Goal: Task Accomplishment & Management: Complete application form

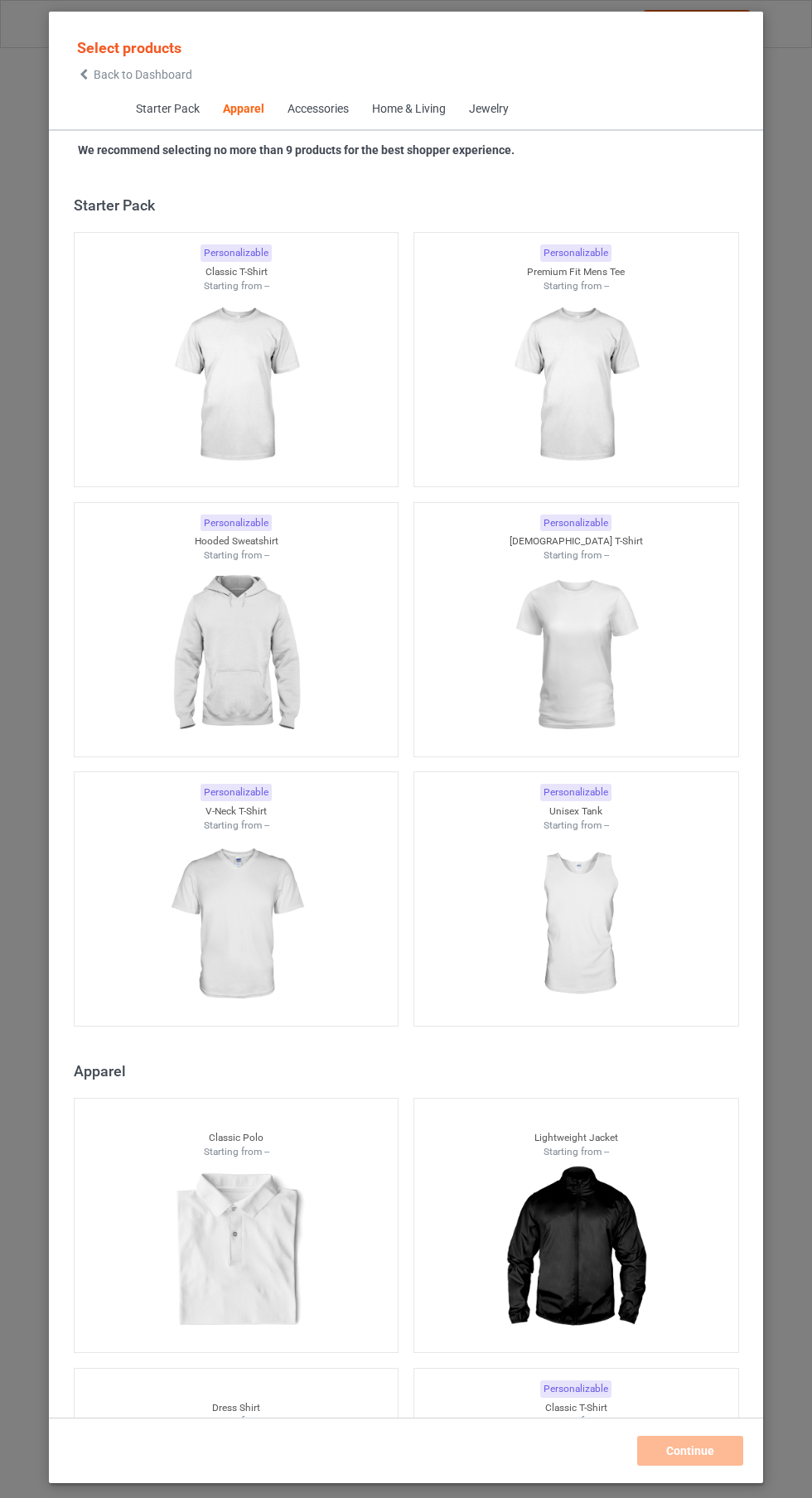
scroll to position [887, 0]
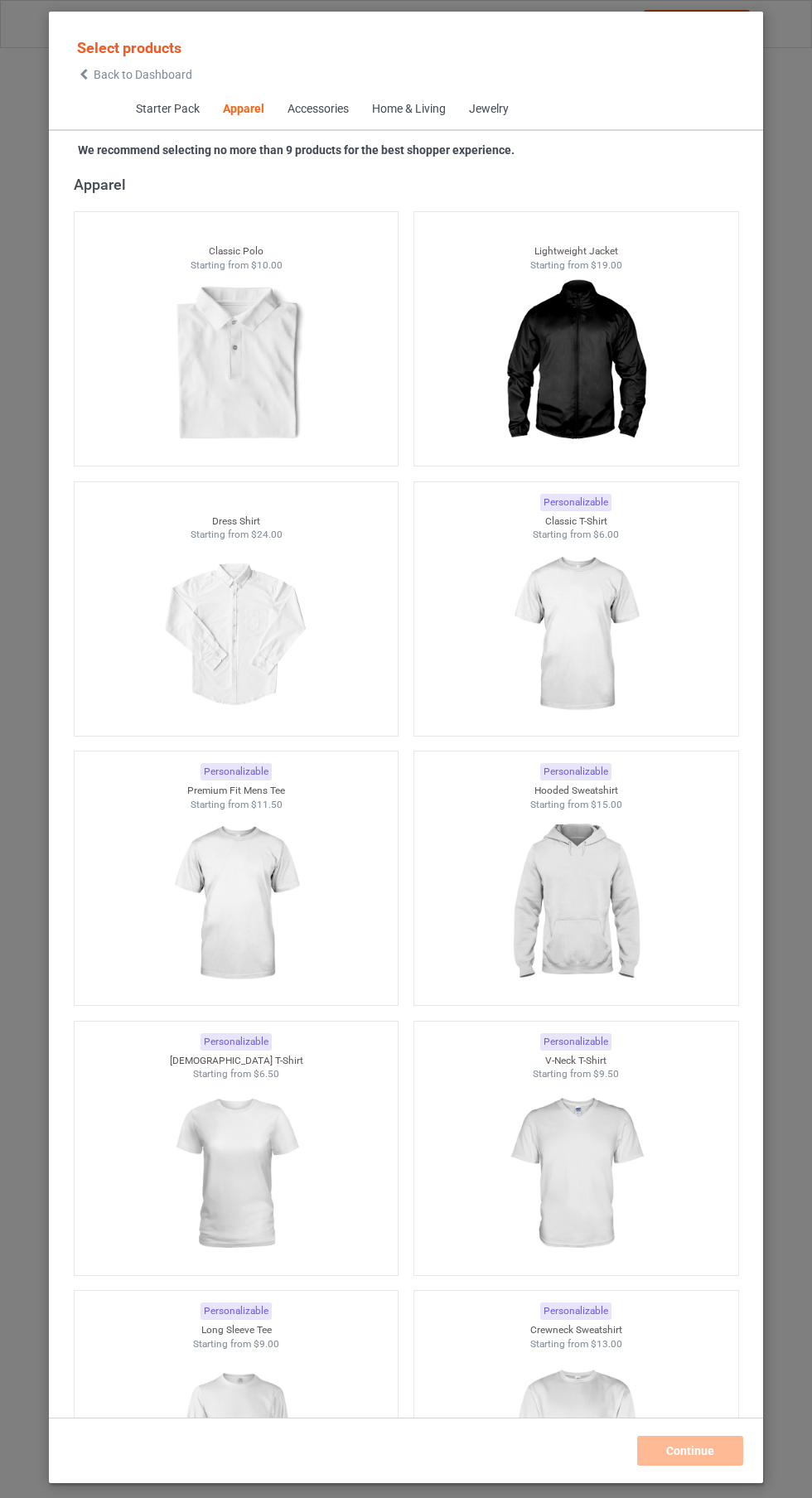
click at [589, 676] on img at bounding box center [575, 635] width 148 height 186
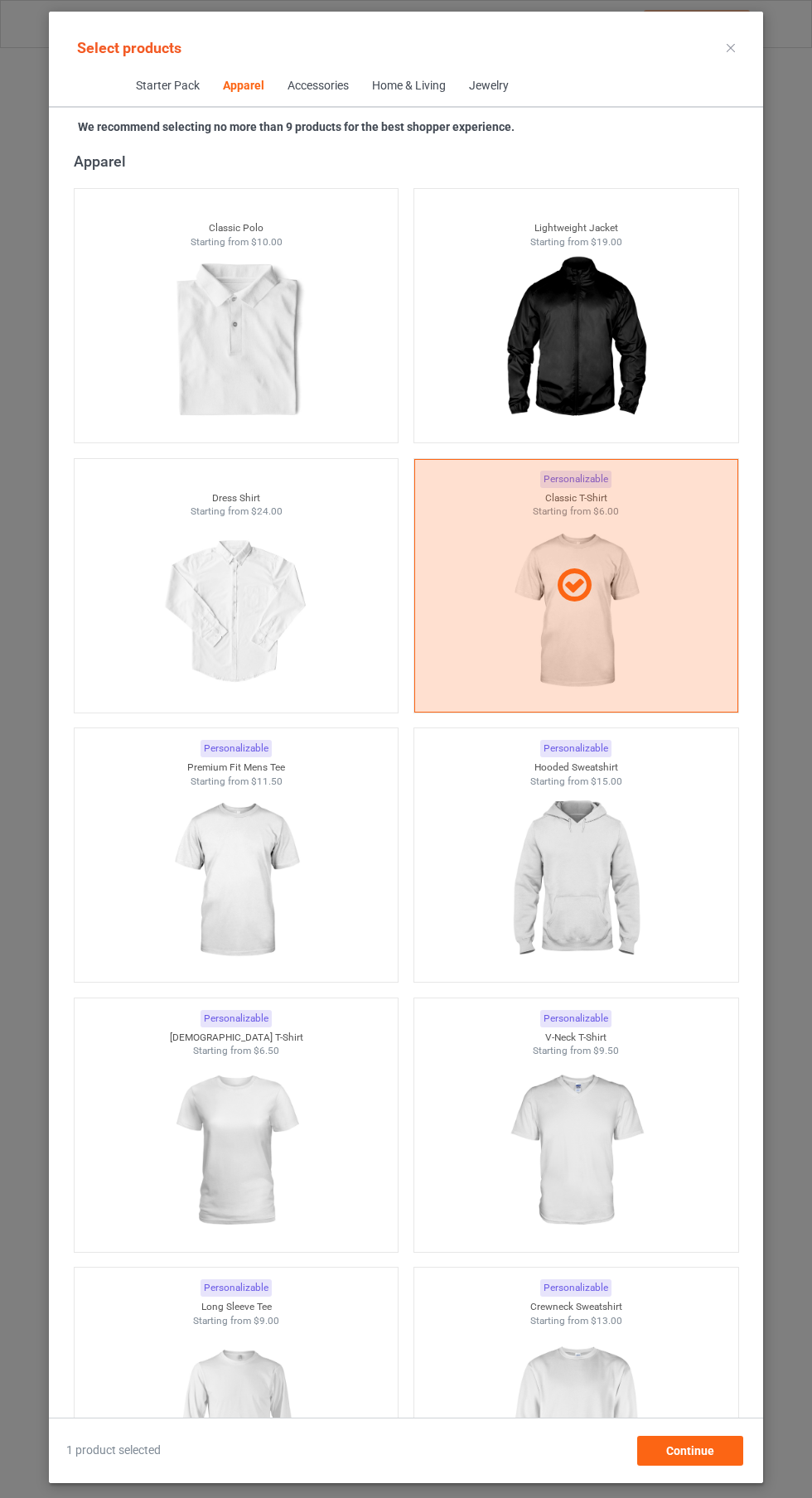
click at [262, 893] on img at bounding box center [235, 880] width 148 height 186
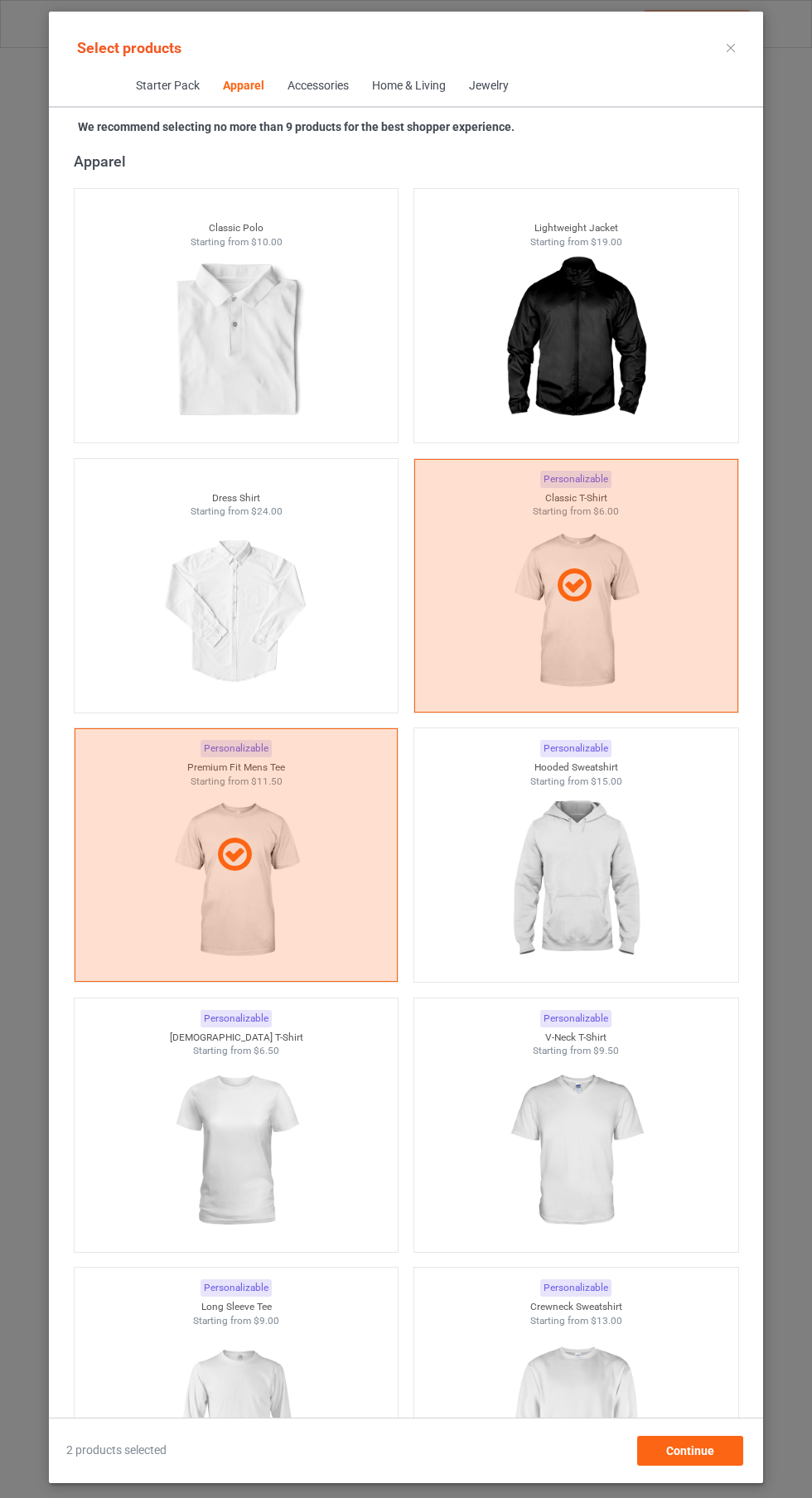
click at [575, 847] on img at bounding box center [575, 880] width 148 height 186
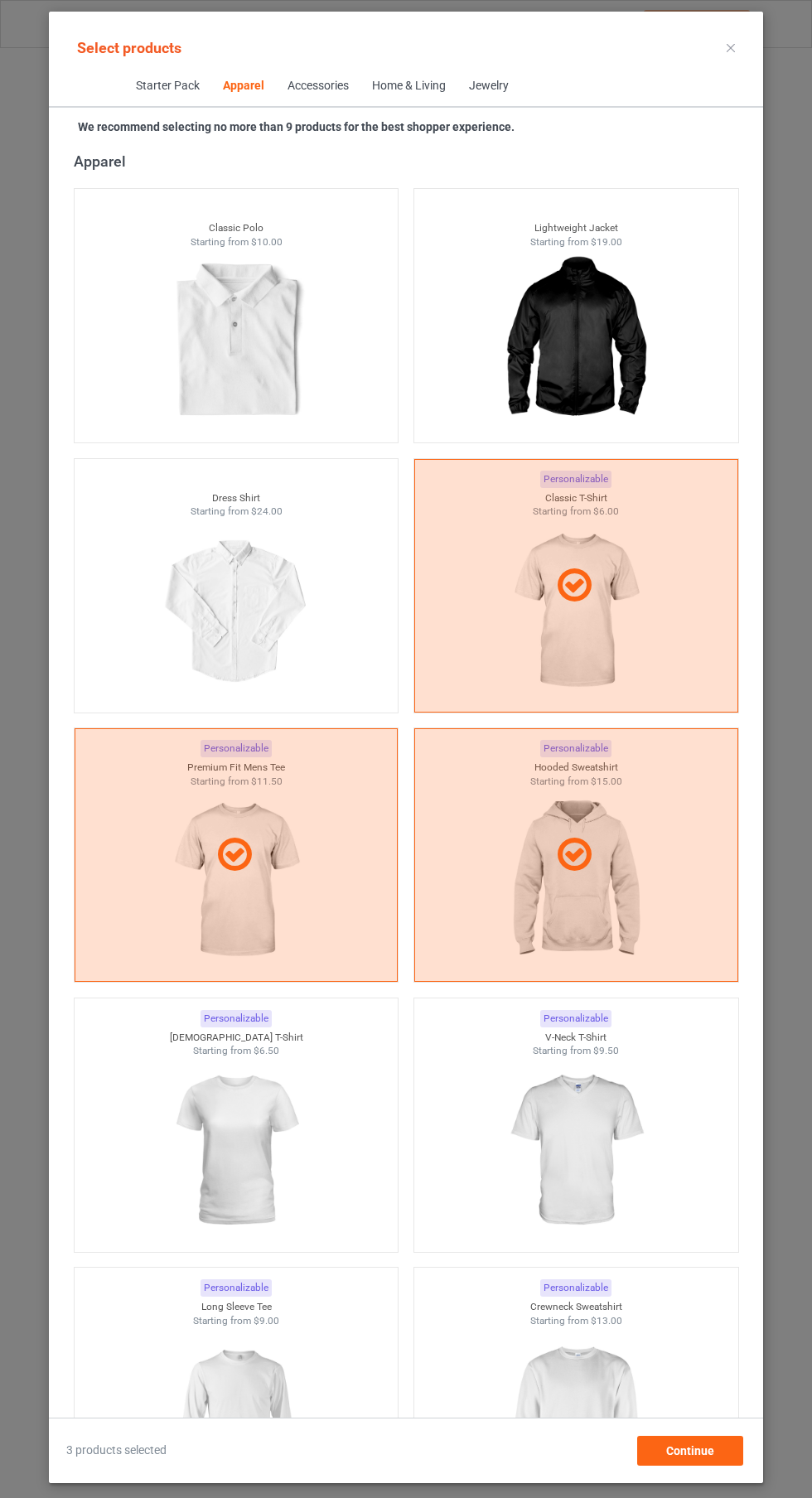
click at [232, 1120] on img at bounding box center [235, 1151] width 148 height 186
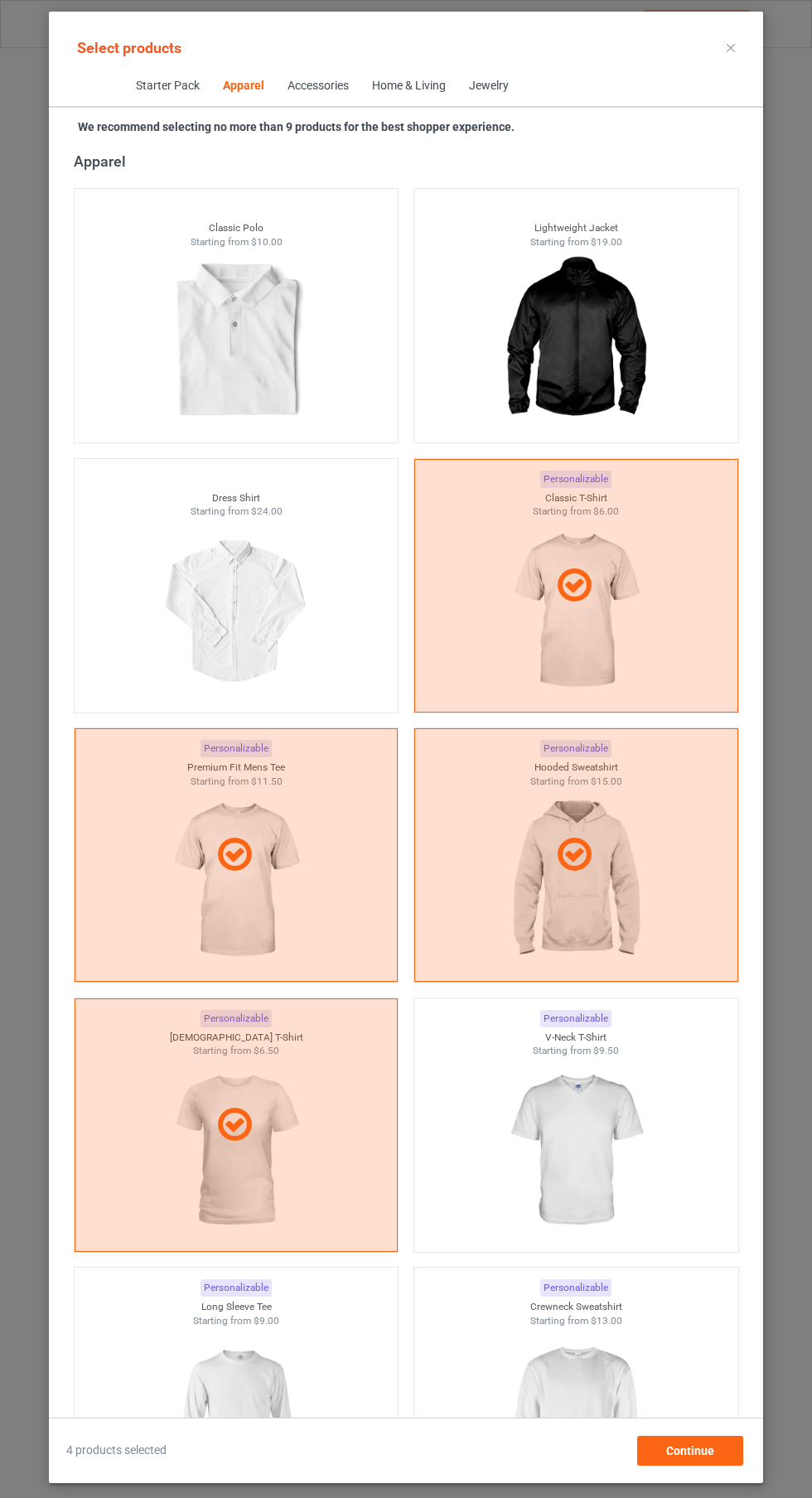
click at [588, 1118] on img at bounding box center [575, 1151] width 148 height 186
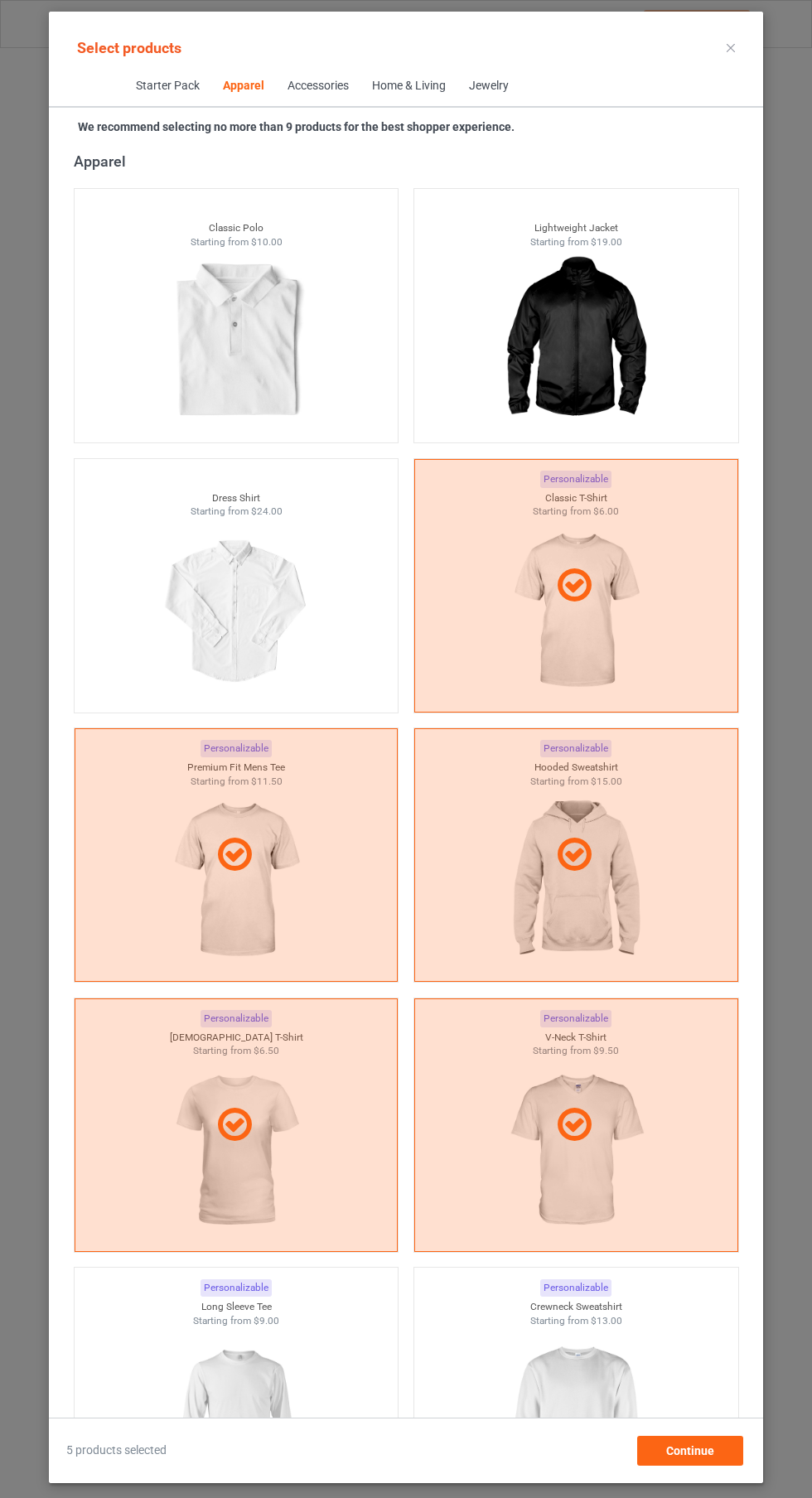
click at [269, 1401] on img at bounding box center [235, 1420] width 148 height 186
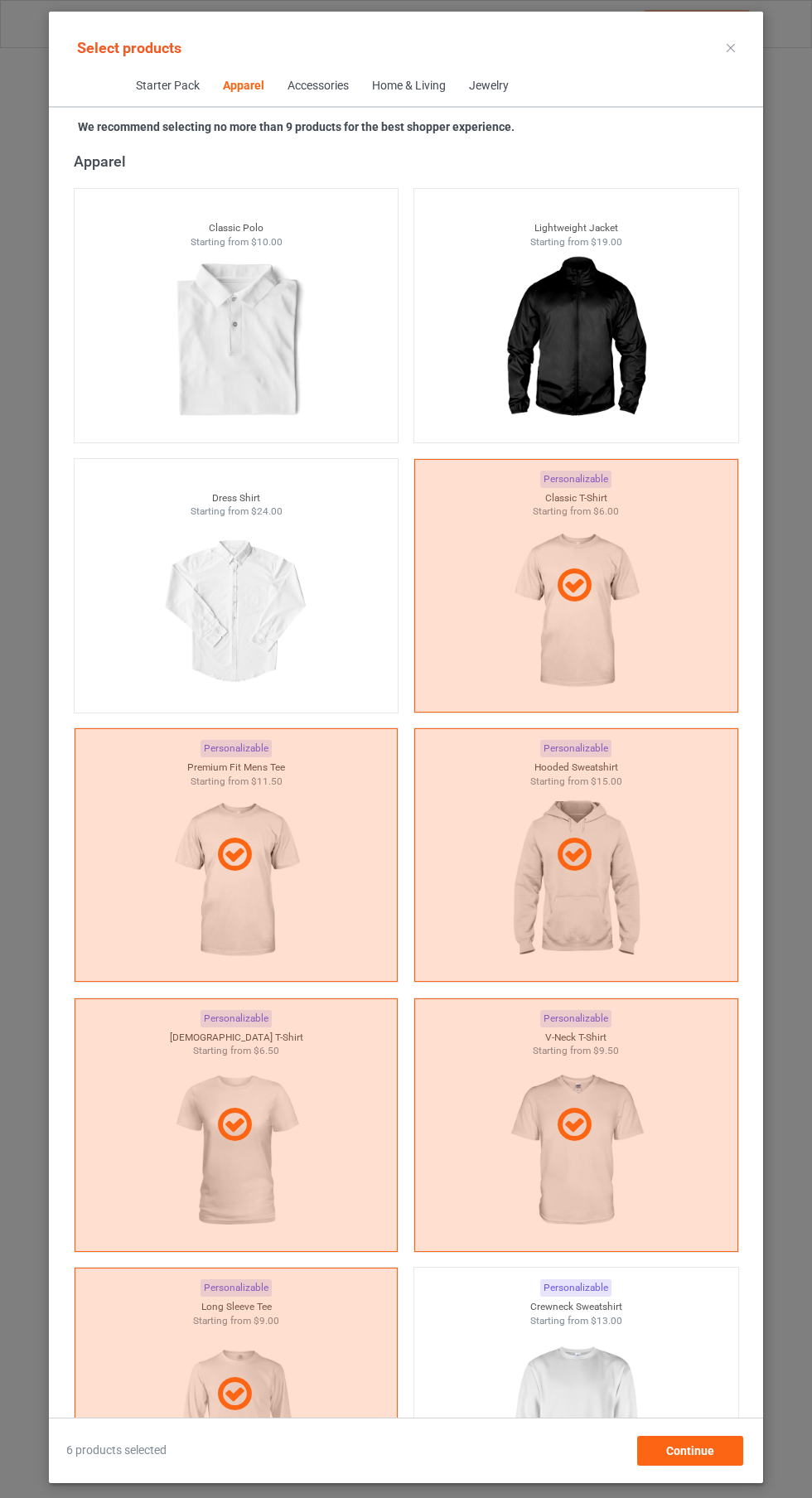
click at [579, 1380] on img at bounding box center [575, 1420] width 148 height 186
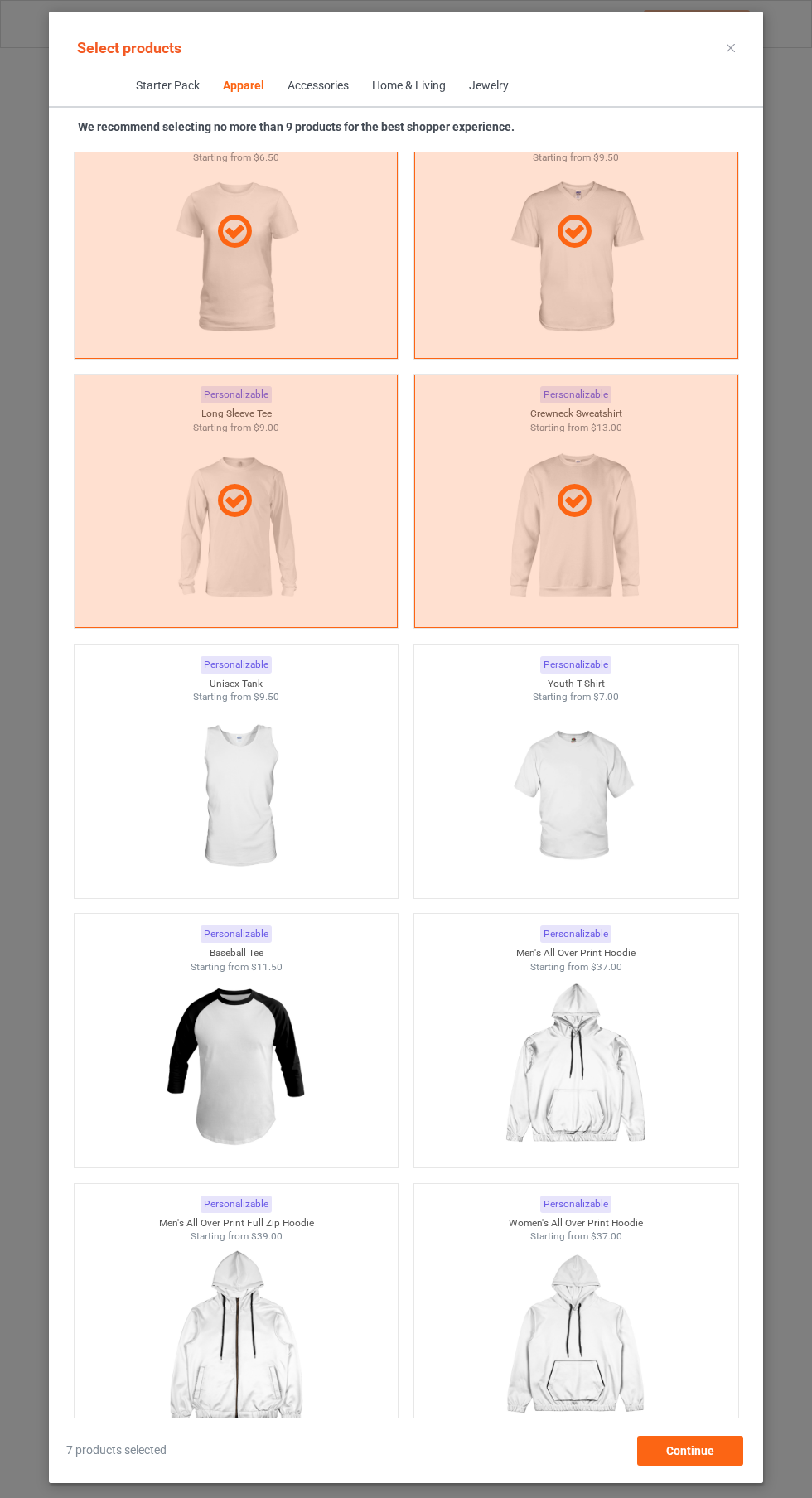
scroll to position [1777, 0]
click at [282, 778] on img at bounding box center [235, 800] width 148 height 186
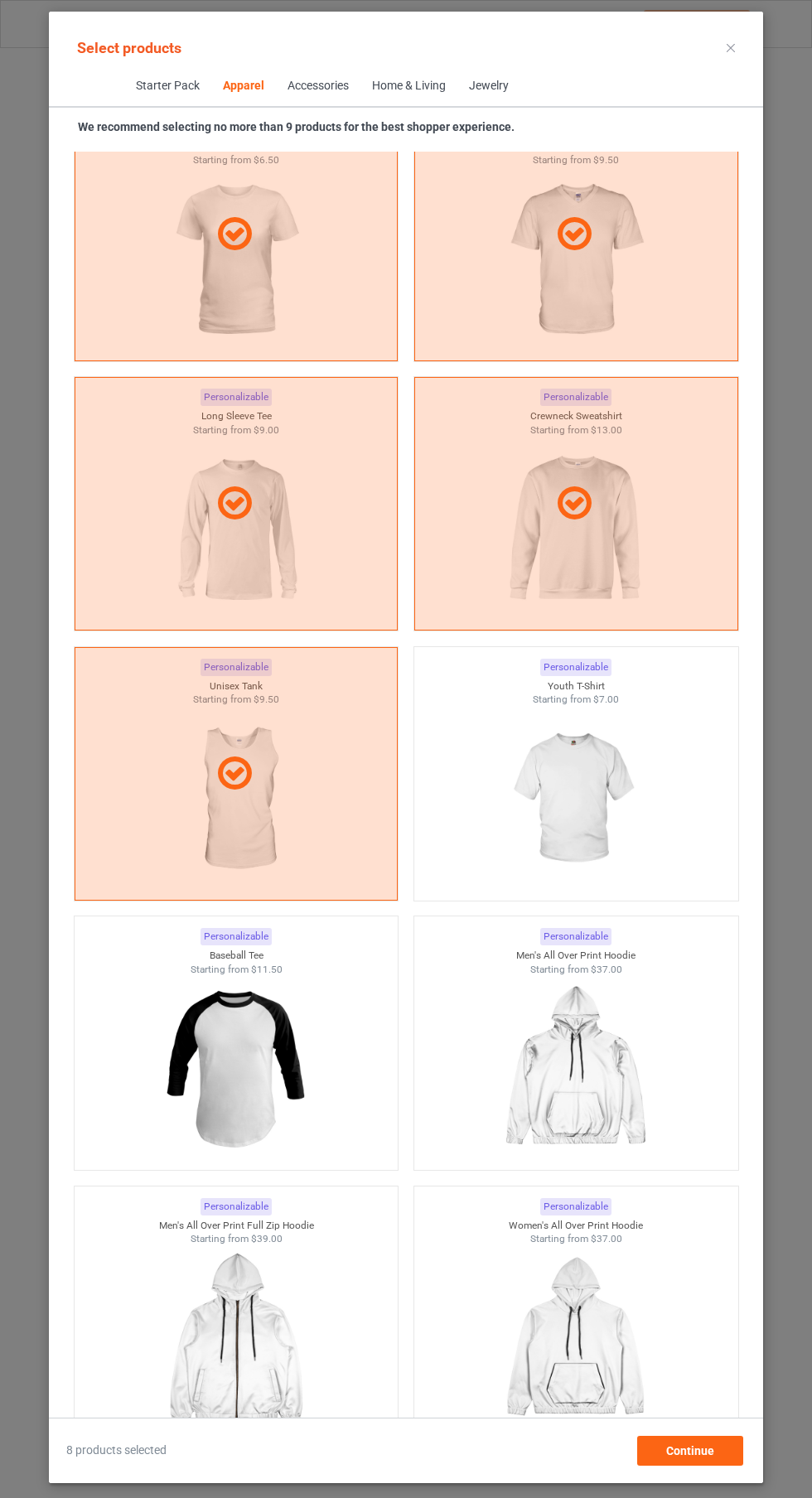
click at [731, 50] on icon at bounding box center [730, 47] width 8 height 8
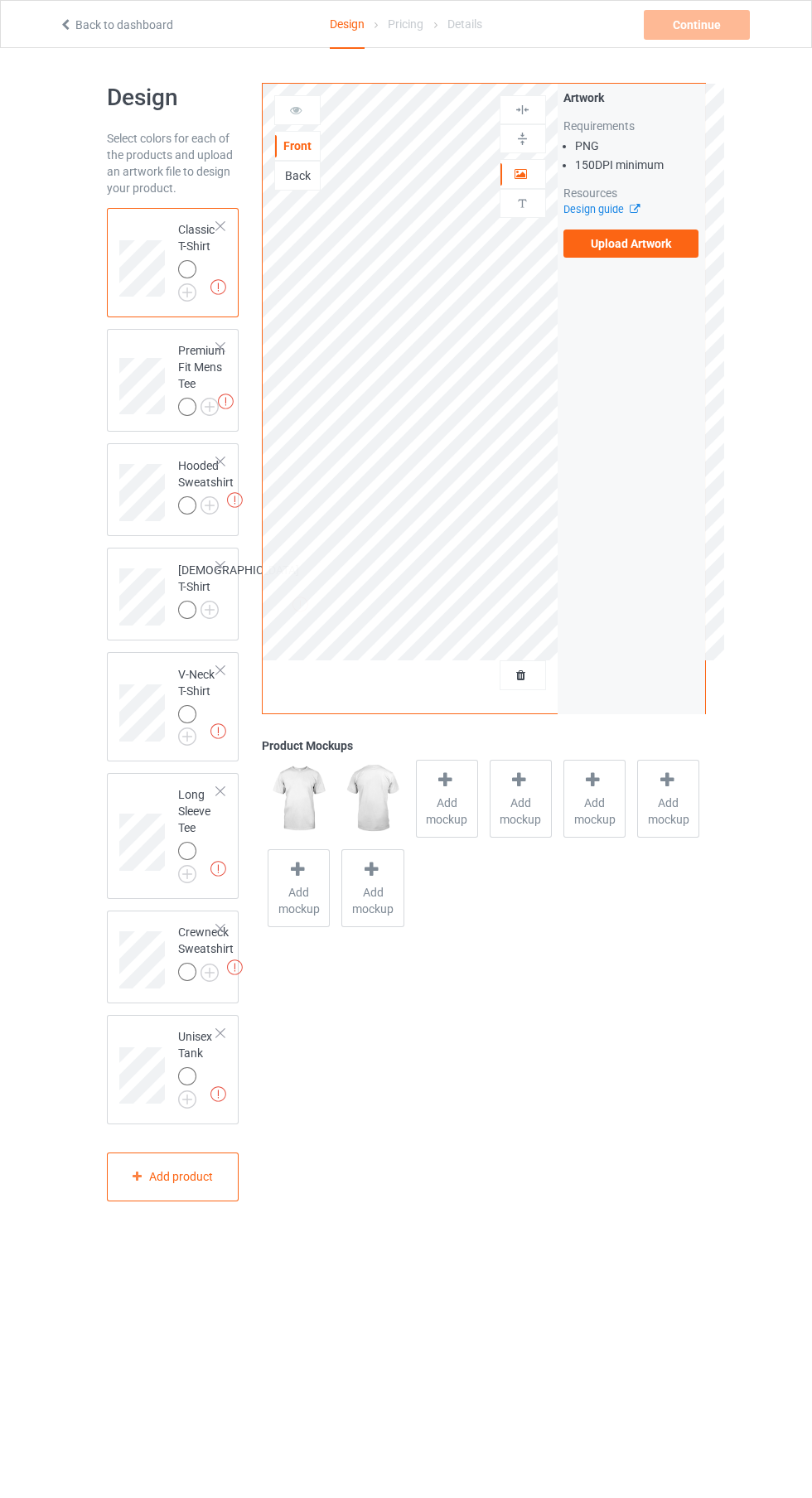
click at [671, 245] on label "Upload Artwork" at bounding box center [631, 244] width 136 height 28
click at [0, 0] on input "Upload Artwork" at bounding box center [0, 0] width 0 height 0
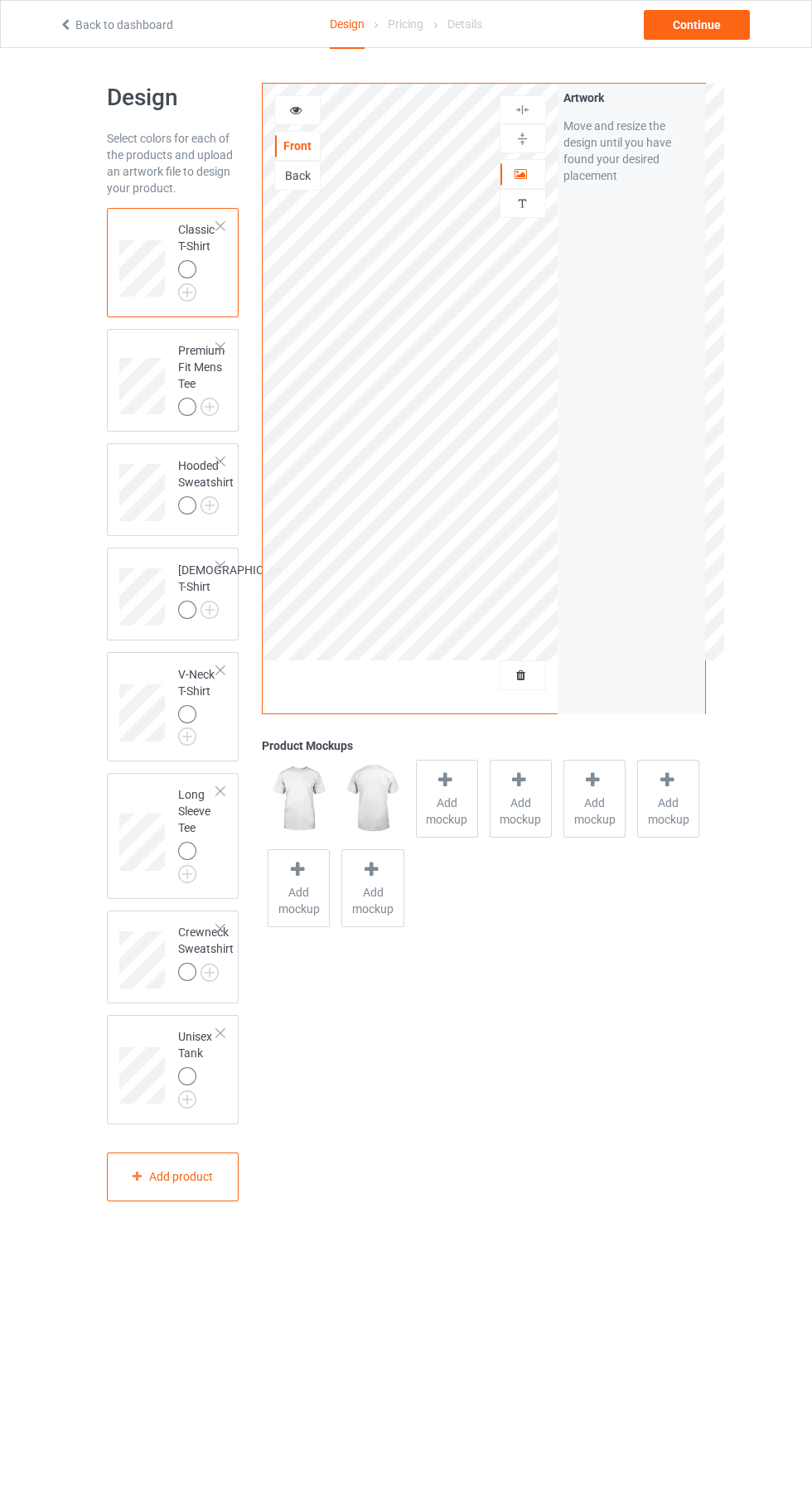
click at [466, 817] on span "Add mockup" at bounding box center [447, 811] width 60 height 33
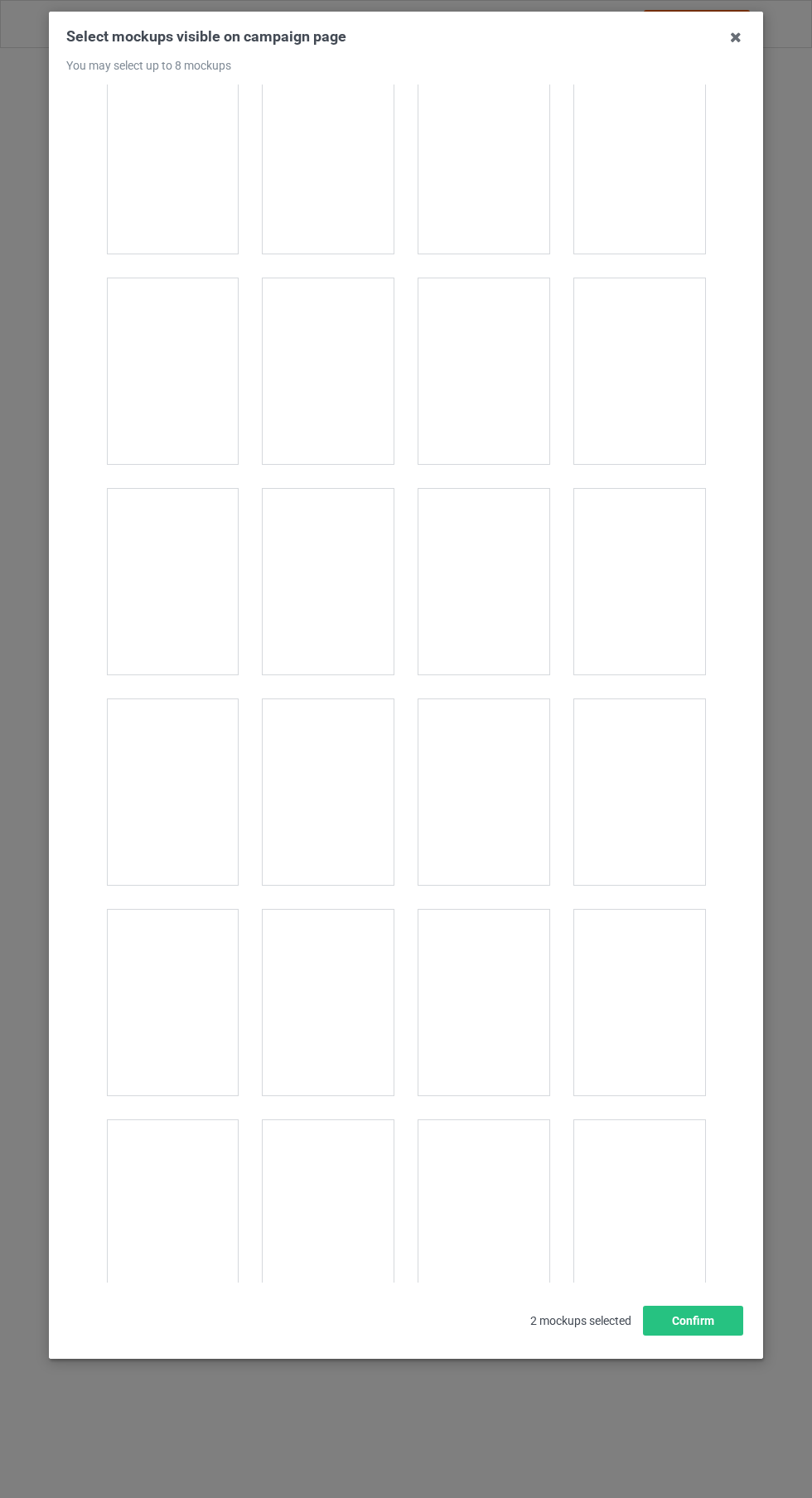
scroll to position [2343, 0]
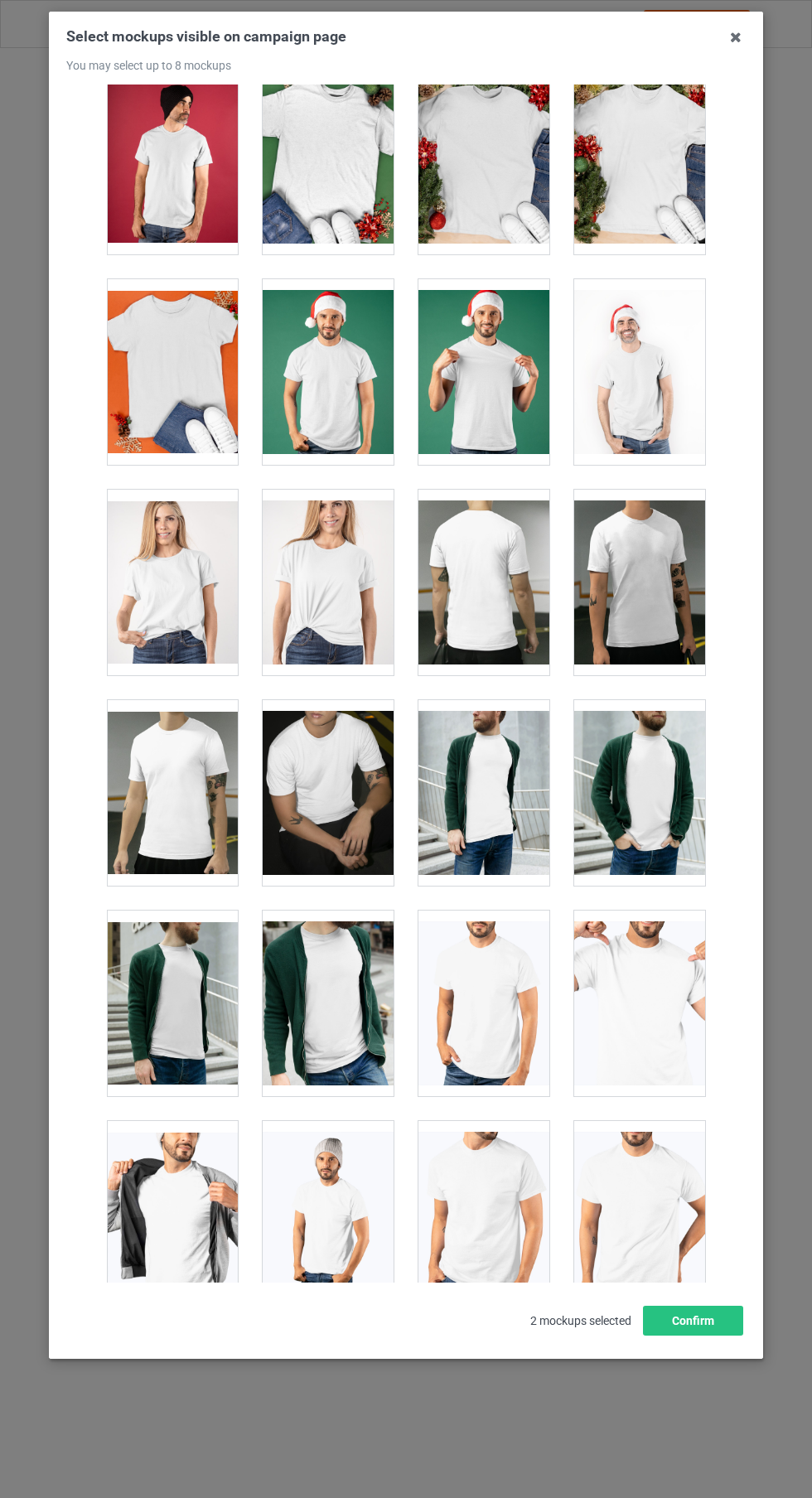
click at [349, 559] on div at bounding box center [328, 583] width 131 height 186
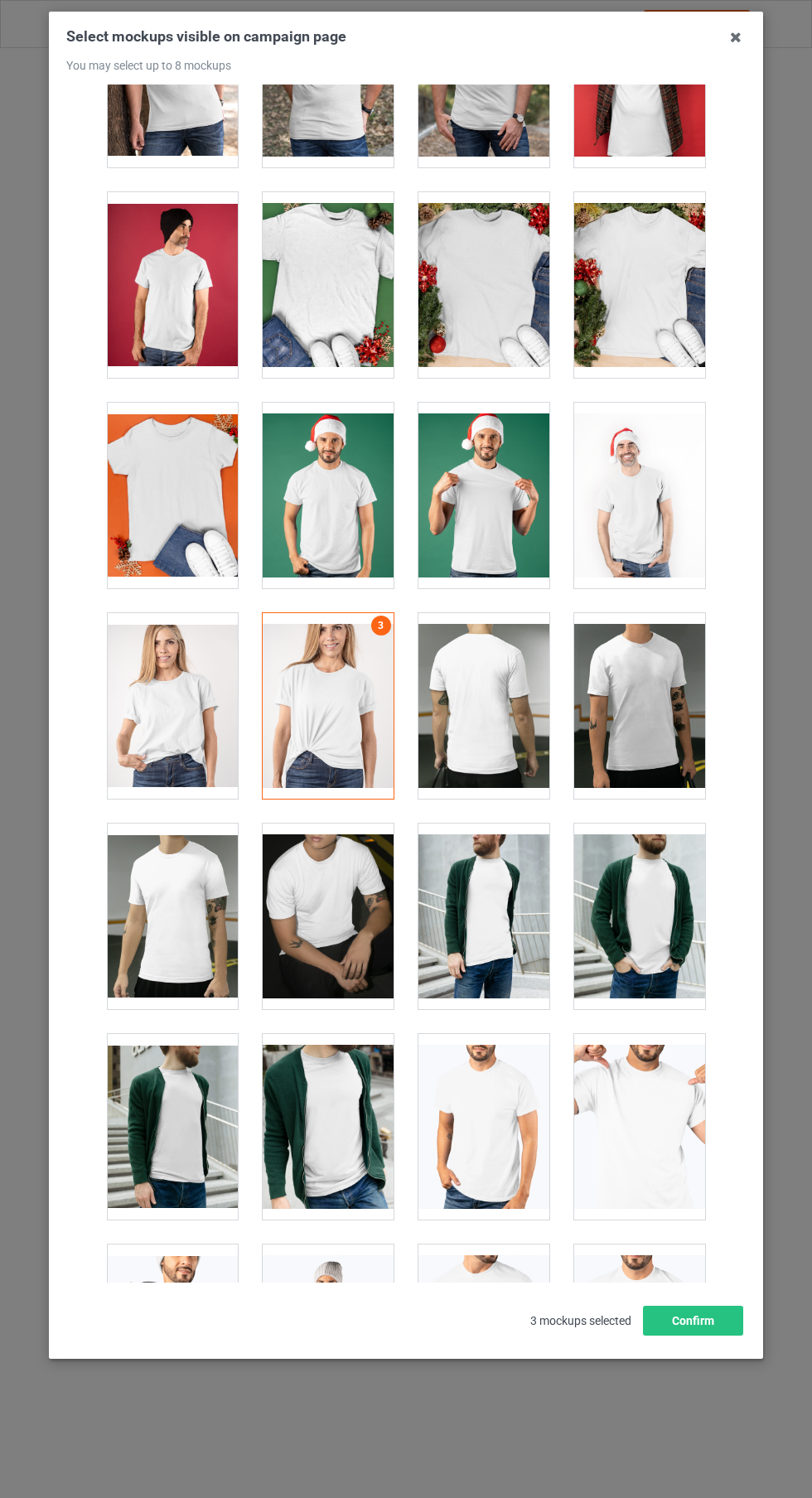
scroll to position [2224, 0]
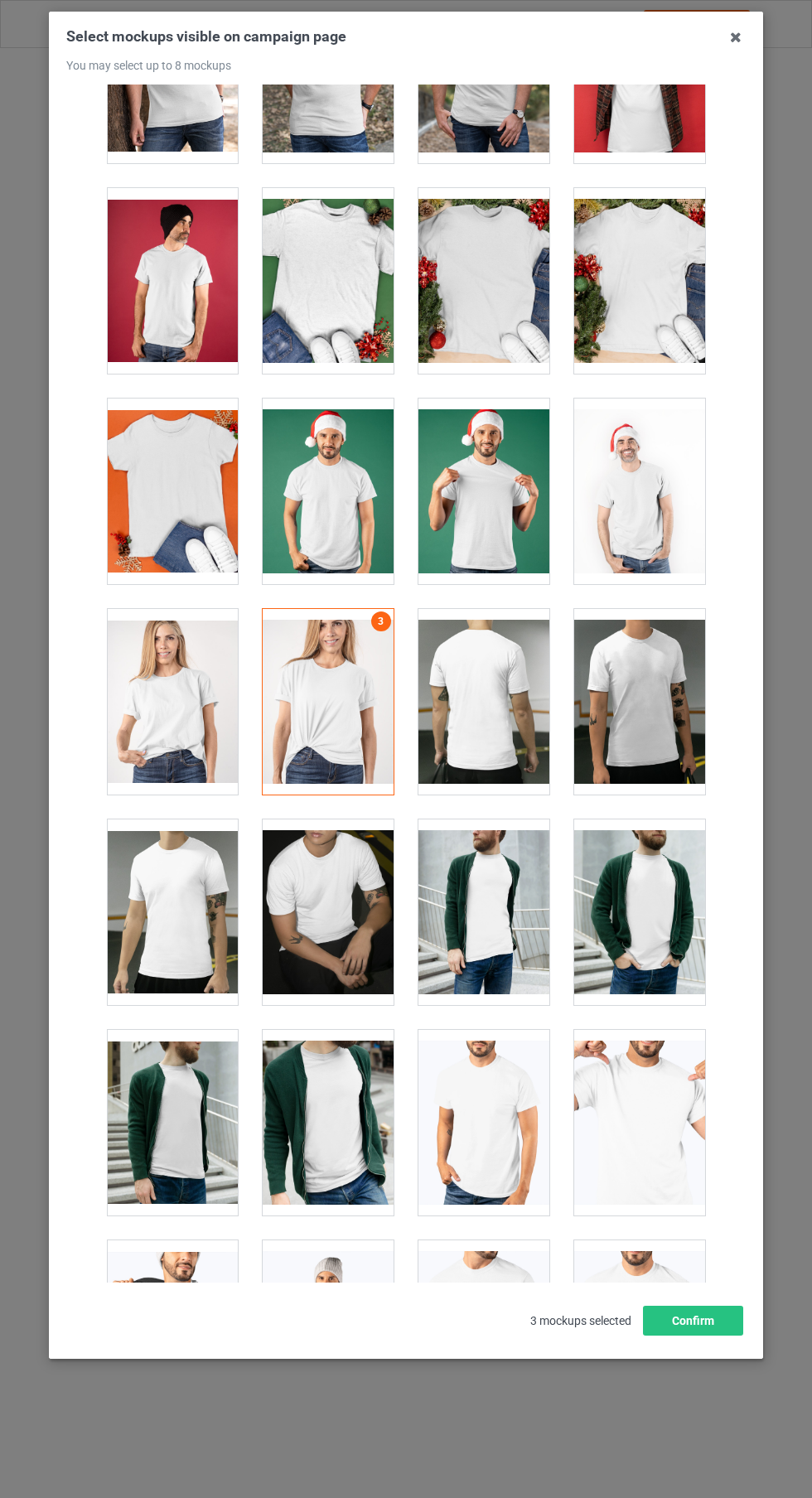
click at [164, 708] on div at bounding box center [172, 702] width 131 height 186
click at [328, 707] on div at bounding box center [328, 702] width 131 height 186
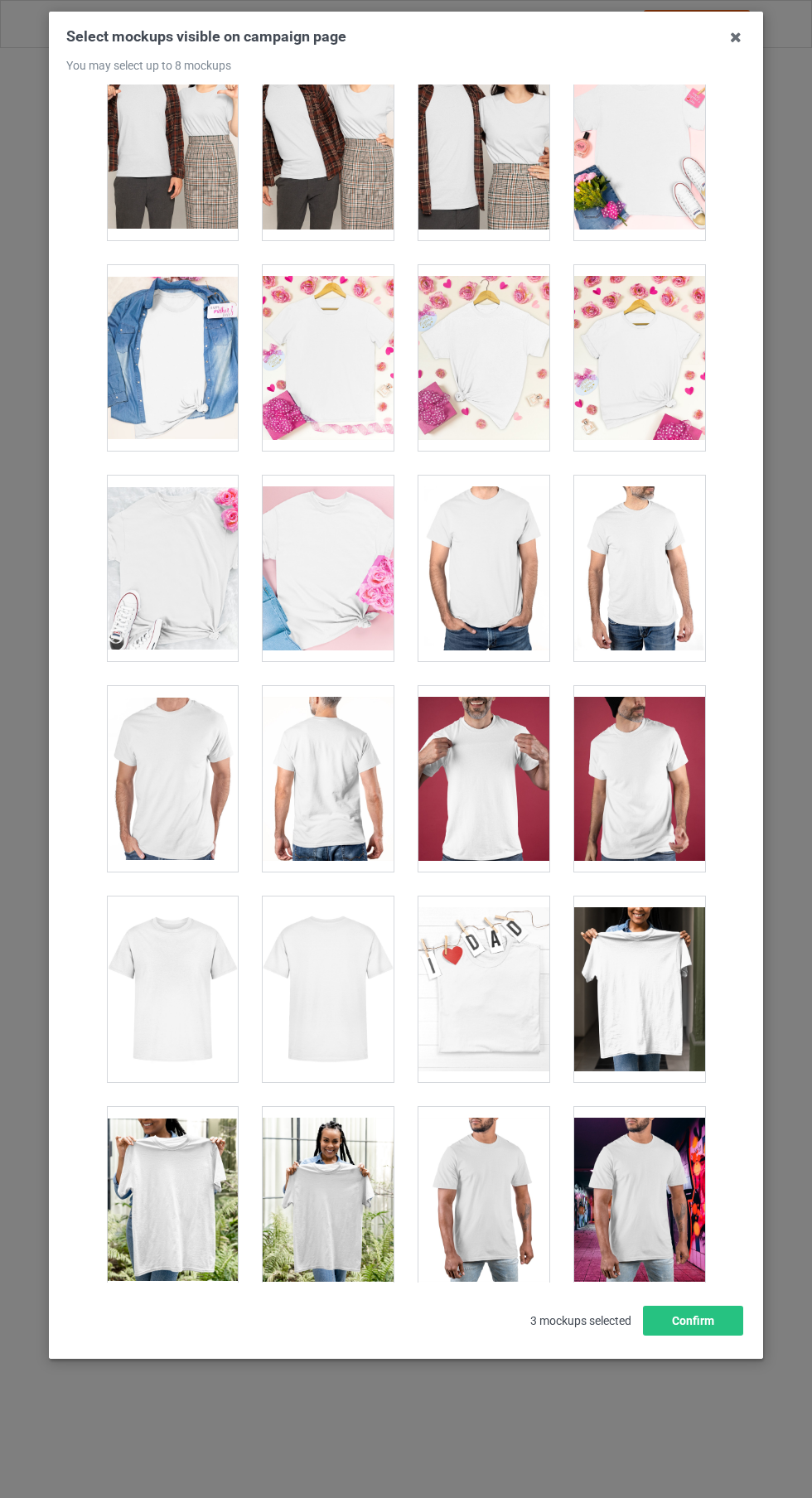
scroll to position [6578, 0]
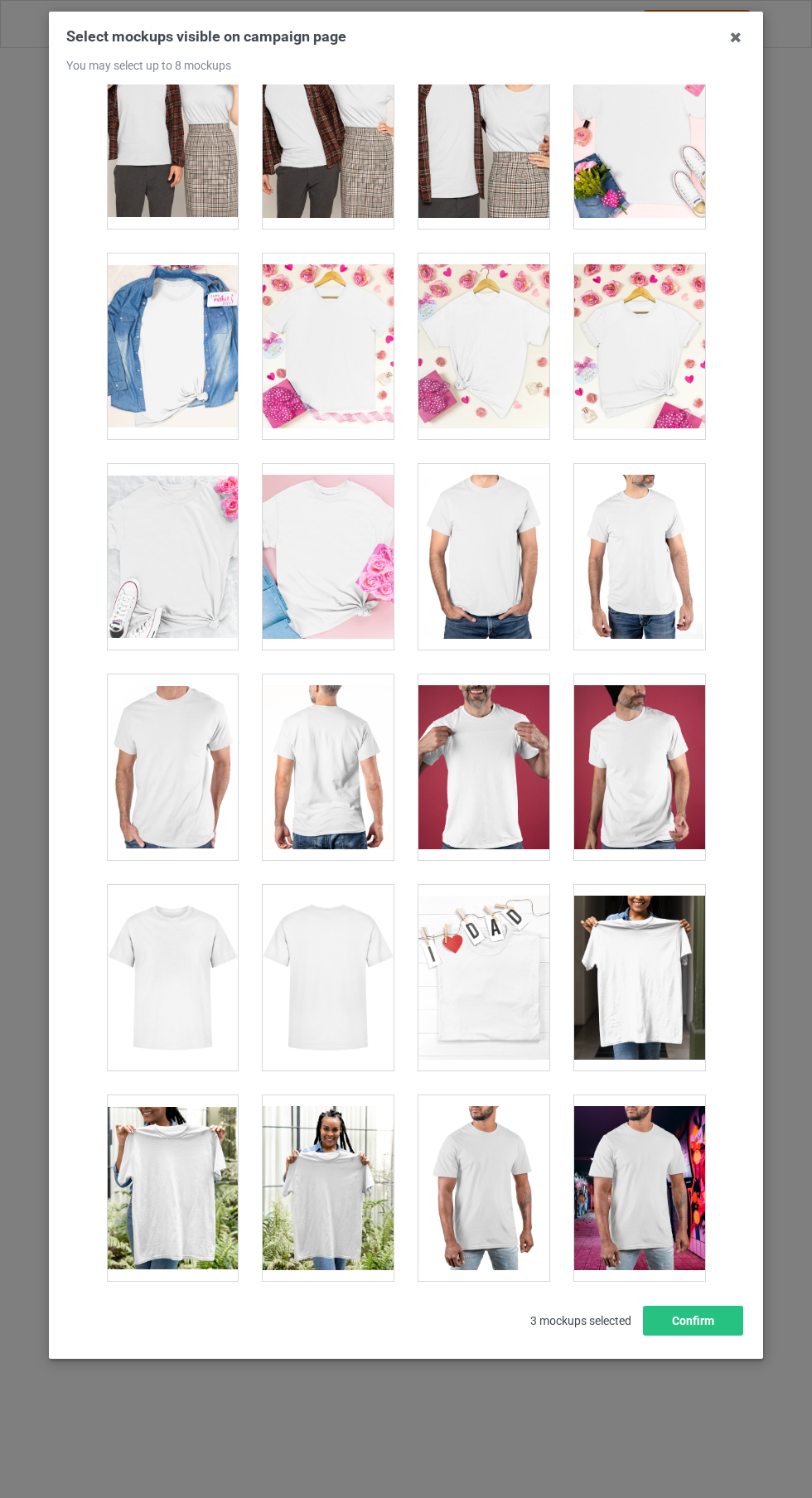
click at [339, 343] on div at bounding box center [328, 346] width 131 height 186
click at [498, 779] on div at bounding box center [484, 767] width 131 height 186
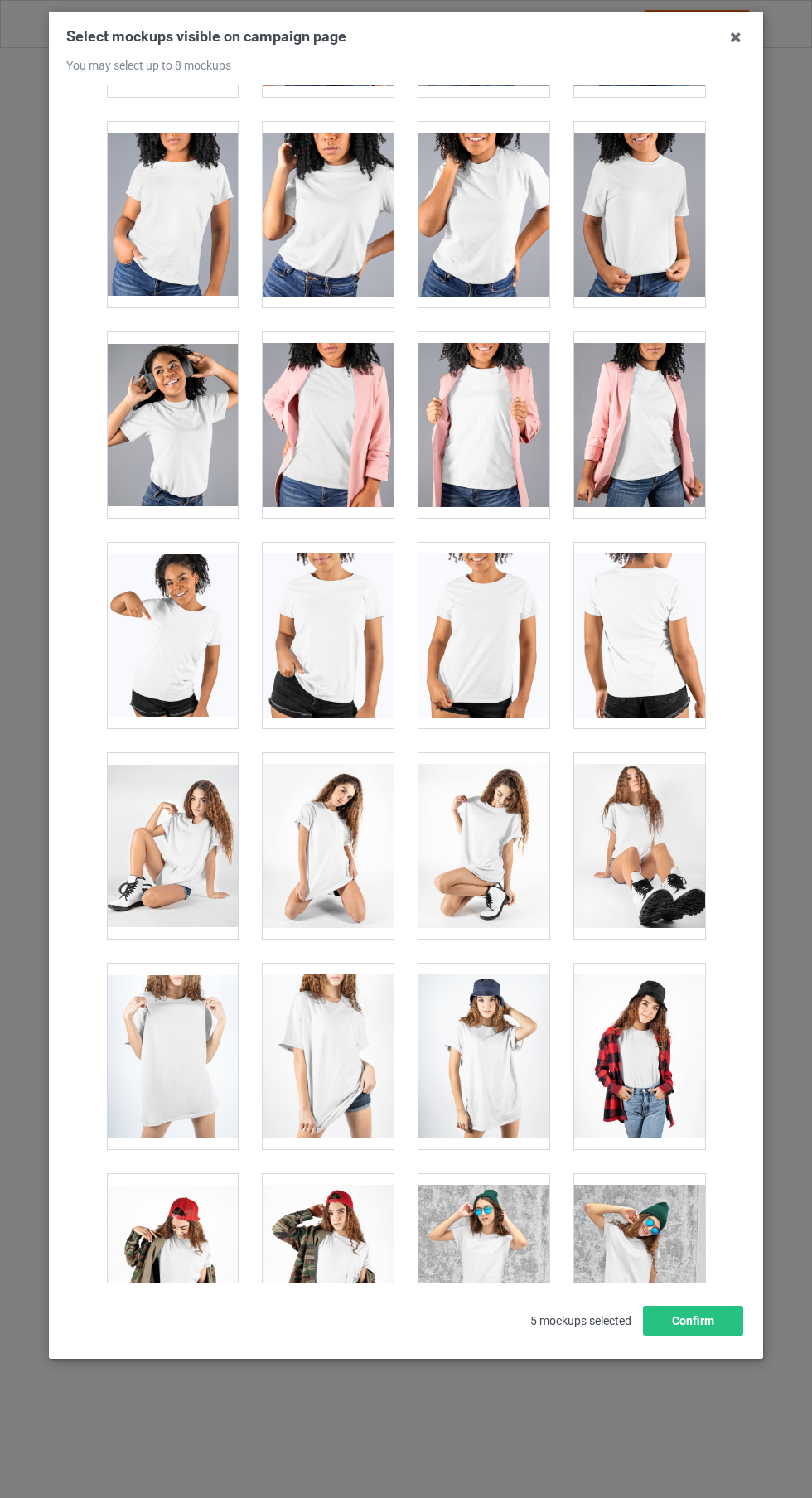
scroll to position [22902, 0]
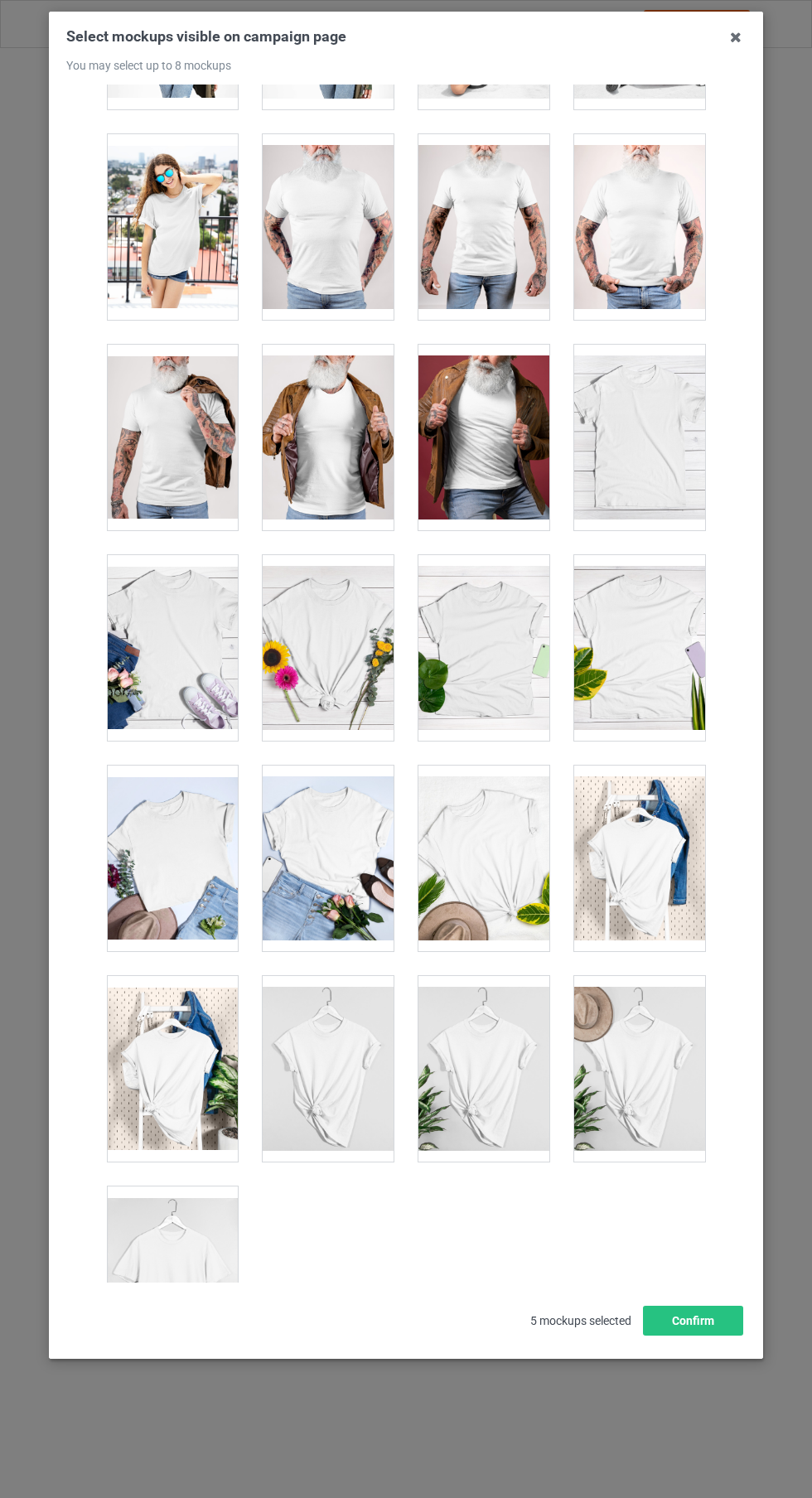
click at [196, 1286] on div at bounding box center [172, 1279] width 131 height 186
click at [738, 35] on icon at bounding box center [736, 37] width 26 height 26
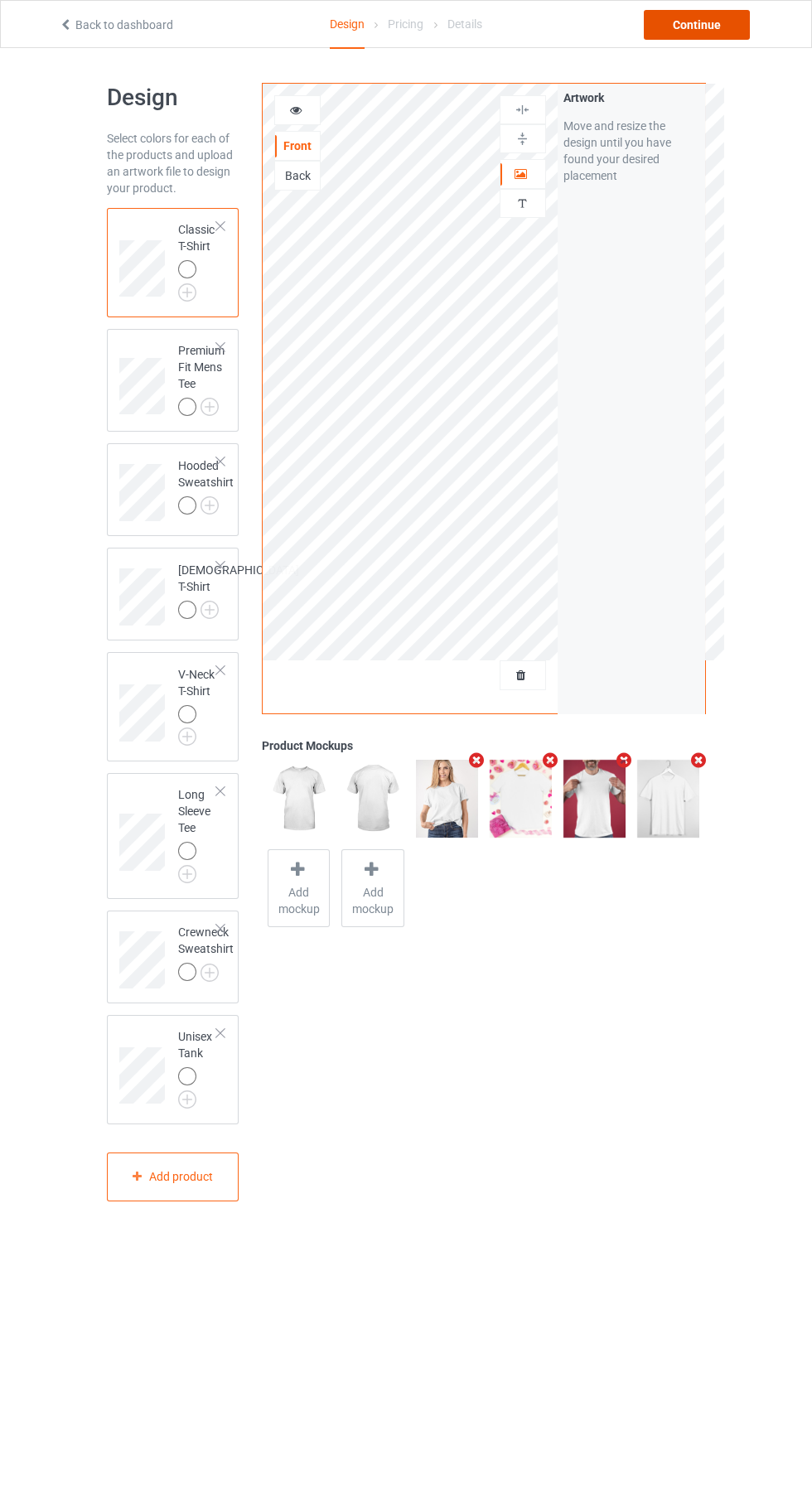
click at [710, 36] on div "Continue" at bounding box center [696, 25] width 106 height 30
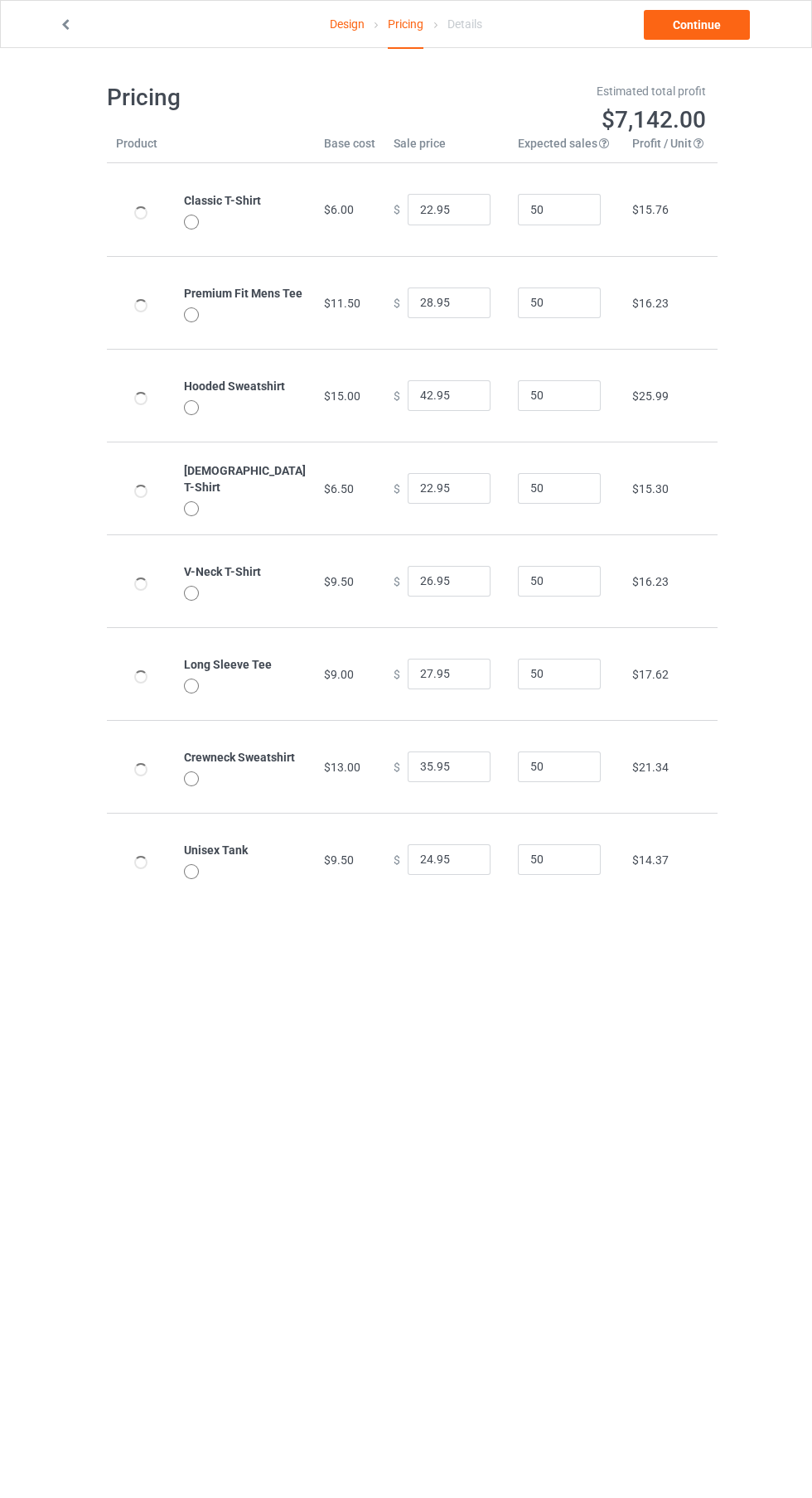
click at [348, 21] on link "Design" at bounding box center [347, 24] width 35 height 46
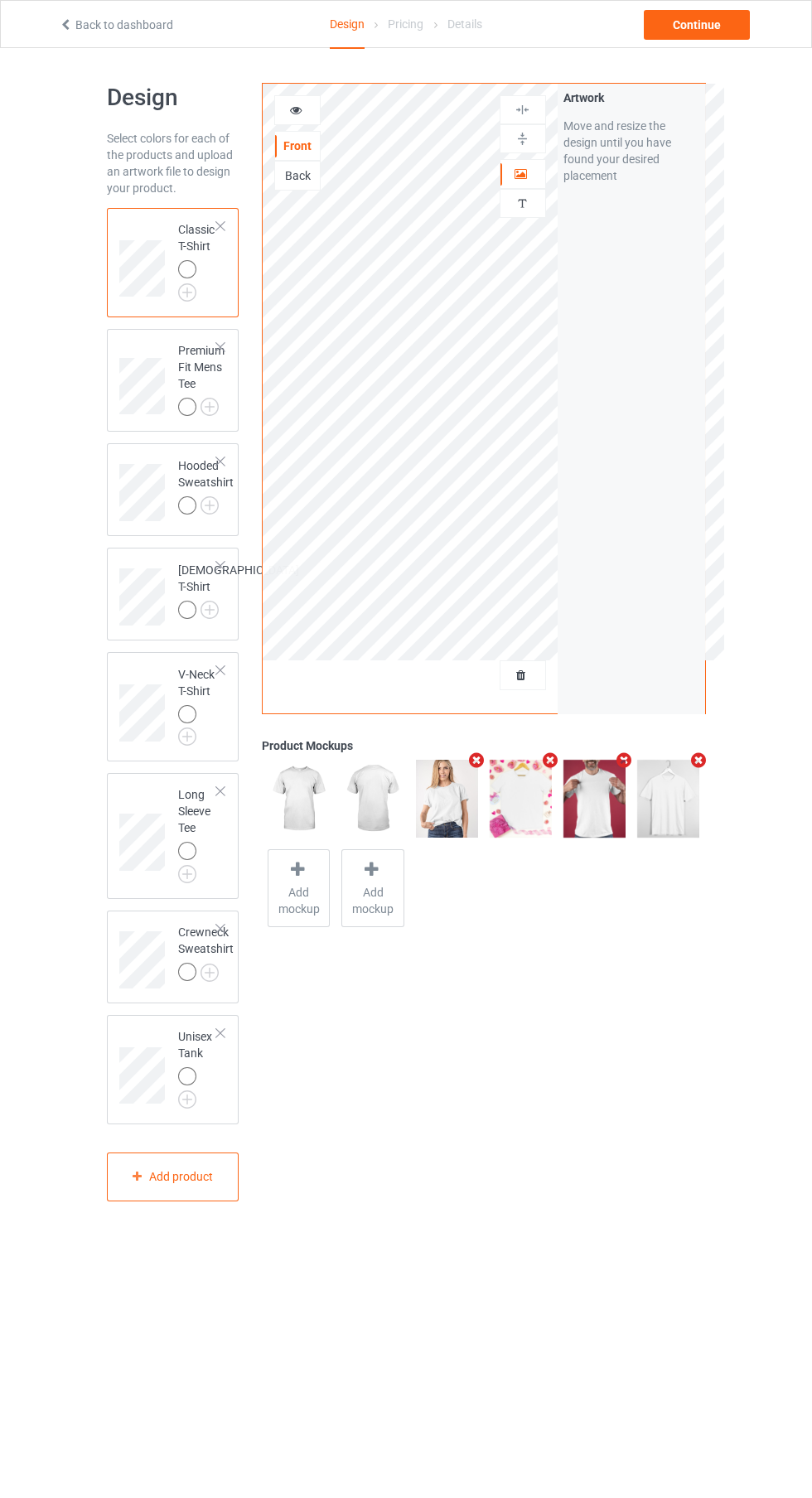
click at [0, 0] on img at bounding box center [0, 0] width 0 height 0
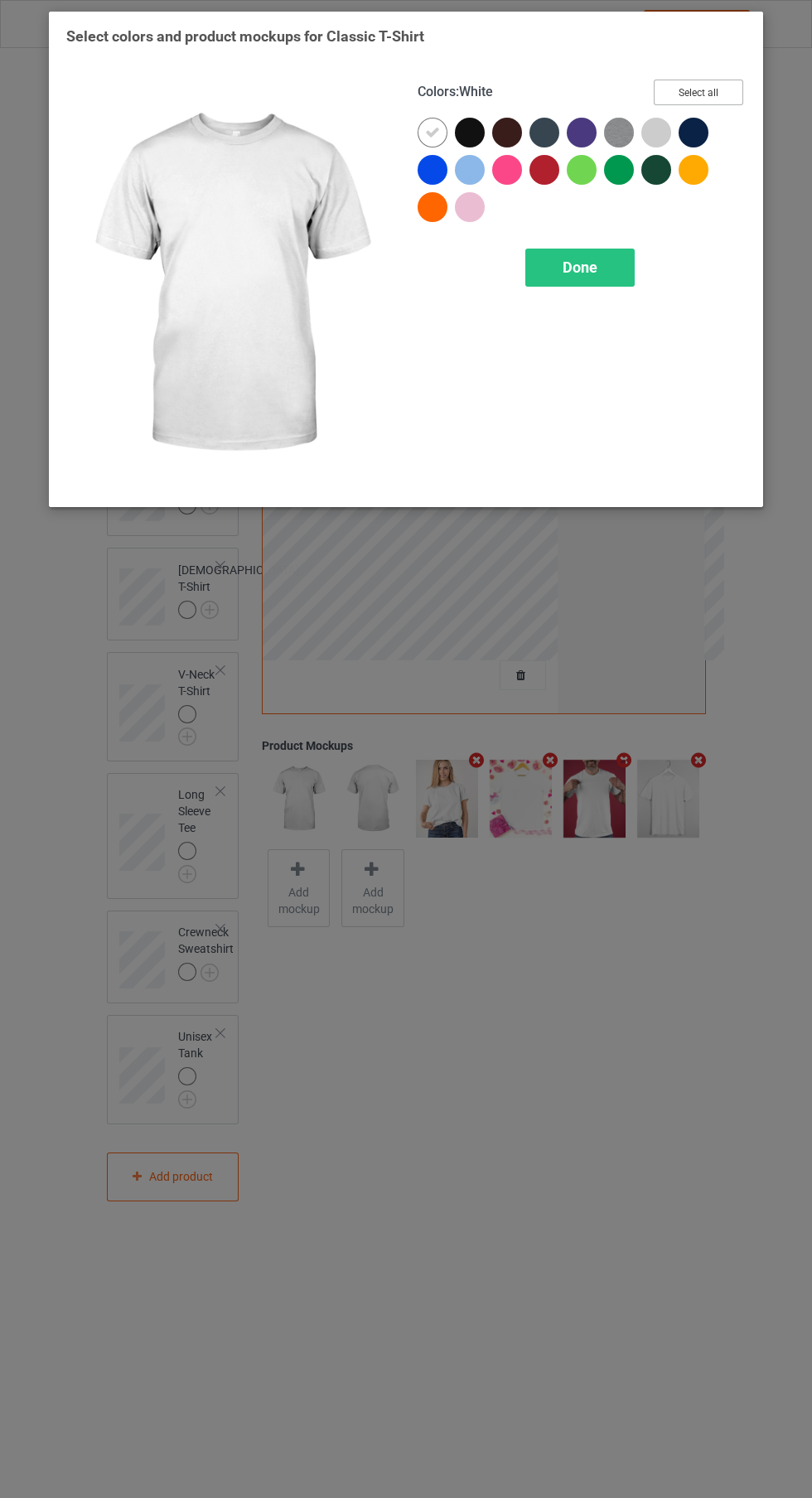
click at [726, 93] on button "Select all" at bounding box center [698, 92] width 89 height 25
click at [433, 131] on icon at bounding box center [432, 132] width 15 height 15
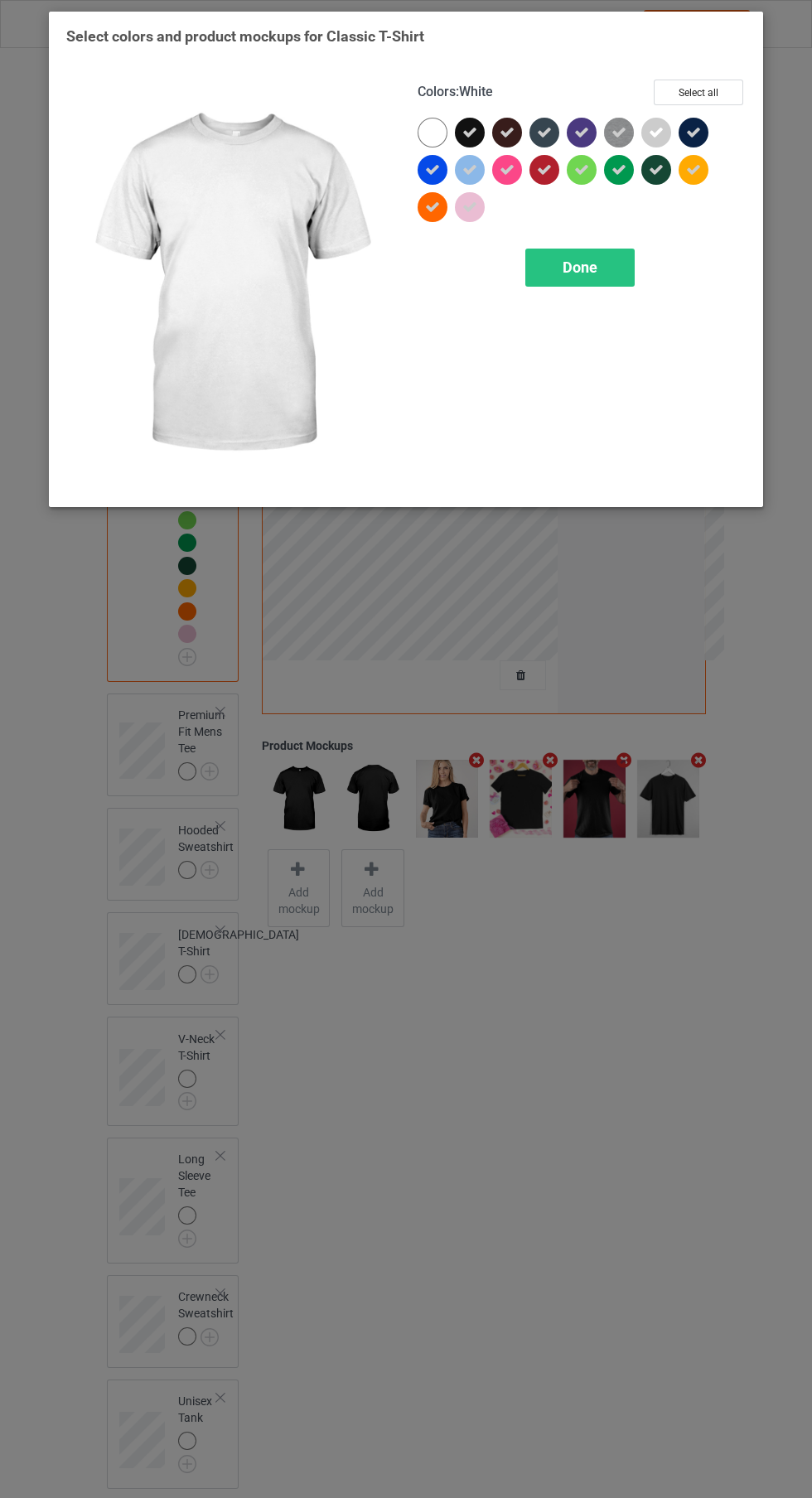
click at [435, 125] on div at bounding box center [433, 132] width 30 height 30
click at [472, 133] on icon at bounding box center [470, 132] width 15 height 15
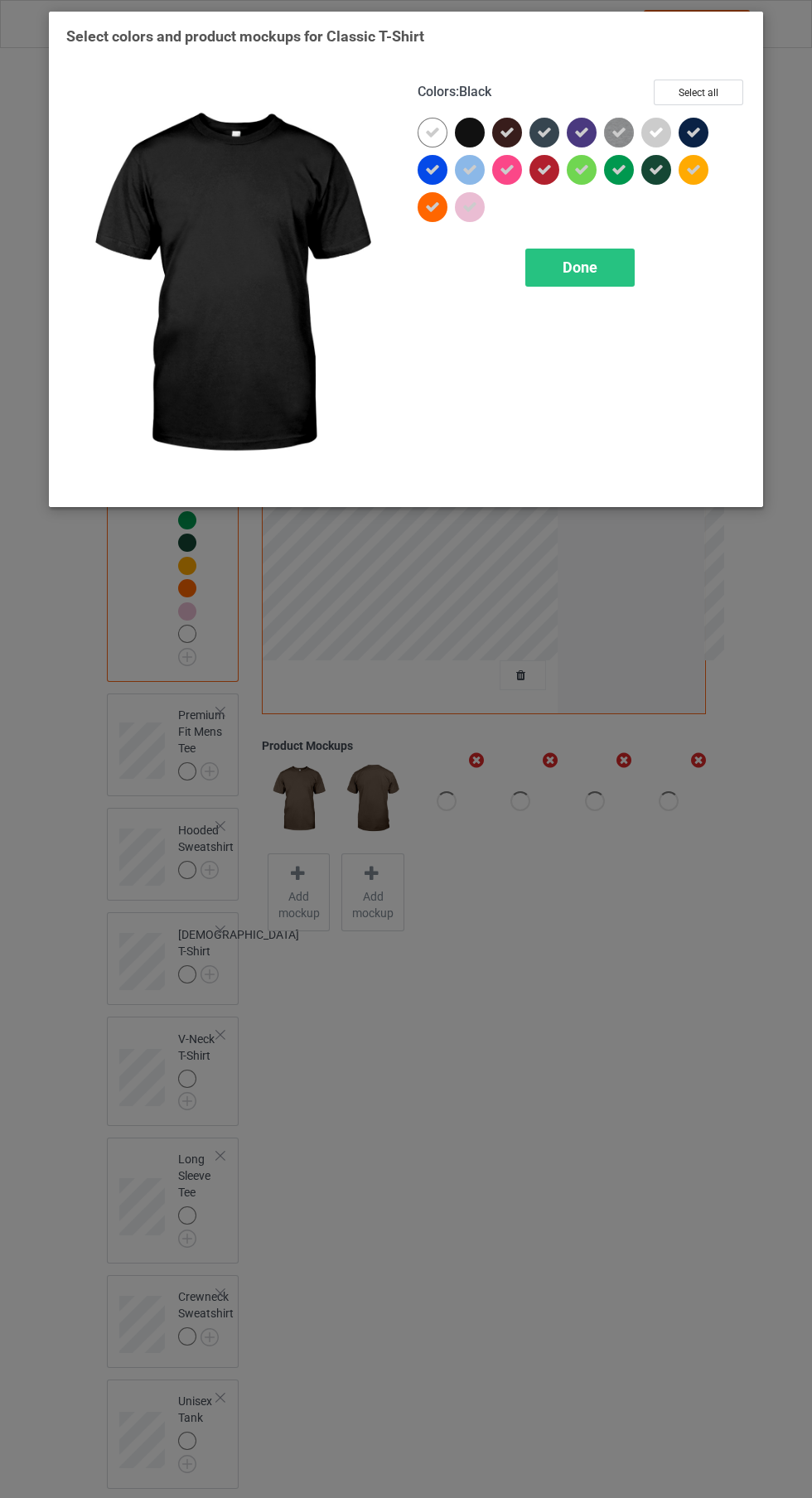
click at [576, 273] on span "Done" at bounding box center [580, 267] width 35 height 18
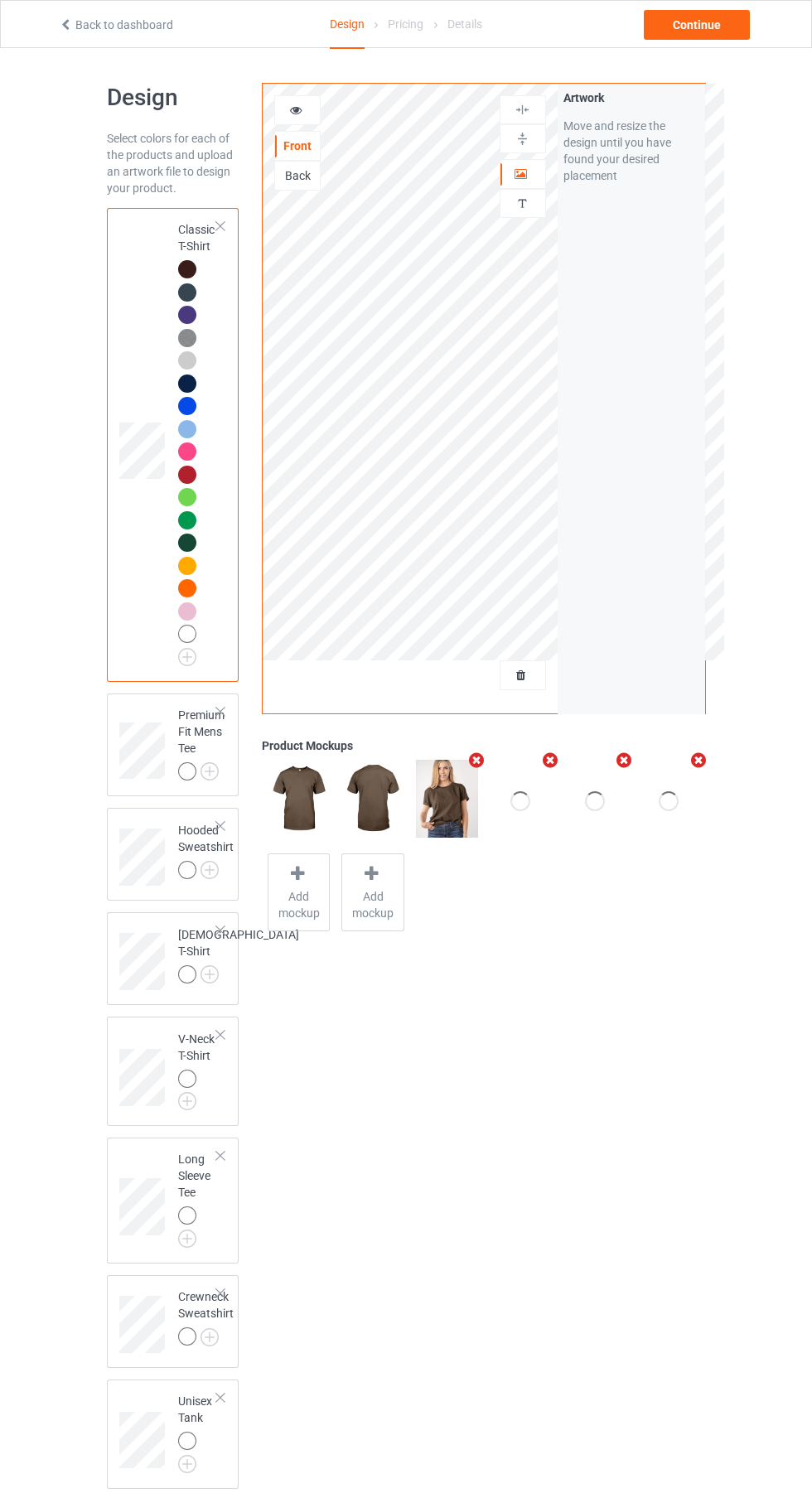
click at [0, 0] on img at bounding box center [0, 0] width 0 height 0
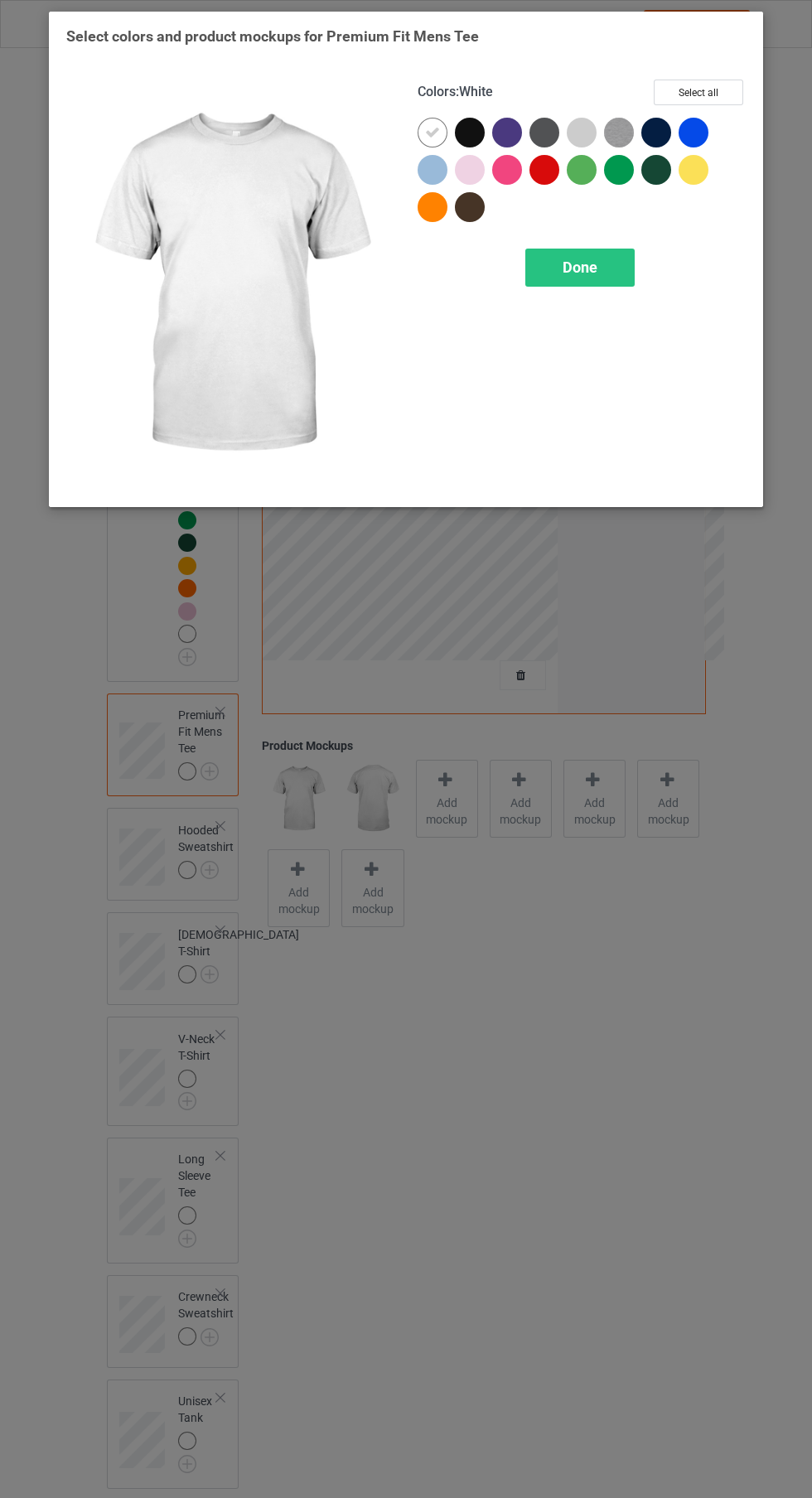
click at [715, 87] on button "Select all" at bounding box center [698, 92] width 89 height 25
click at [470, 131] on icon at bounding box center [470, 132] width 15 height 15
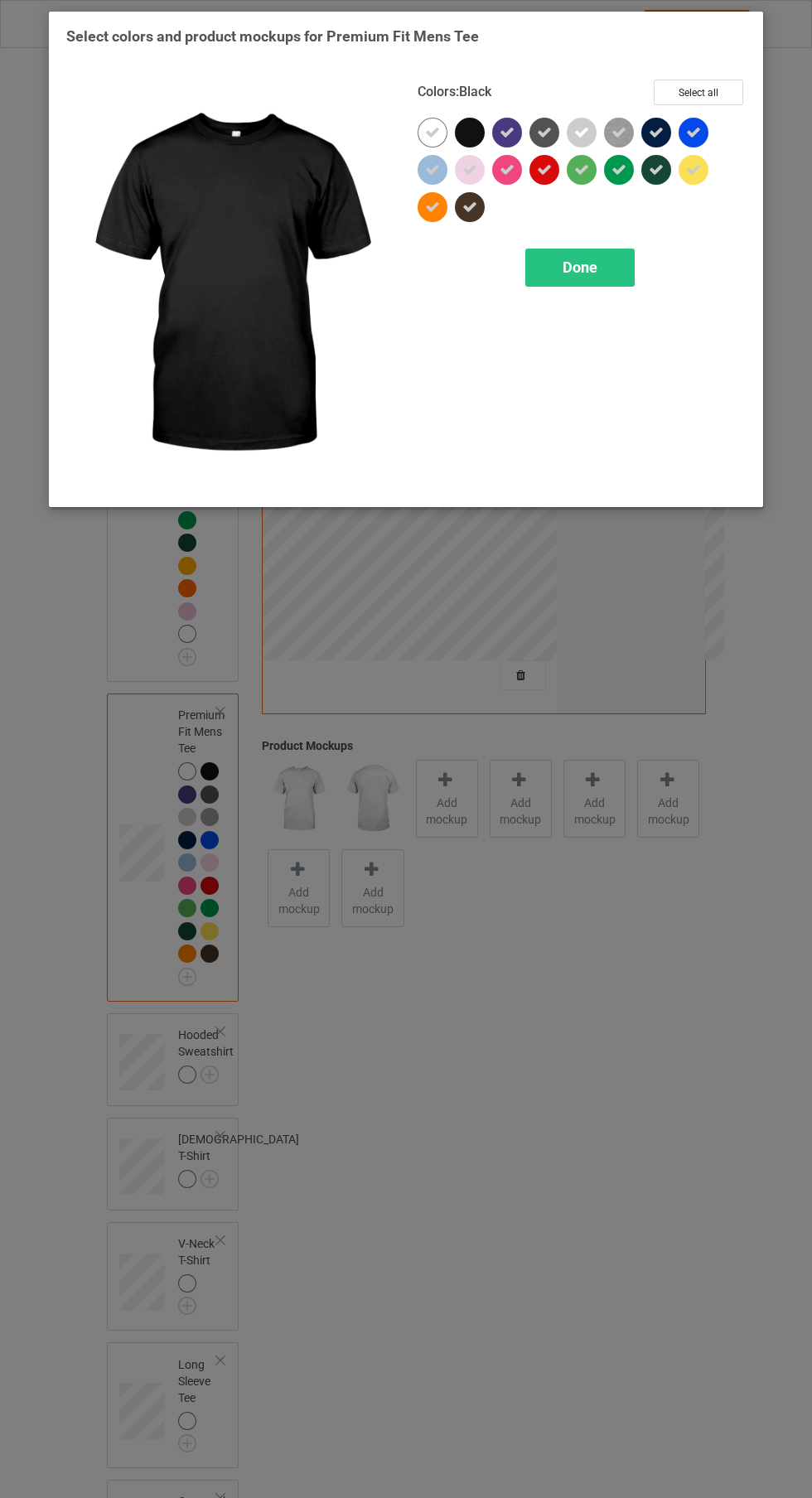
click at [587, 267] on span "Done" at bounding box center [580, 267] width 35 height 18
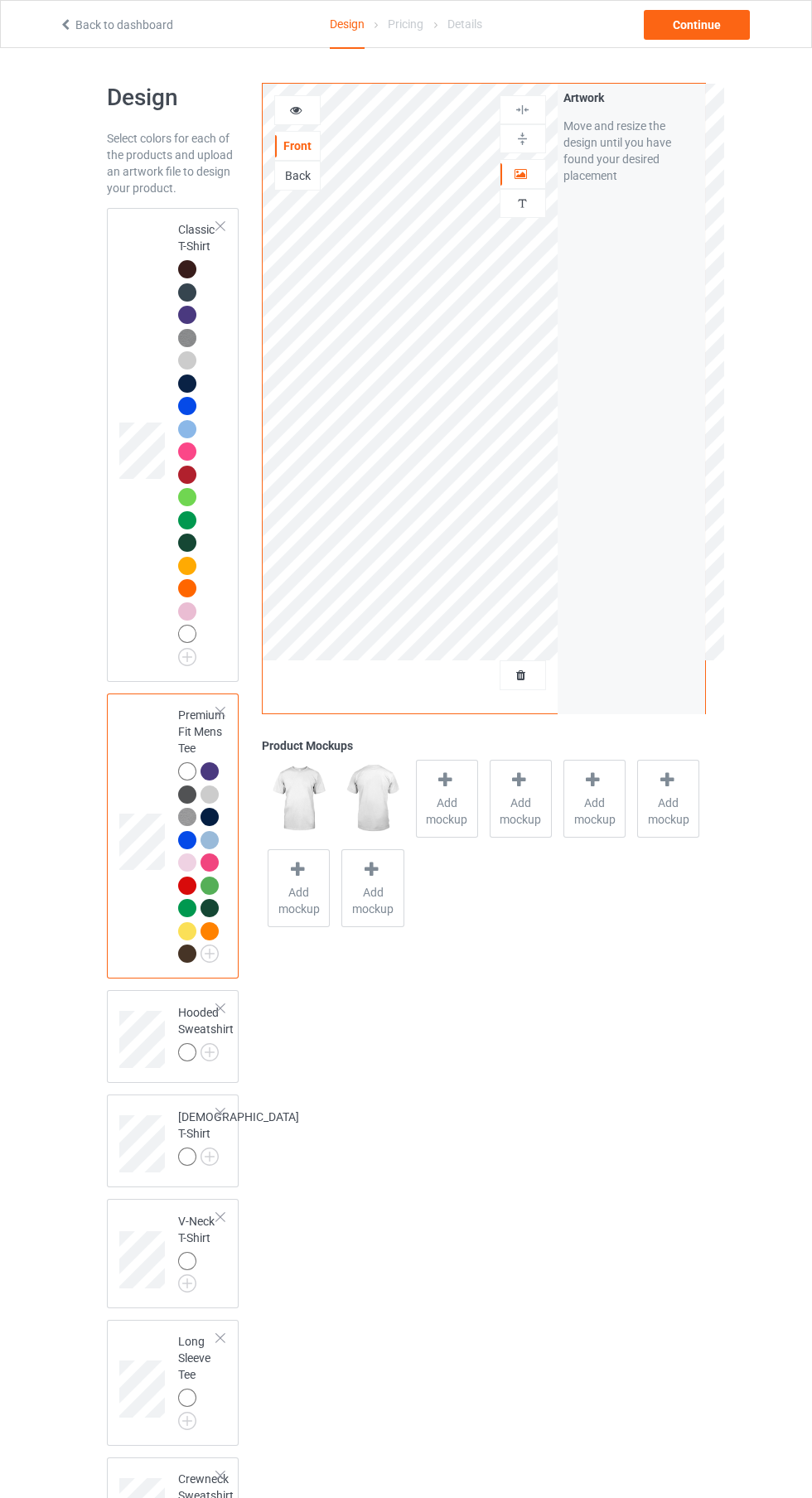
click at [0, 0] on img at bounding box center [0, 0] width 0 height 0
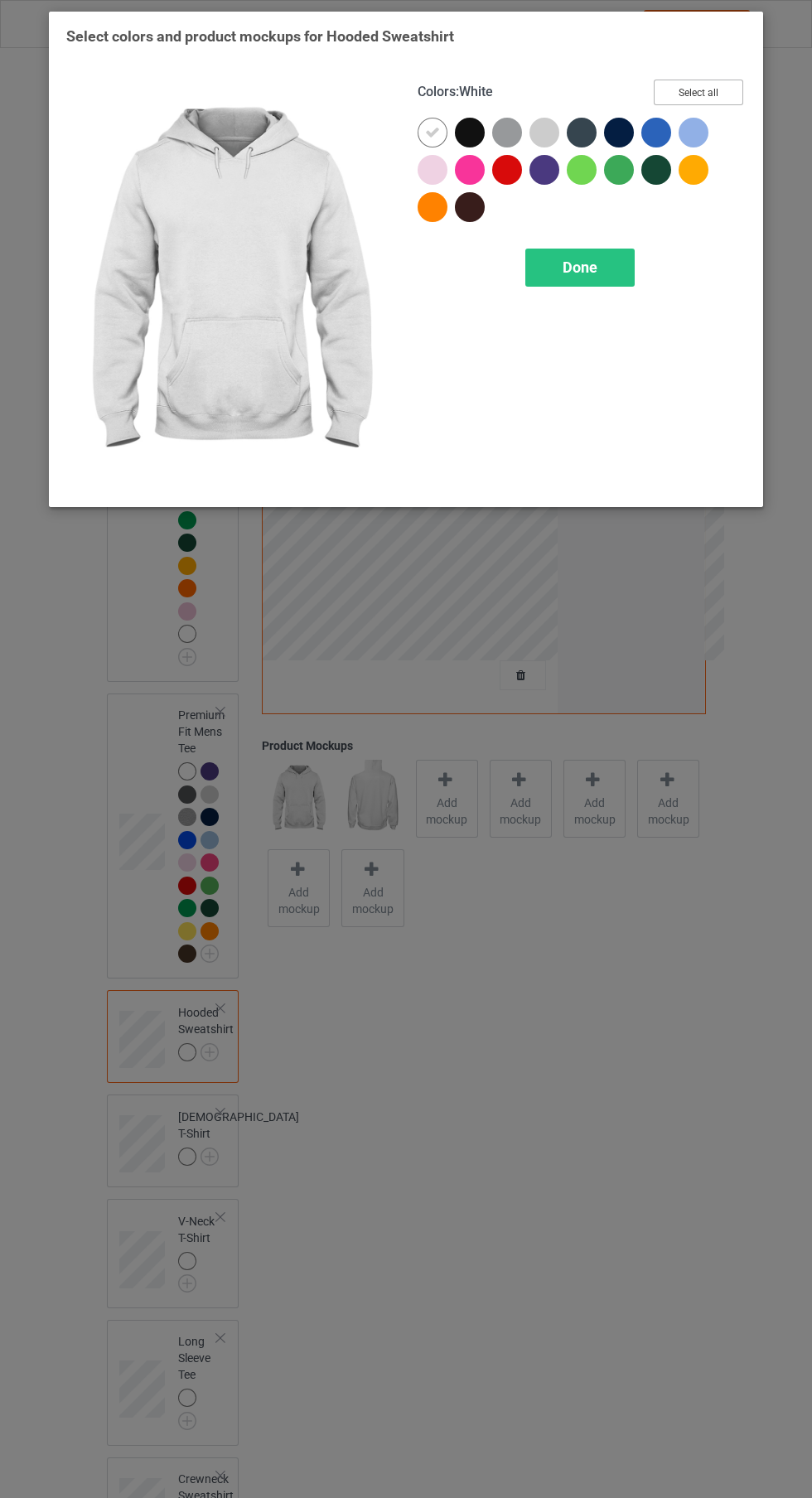
click at [723, 84] on button "Select all" at bounding box center [698, 92] width 89 height 25
click at [470, 131] on icon at bounding box center [470, 132] width 15 height 15
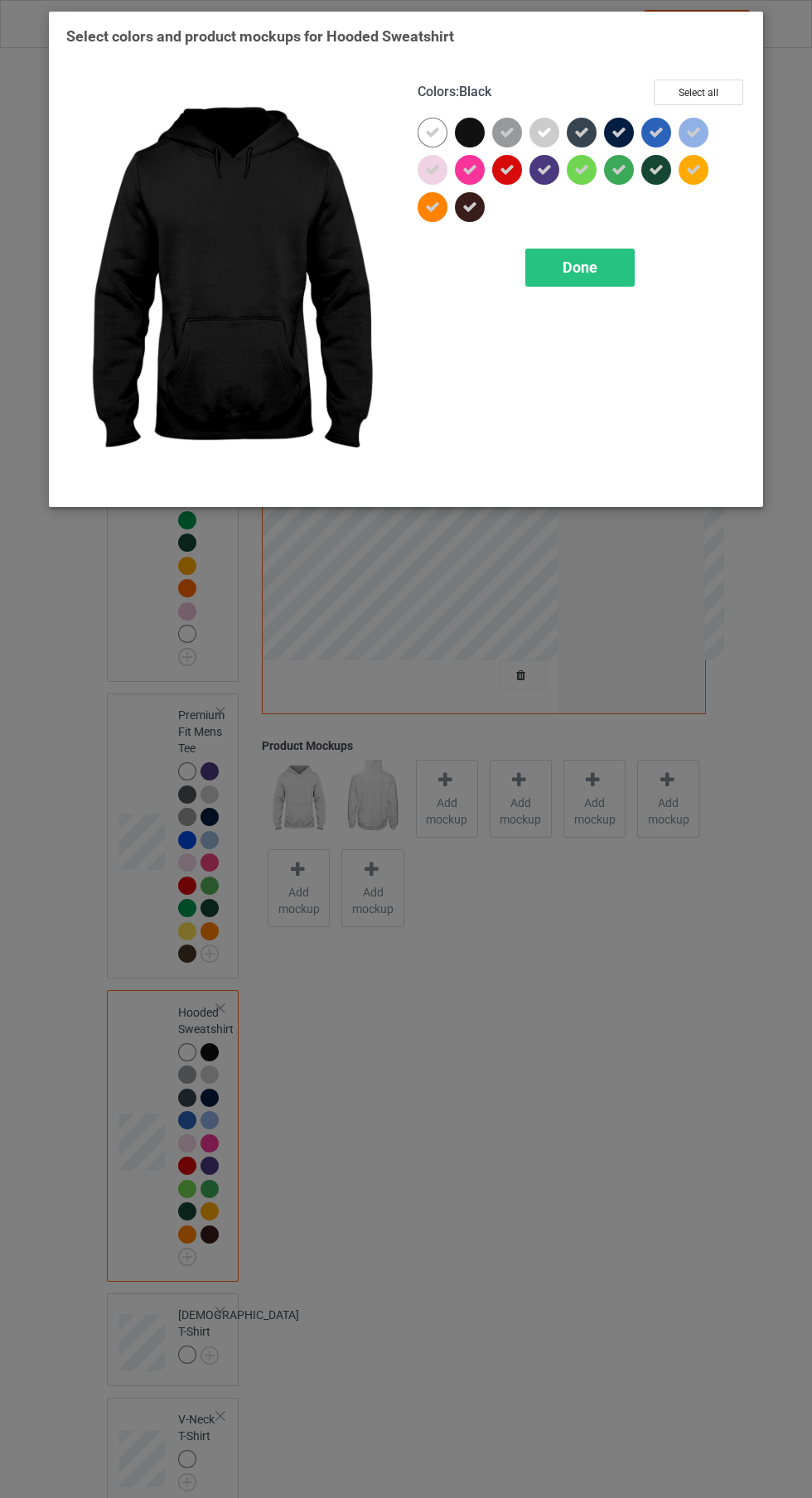
click at [580, 267] on span "Done" at bounding box center [580, 267] width 35 height 18
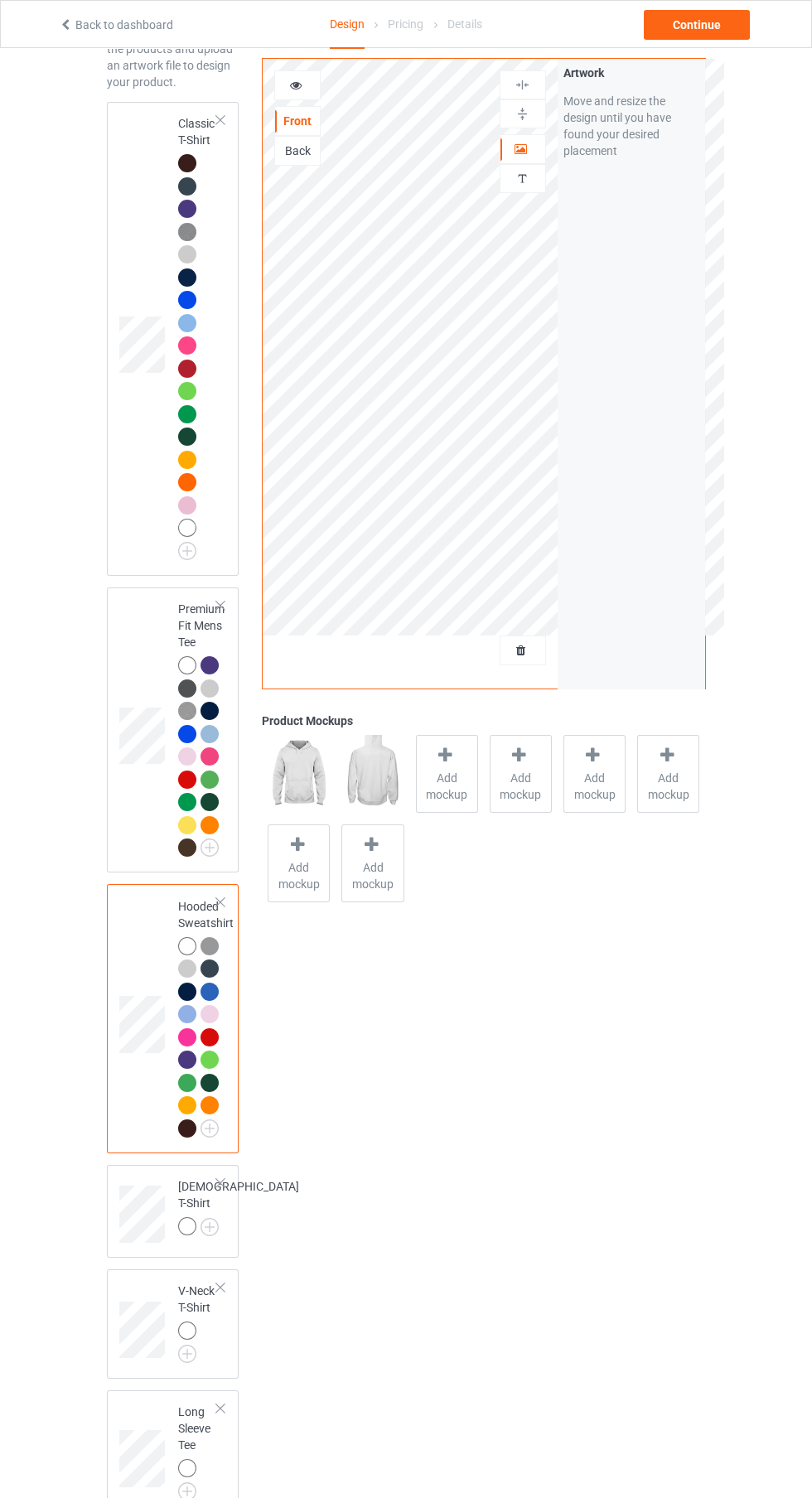
scroll to position [109, 0]
click at [0, 0] on img at bounding box center [0, 0] width 0 height 0
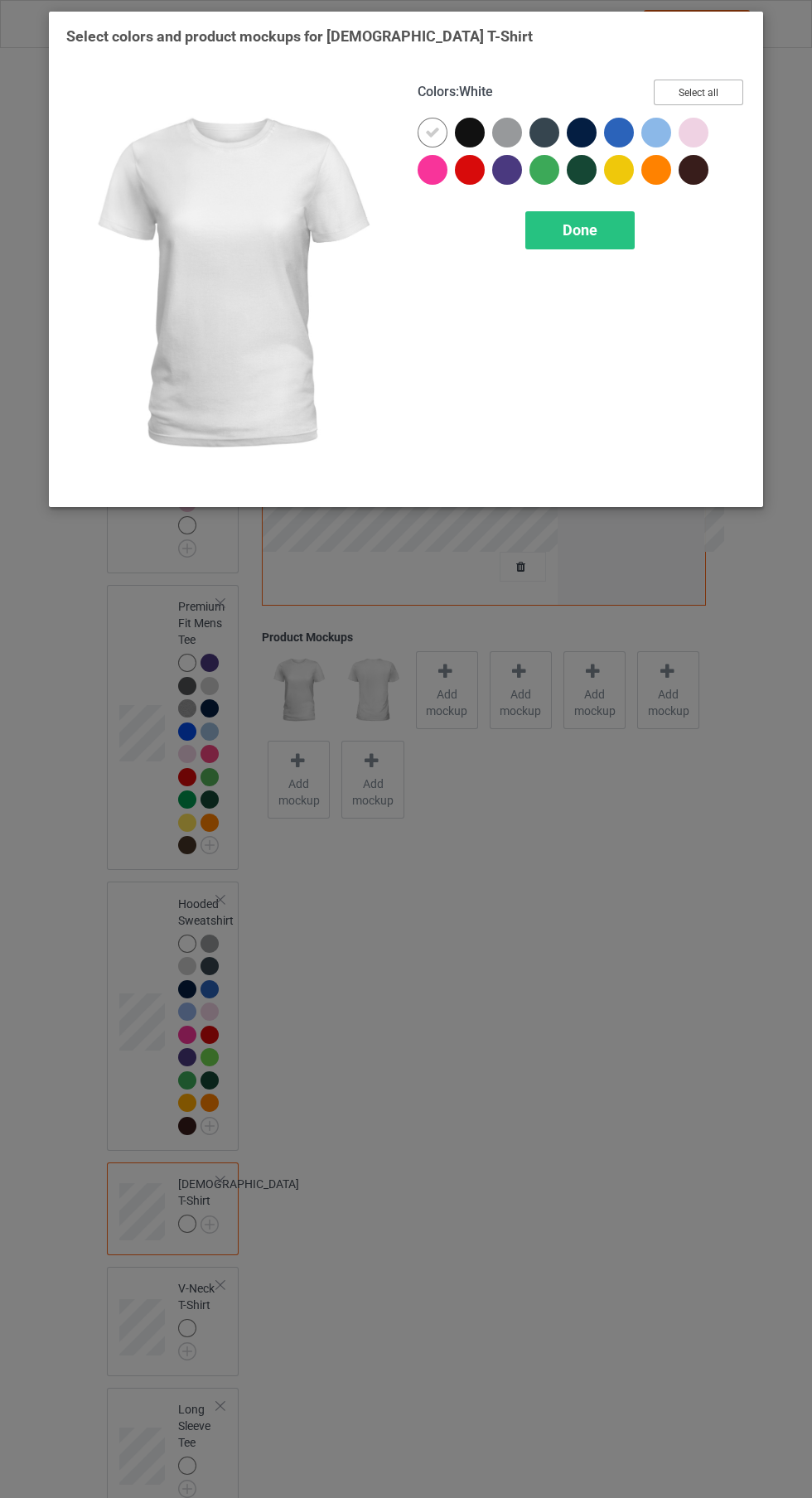
click at [680, 87] on button "Select all" at bounding box center [698, 92] width 89 height 25
click at [470, 131] on icon at bounding box center [470, 132] width 15 height 15
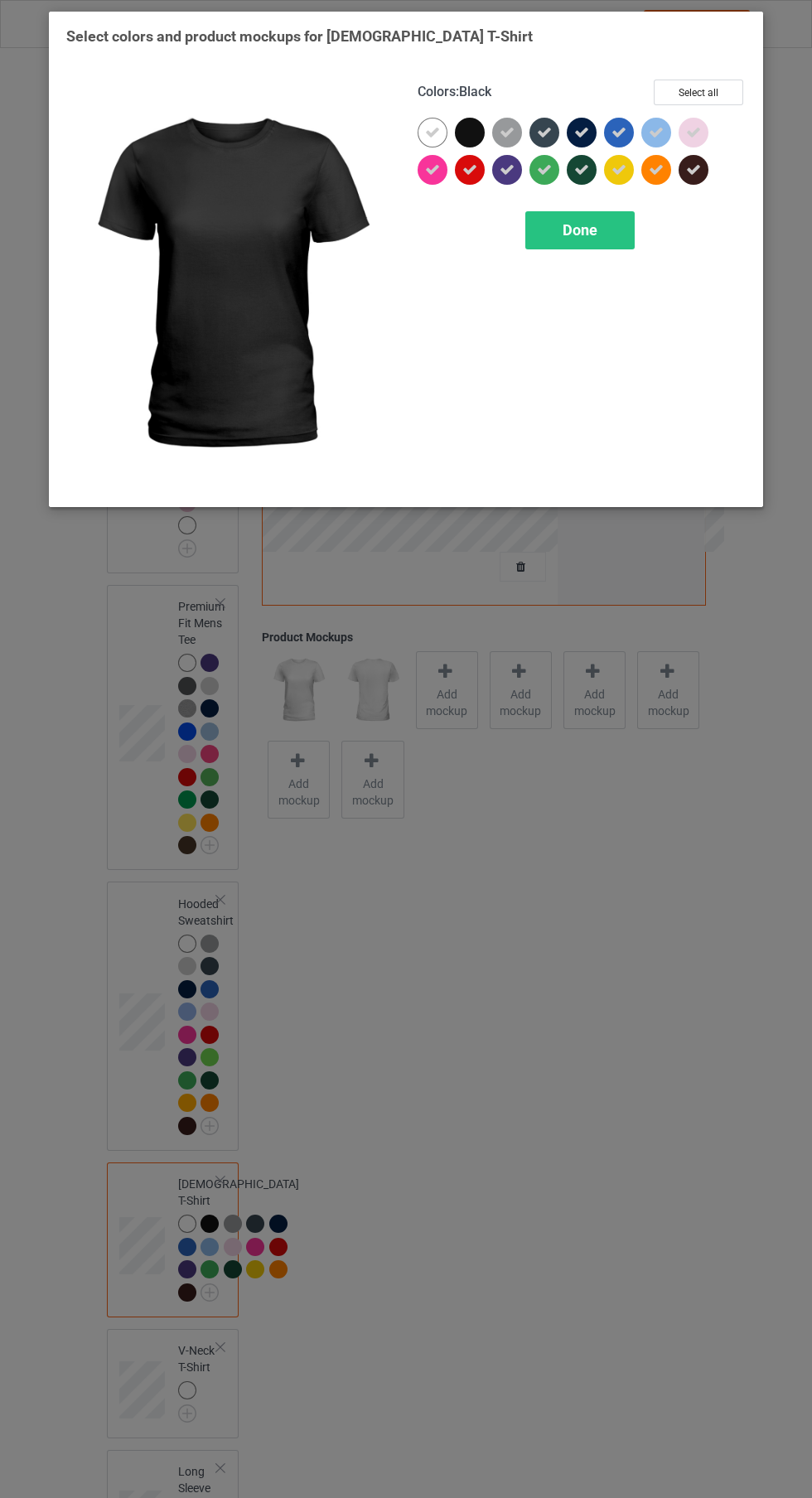
click at [616, 237] on div "Done" at bounding box center [580, 230] width 109 height 39
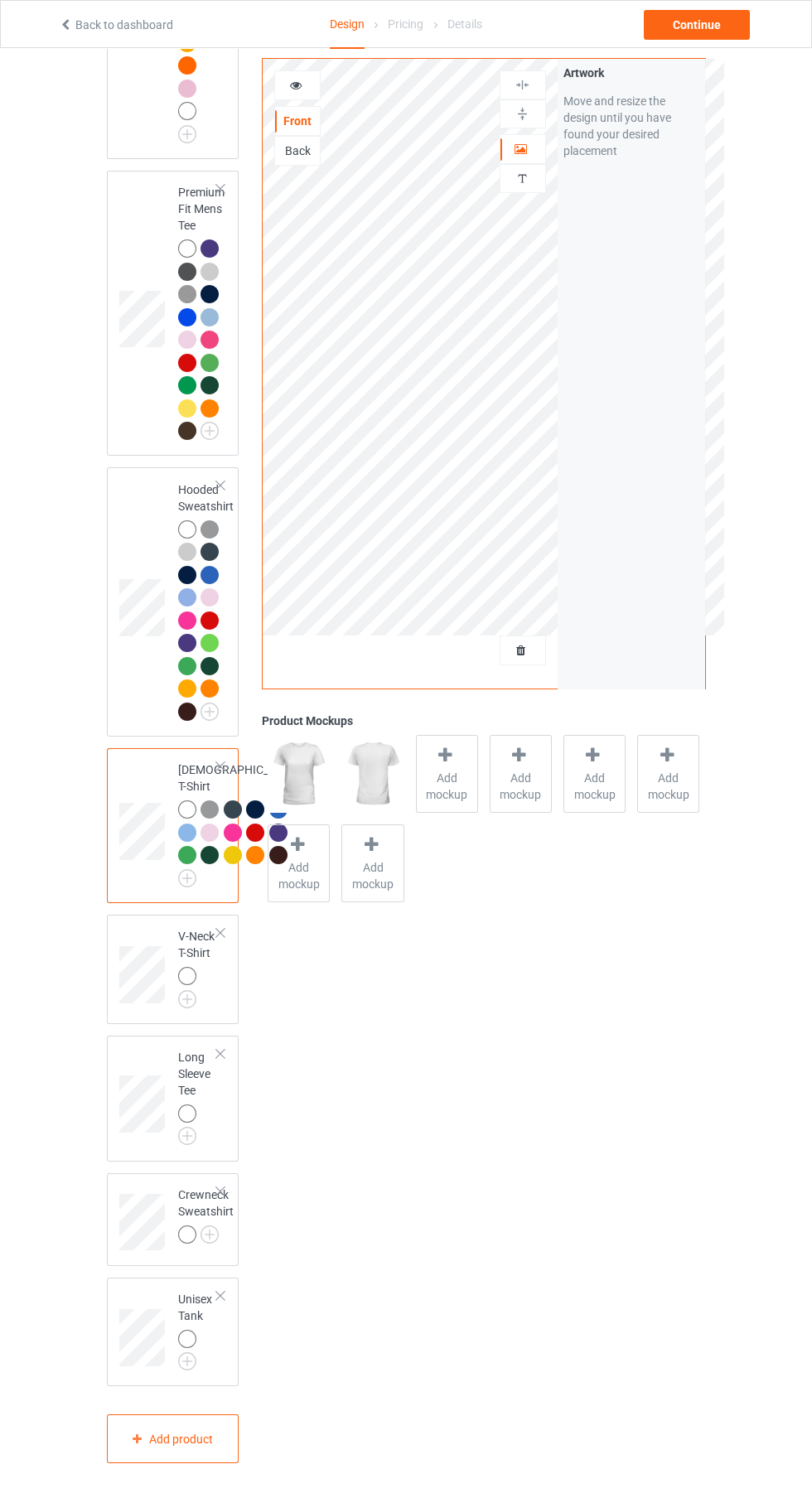
scroll to position [604, 0]
click at [0, 0] on img at bounding box center [0, 0] width 0 height 0
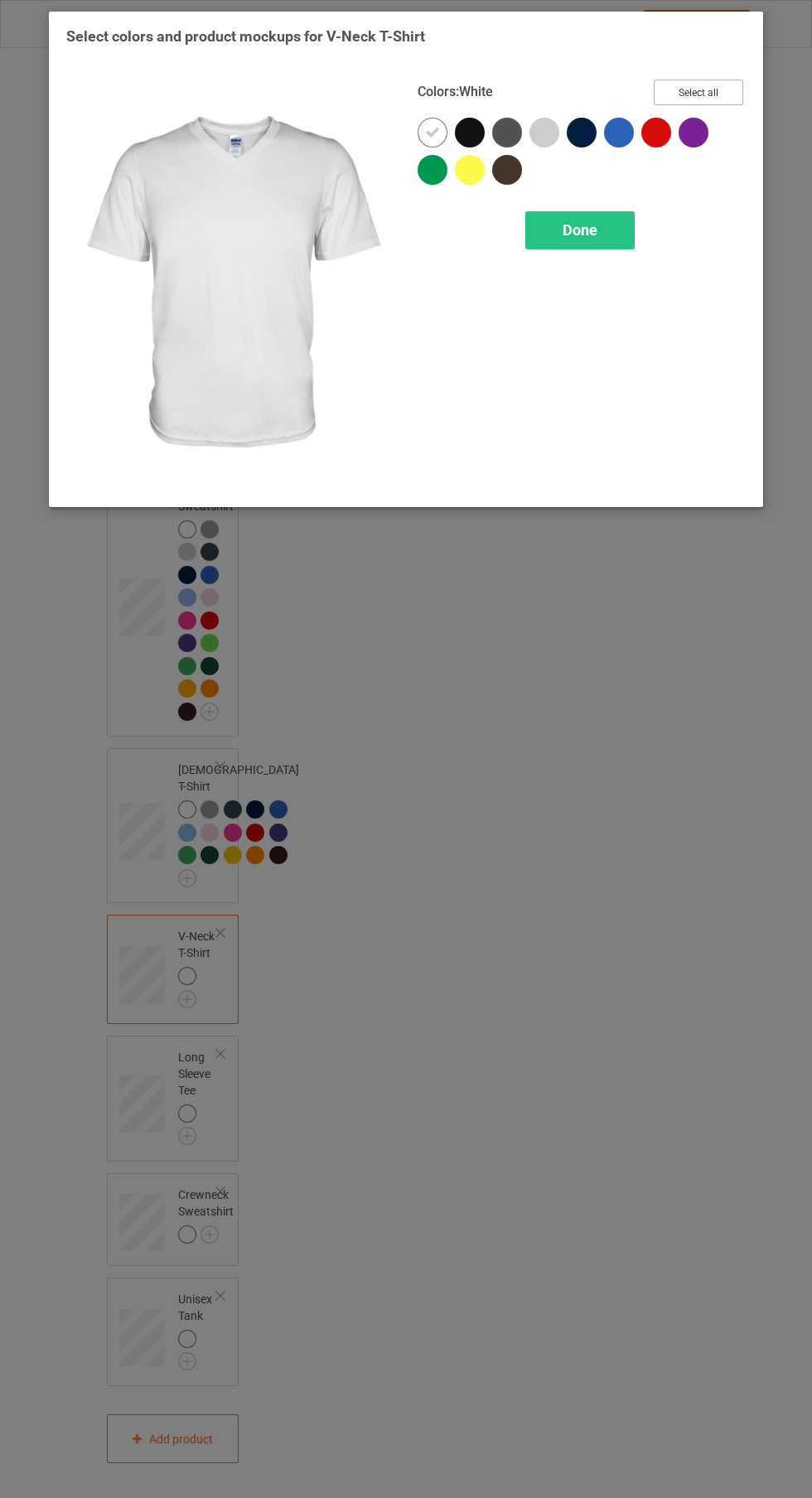
click at [720, 90] on button "Select all" at bounding box center [698, 92] width 89 height 25
click at [470, 131] on icon at bounding box center [470, 132] width 15 height 15
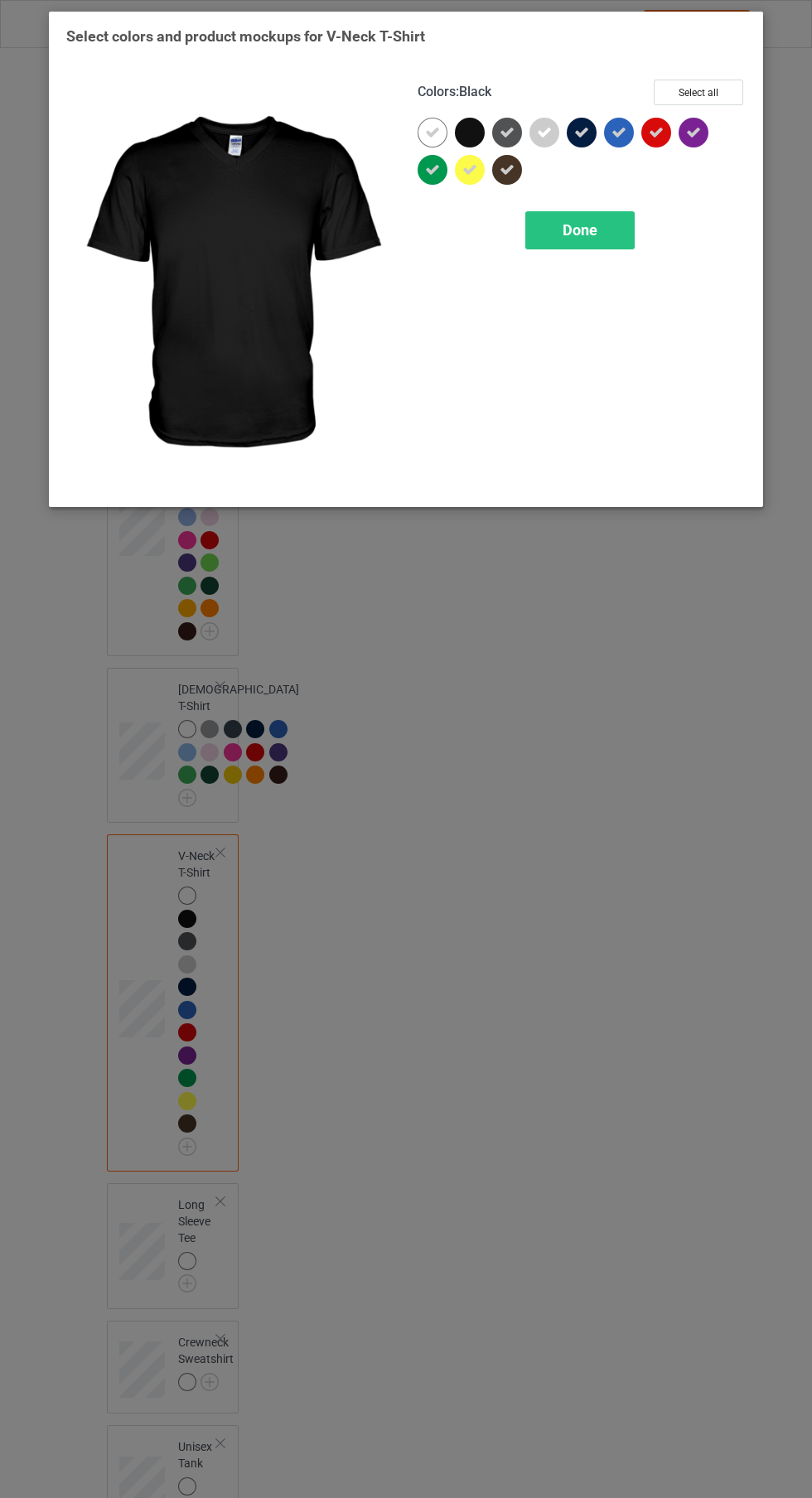
click at [580, 230] on span "Done" at bounding box center [580, 230] width 35 height 18
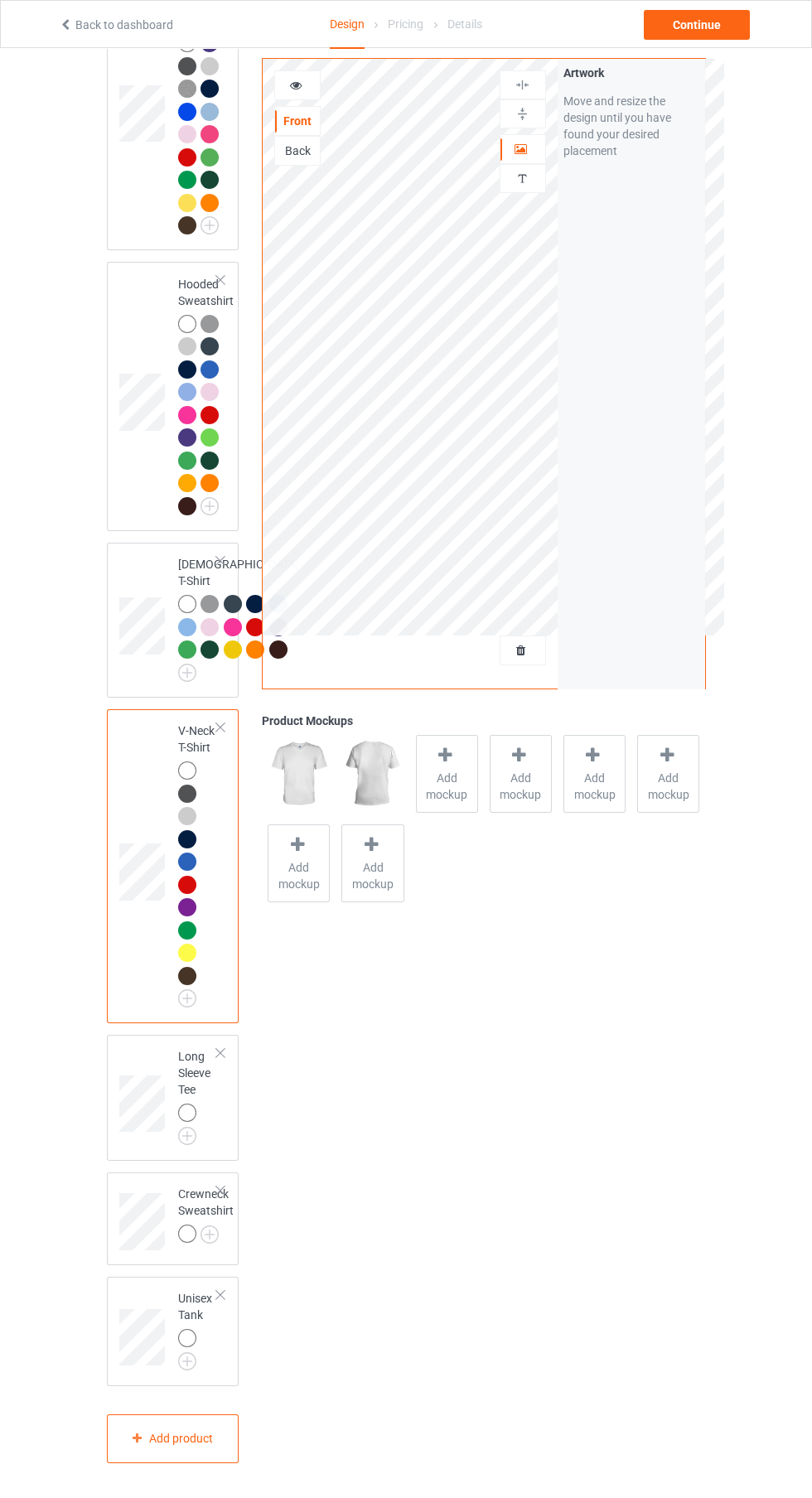
scroll to position [880, 0]
click at [0, 0] on img at bounding box center [0, 0] width 0 height 0
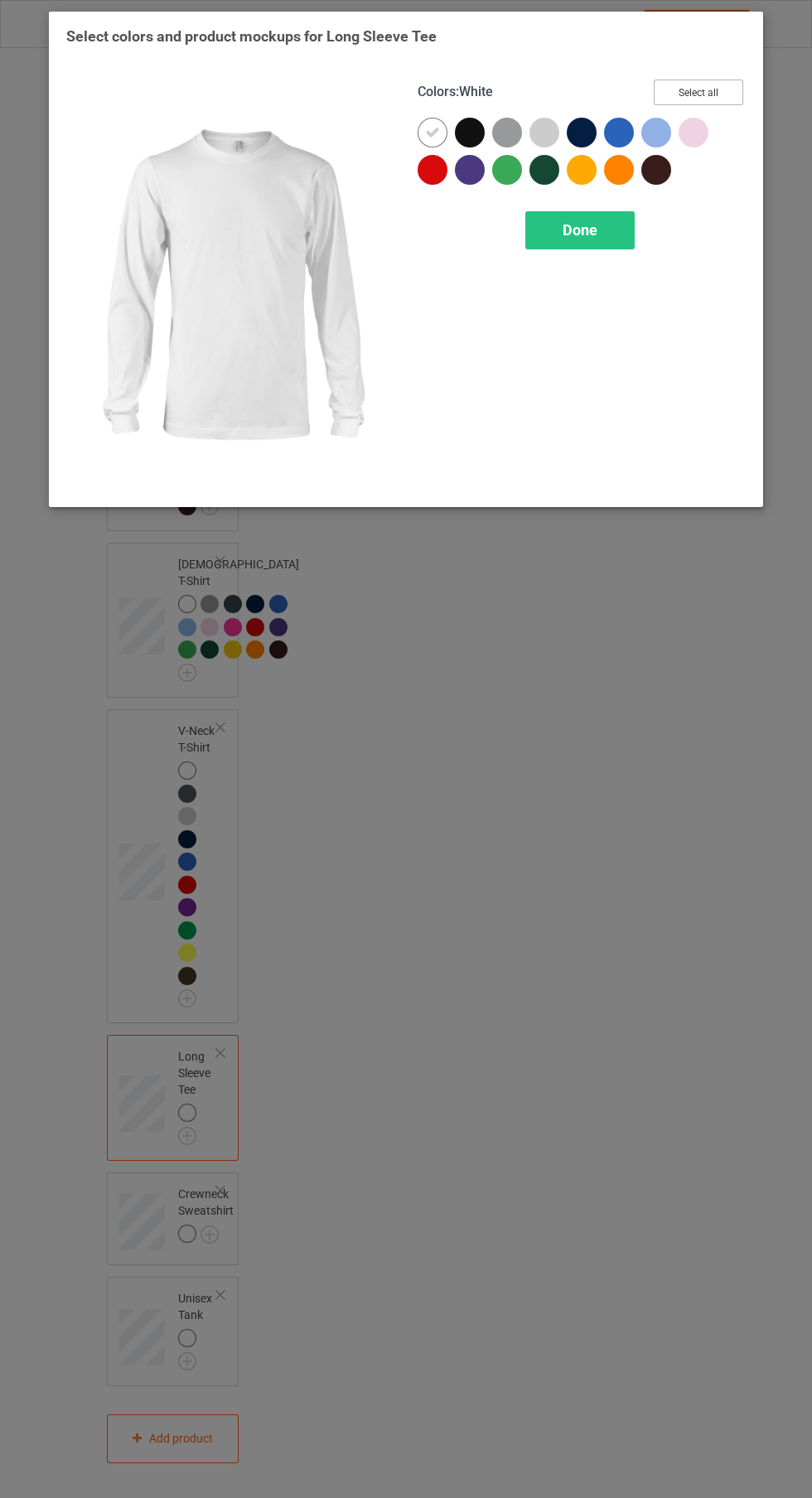
click at [731, 84] on button "Select all" at bounding box center [698, 92] width 89 height 25
click at [470, 131] on icon at bounding box center [470, 132] width 15 height 15
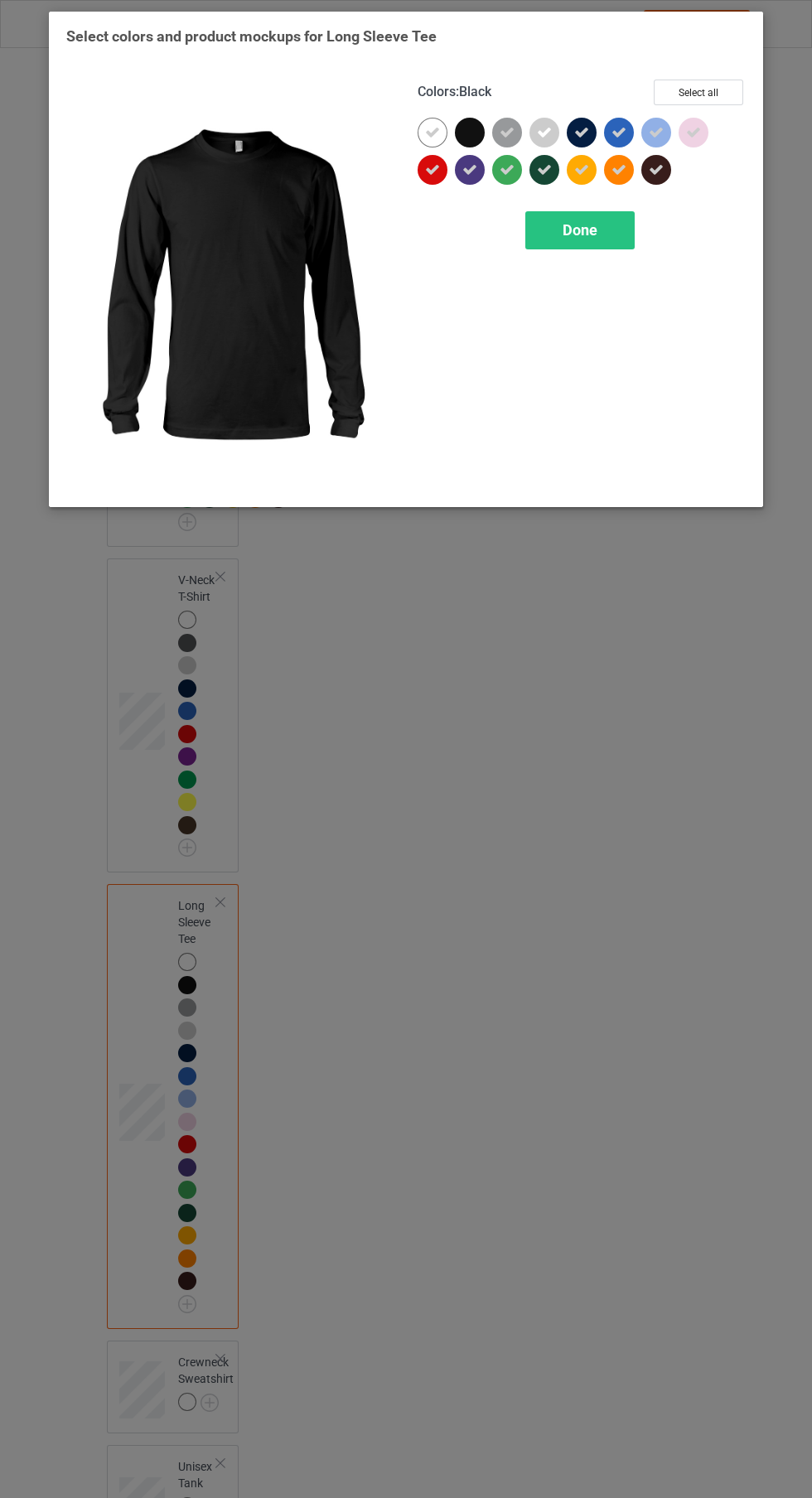
click at [577, 224] on span "Done" at bounding box center [580, 230] width 35 height 18
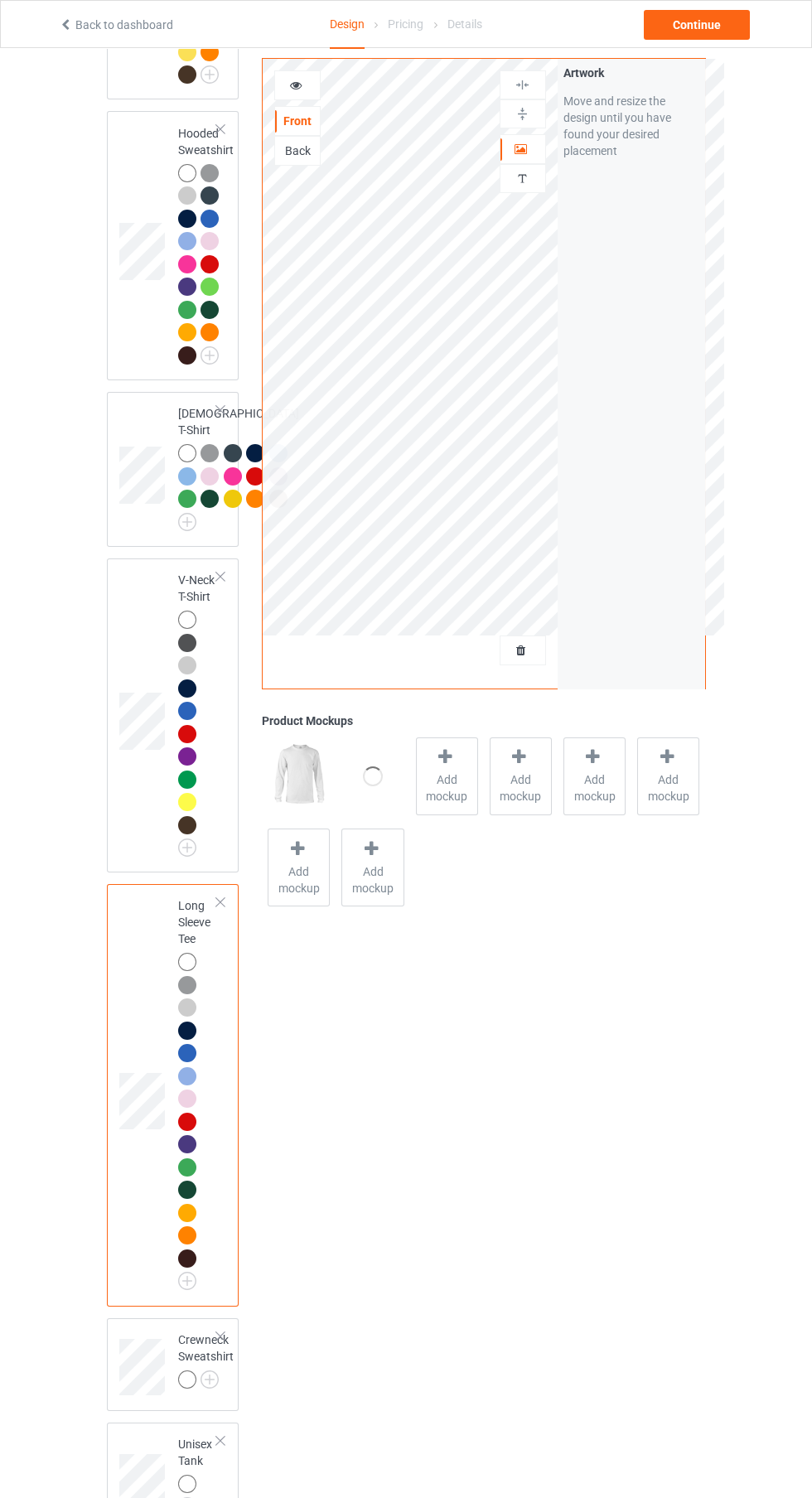
scroll to position [1175, 0]
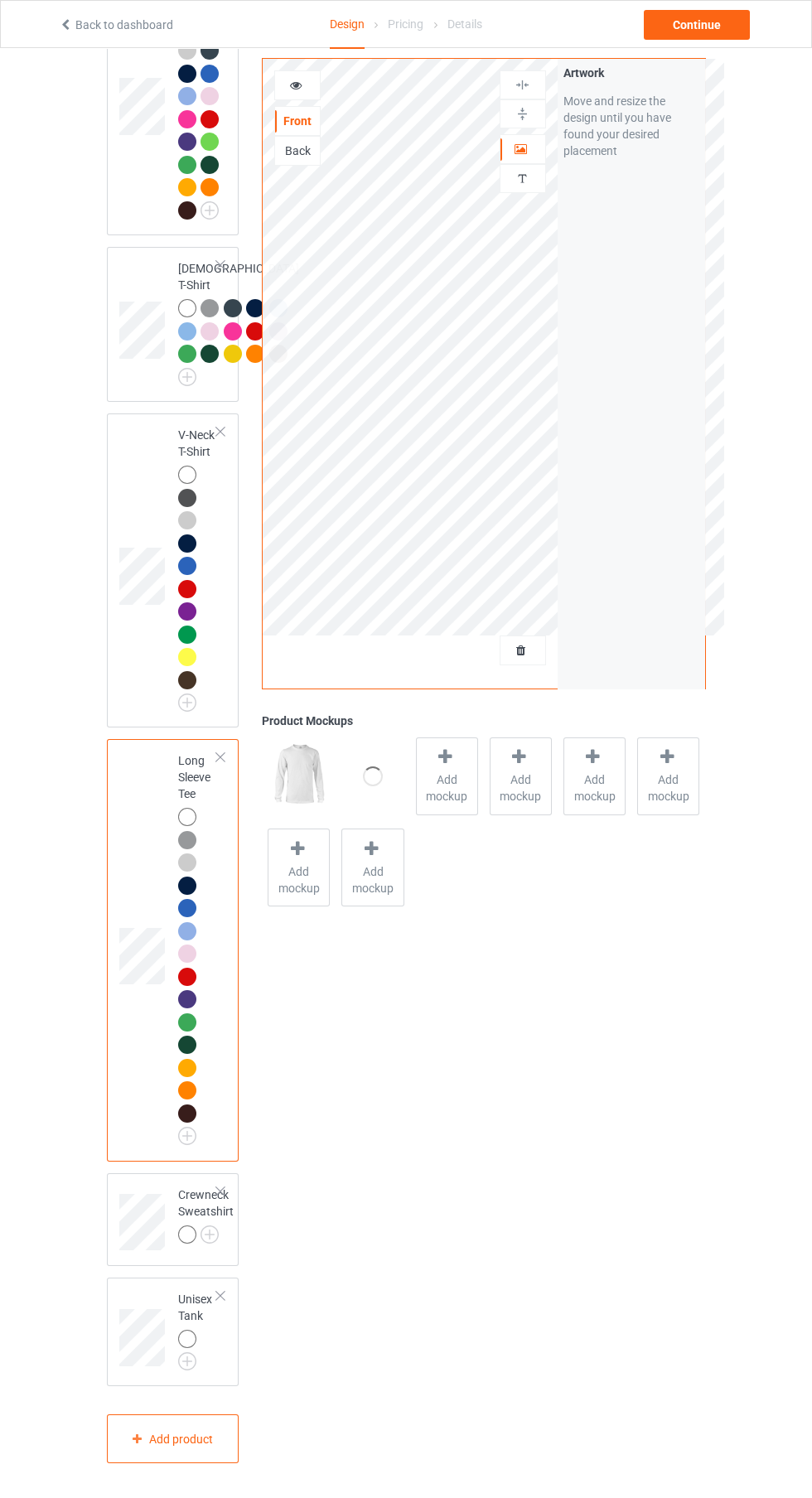
click at [0, 0] on img at bounding box center [0, 0] width 0 height 0
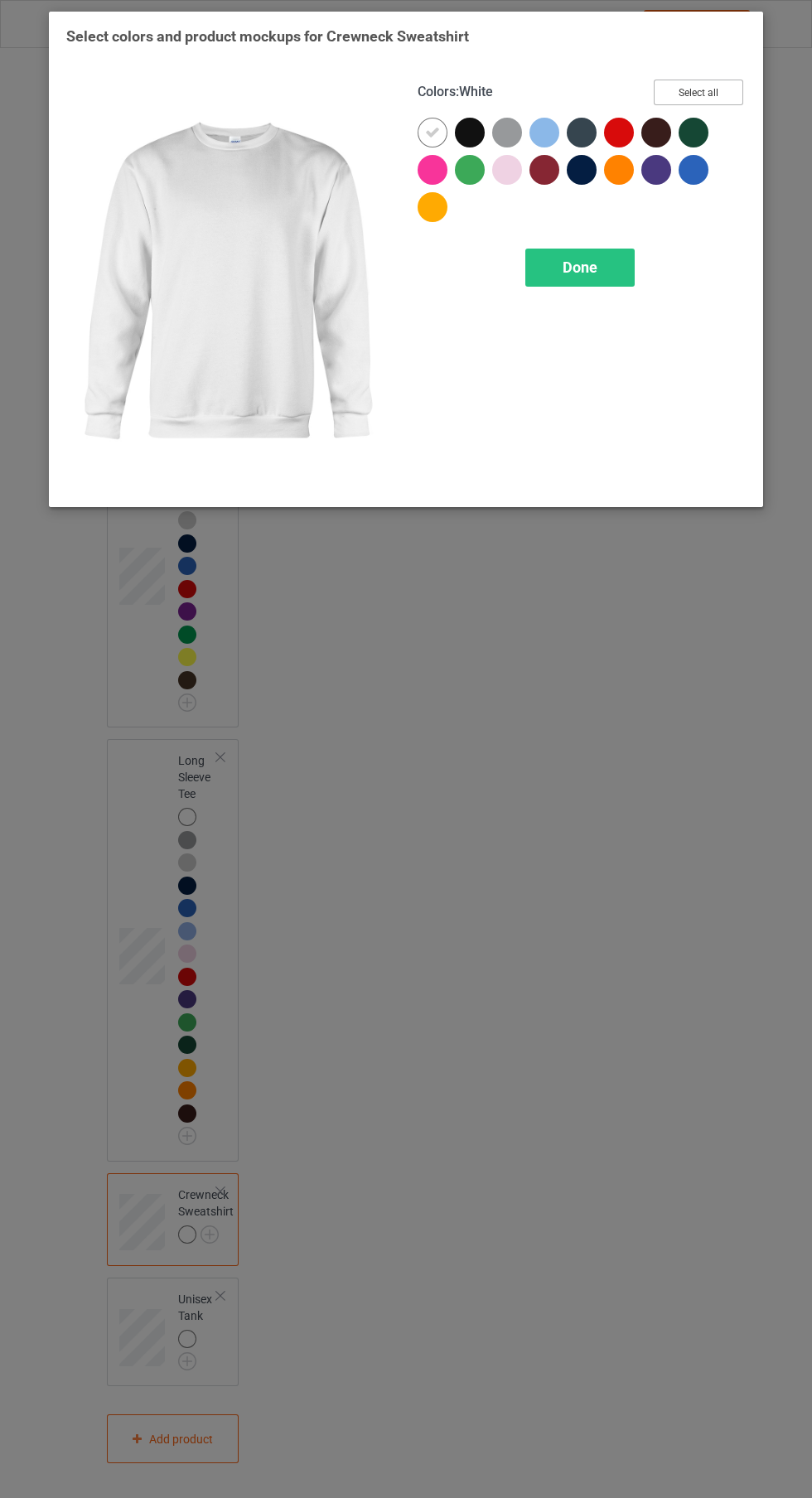
click at [723, 88] on button "Select all" at bounding box center [698, 92] width 89 height 25
click at [470, 131] on icon at bounding box center [470, 132] width 15 height 15
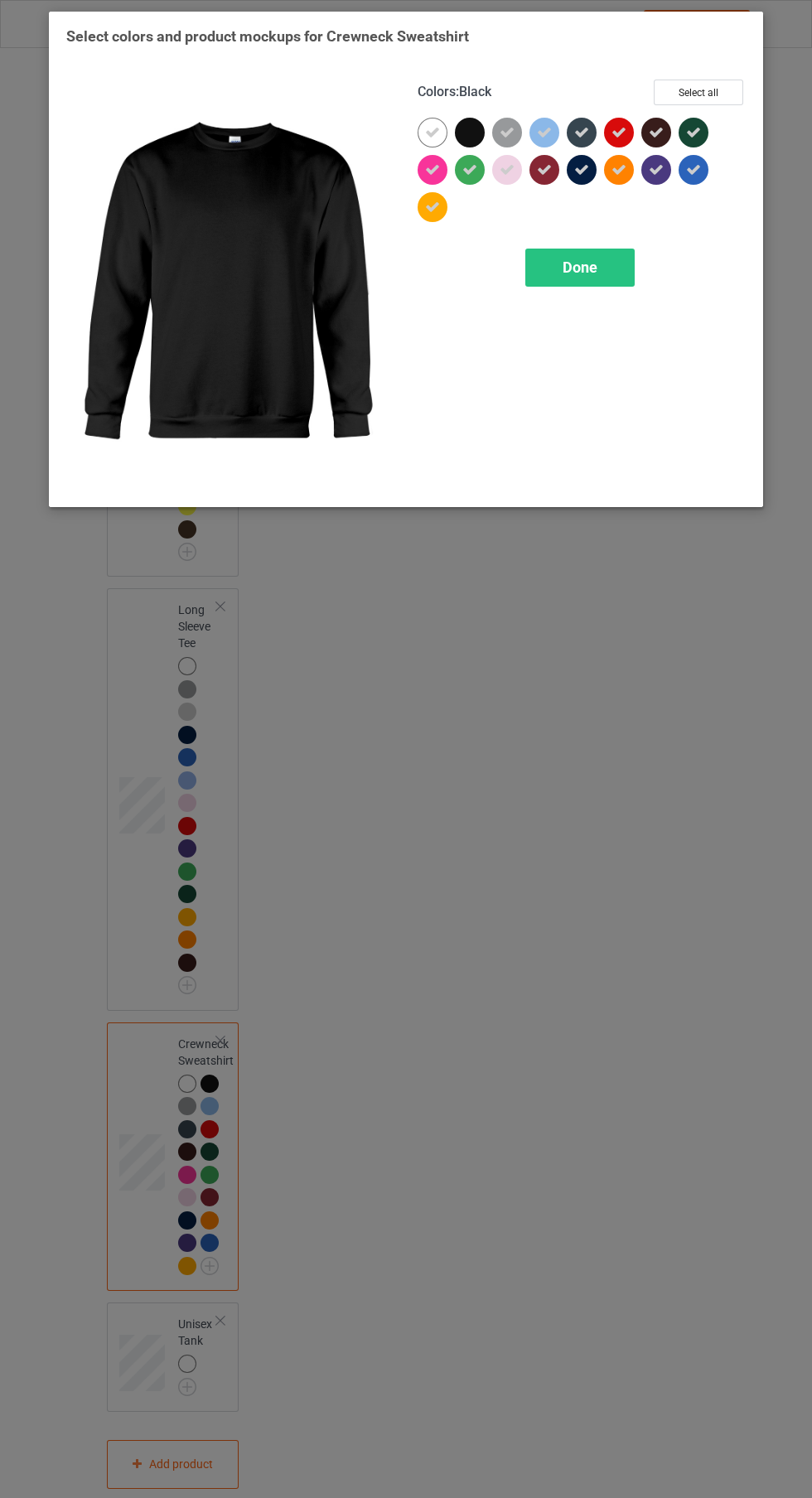
click at [593, 267] on span "Done" at bounding box center [580, 267] width 35 height 18
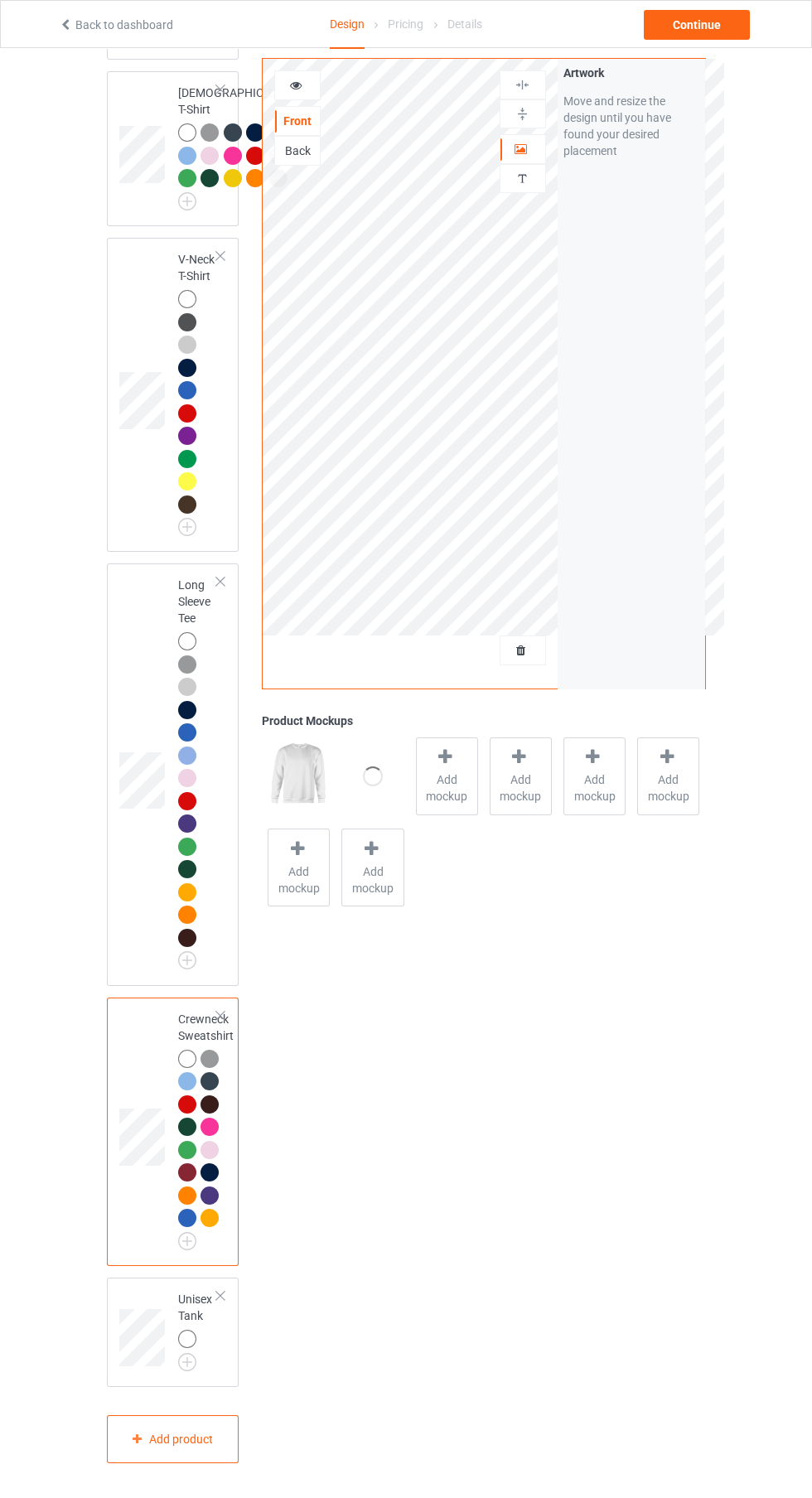
scroll to position [1352, 0]
click at [0, 0] on img at bounding box center [0, 0] width 0 height 0
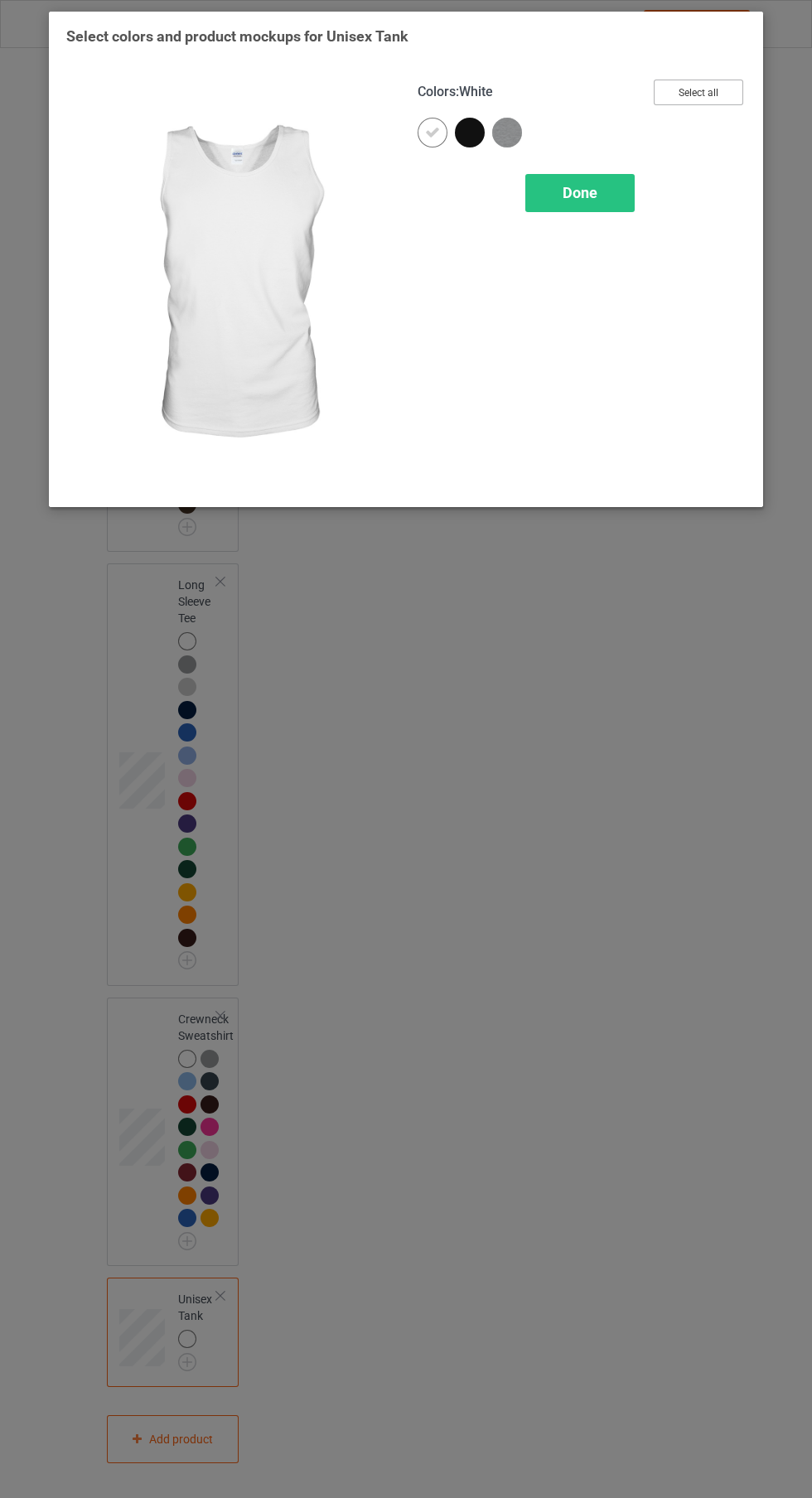
click at [710, 86] on button "Select all" at bounding box center [698, 92] width 89 height 25
click at [474, 128] on icon at bounding box center [470, 132] width 15 height 15
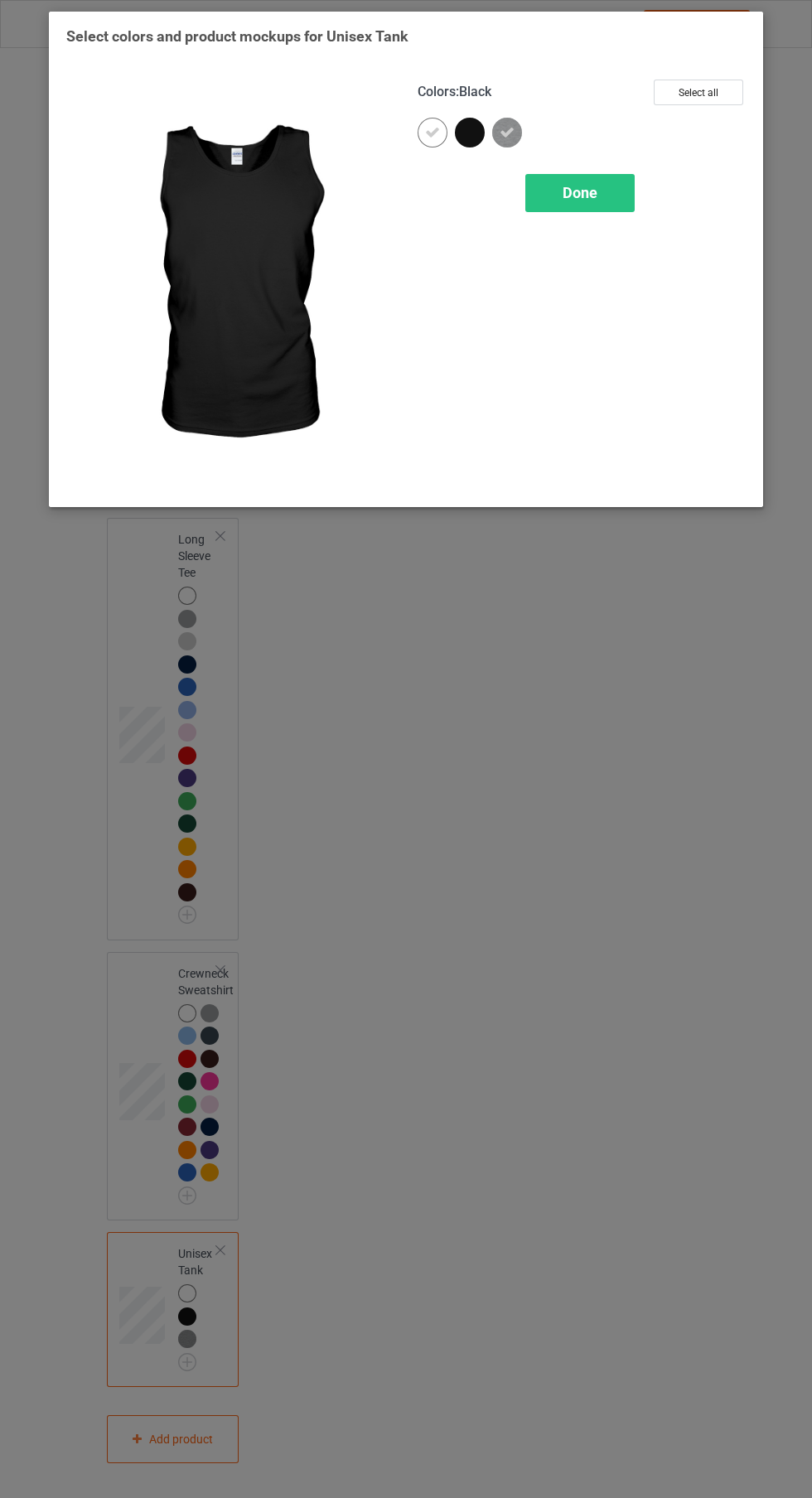
click at [604, 206] on div "Done" at bounding box center [580, 194] width 109 height 39
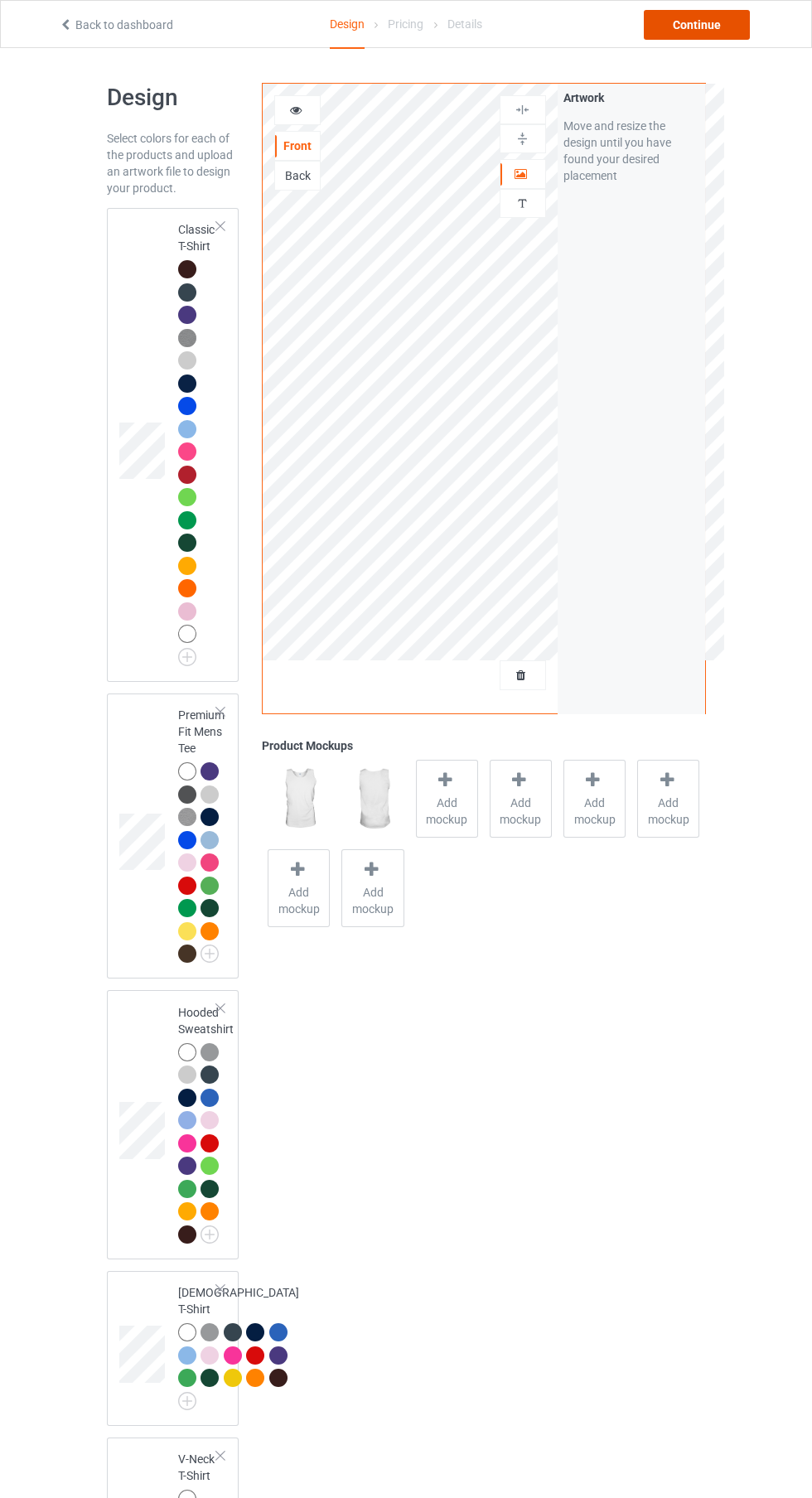
click at [698, 24] on div "Continue" at bounding box center [696, 25] width 106 height 30
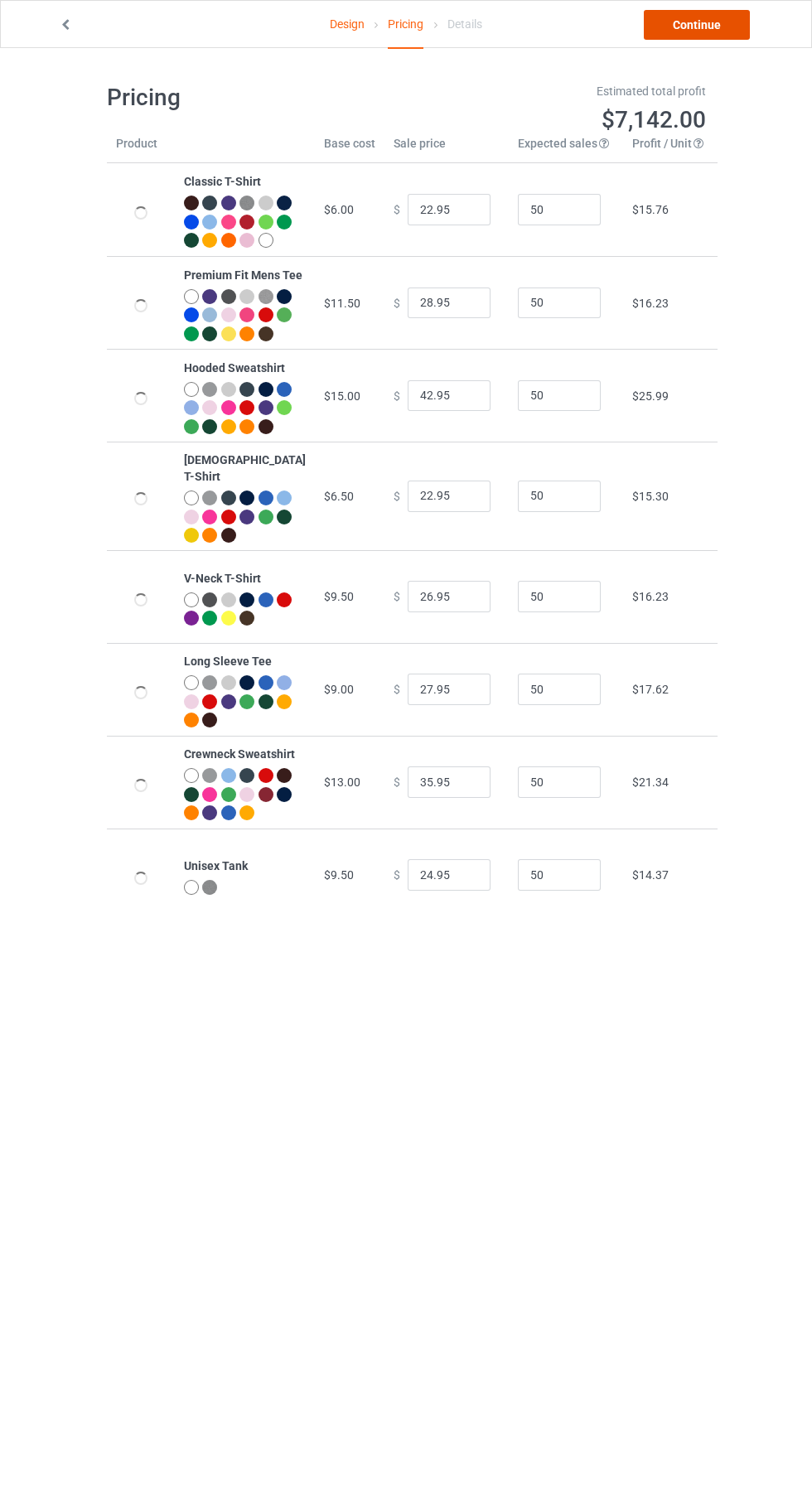
click at [715, 35] on link "Continue" at bounding box center [696, 25] width 106 height 30
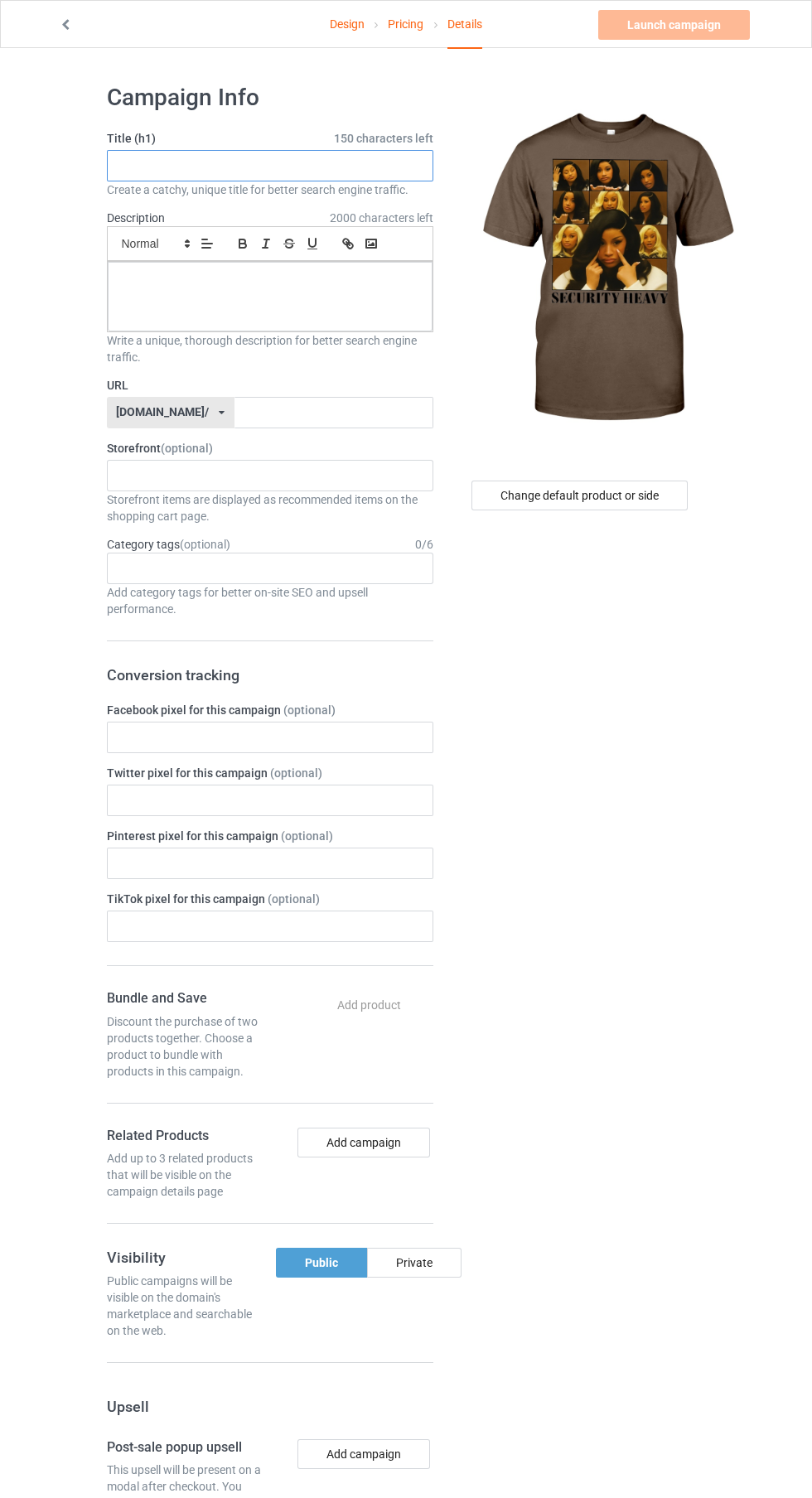
click at [342, 171] on input "text" at bounding box center [270, 166] width 327 height 32
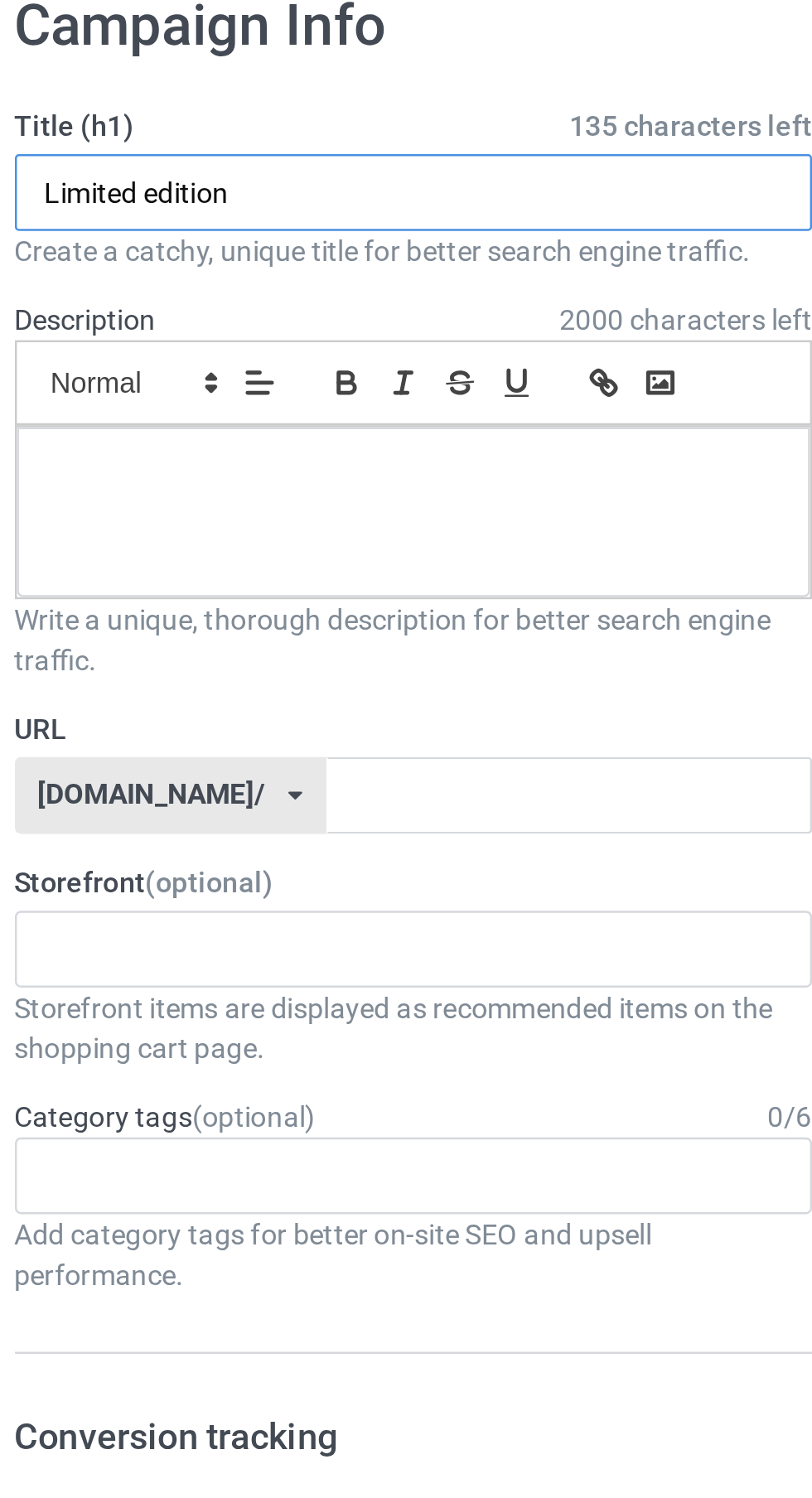
type input "Limited edition"
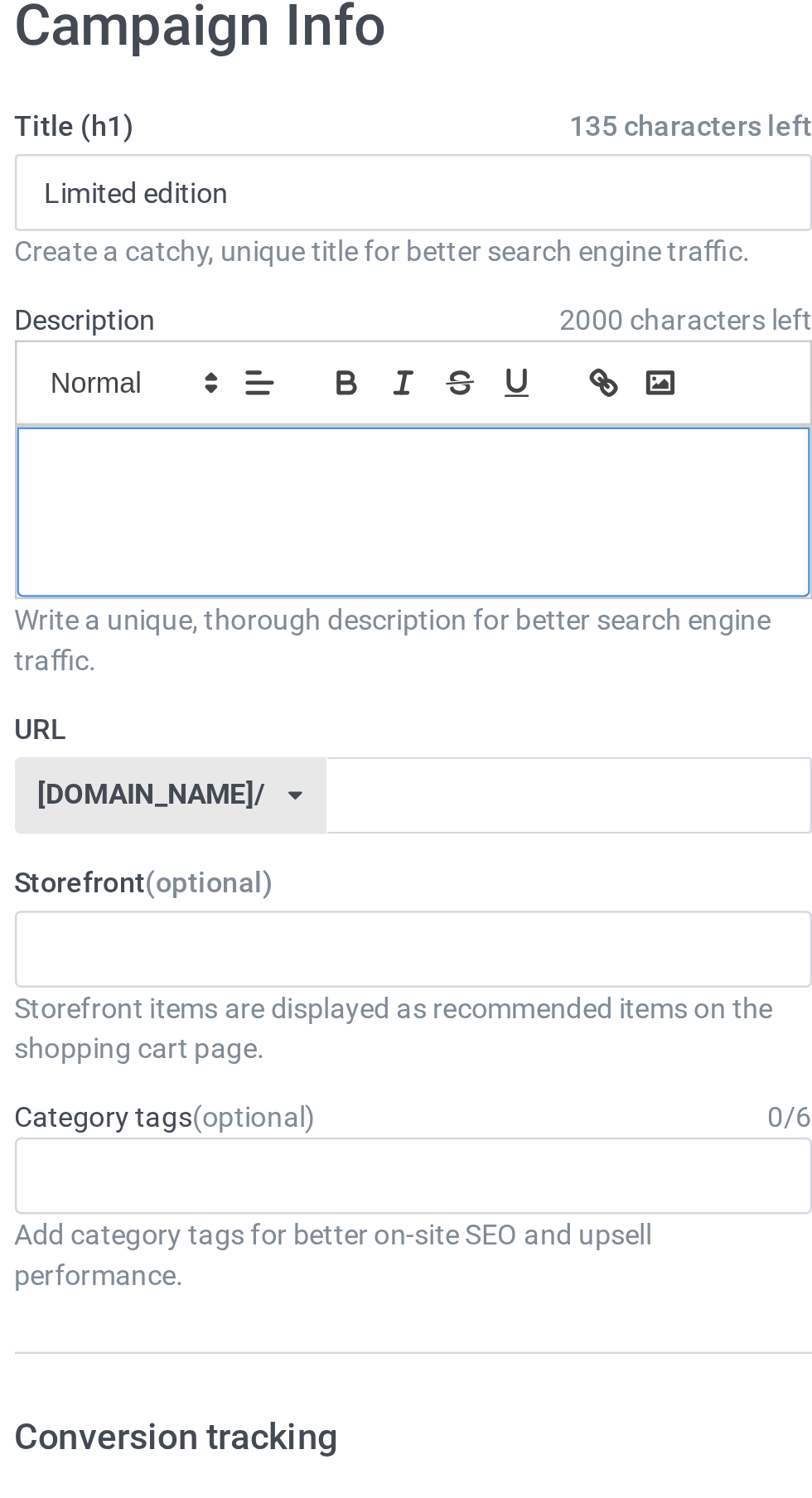
click at [312, 286] on p at bounding box center [270, 280] width 298 height 16
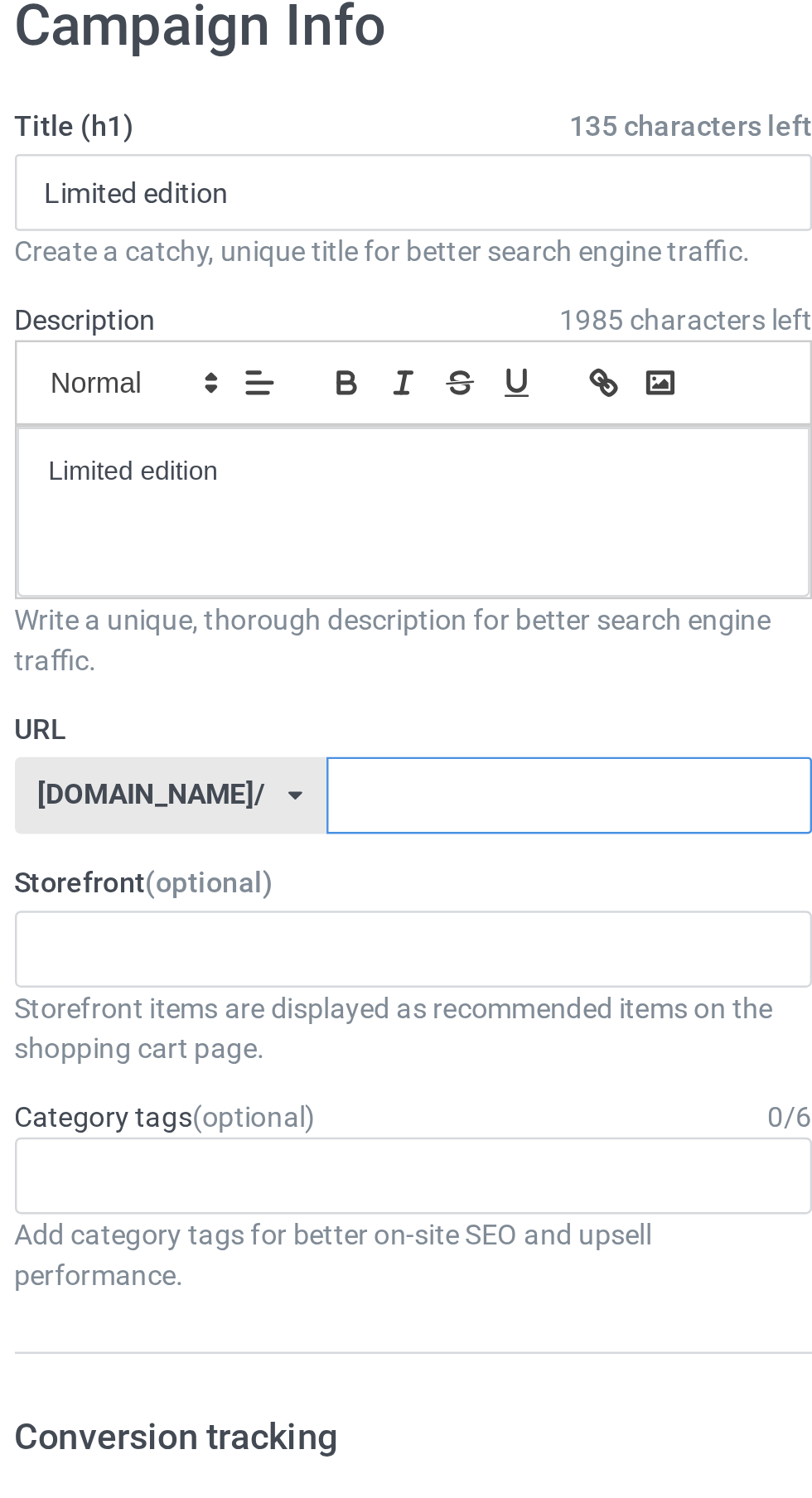
click at [290, 410] on input "text" at bounding box center [334, 413] width 199 height 32
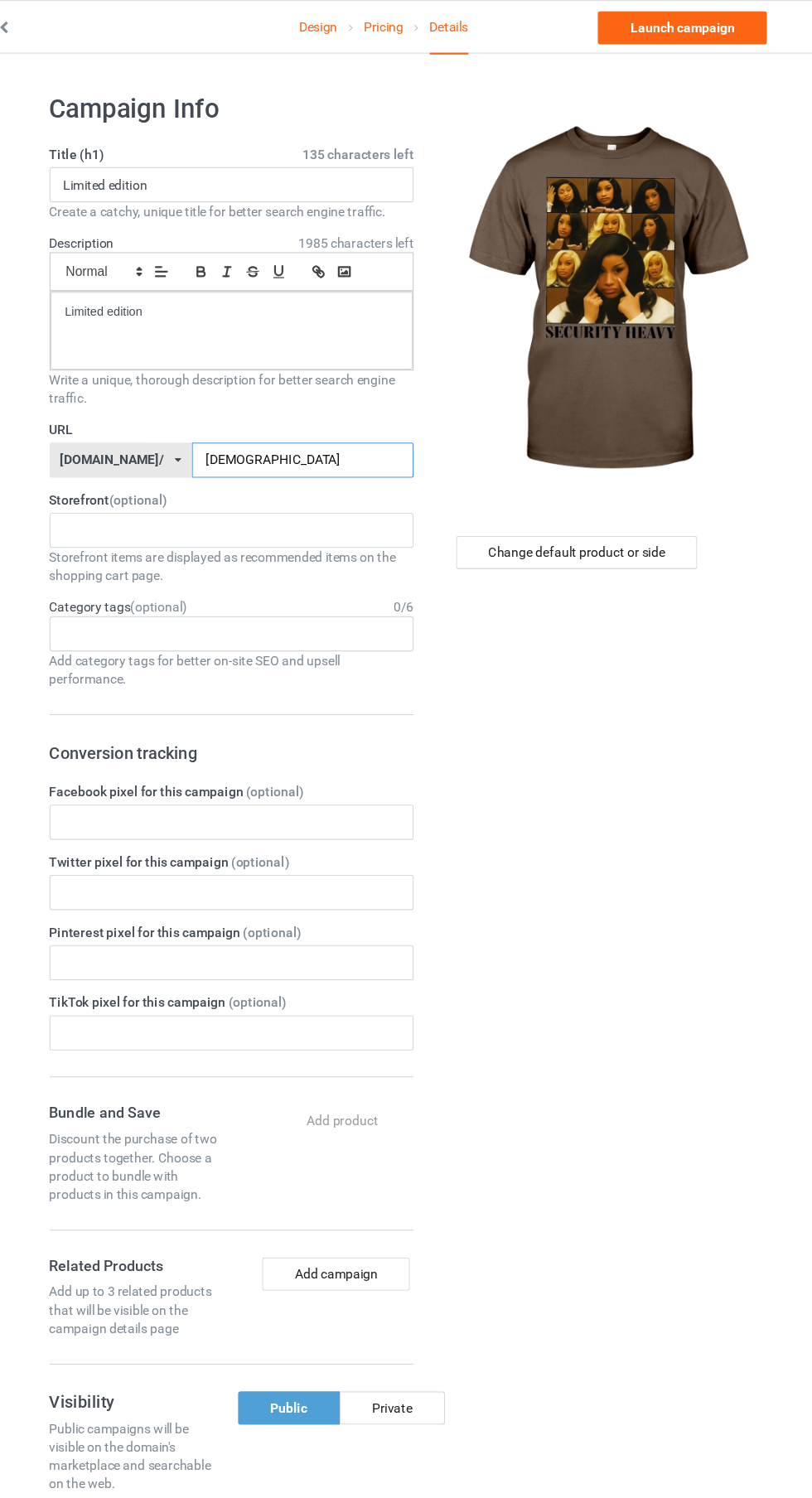
type input "[DEMOGRAPHIC_DATA]"
click at [648, 492] on div "Change default product or side" at bounding box center [579, 496] width 216 height 30
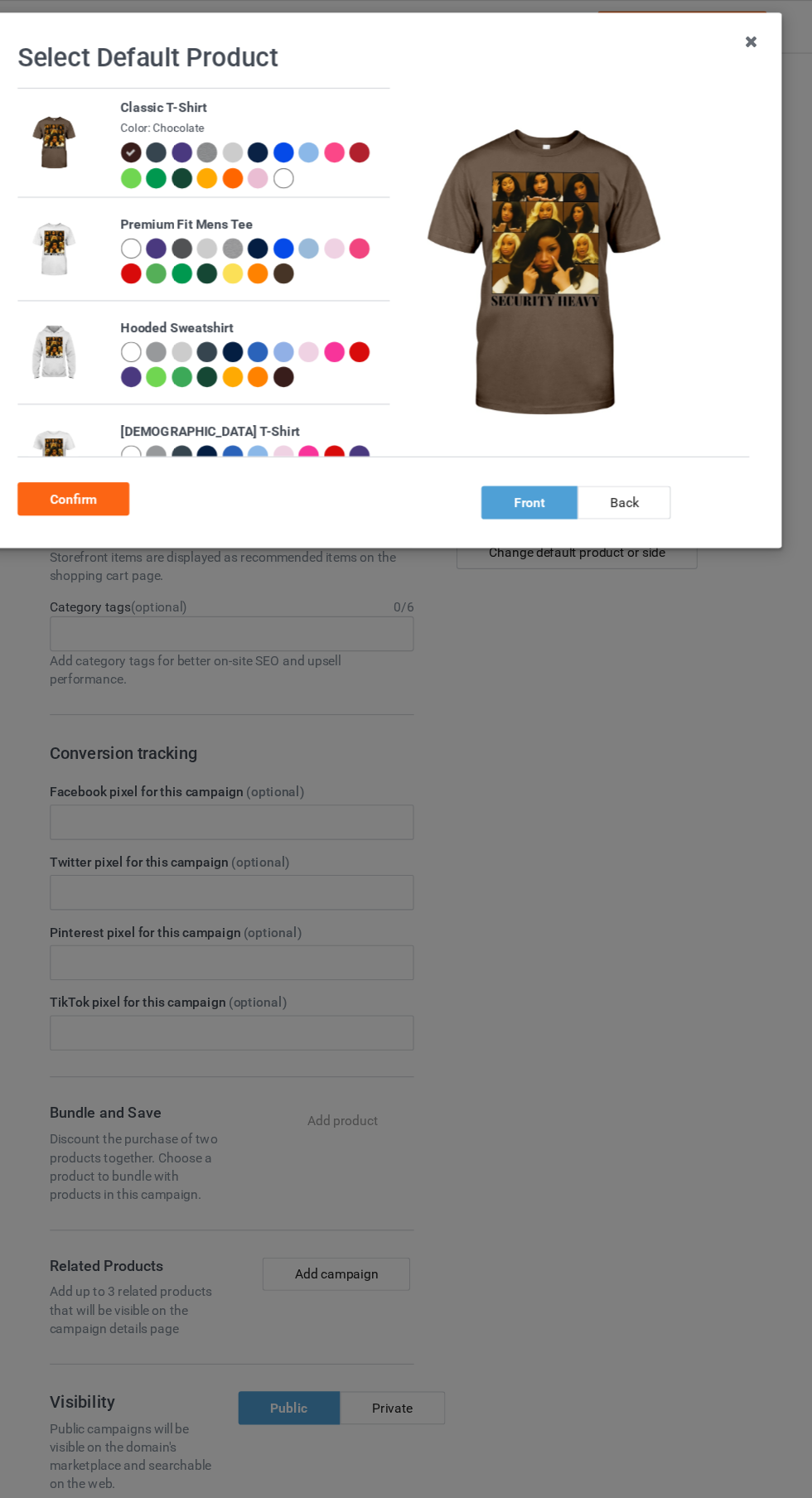
click at [321, 161] on div at bounding box center [316, 159] width 18 height 18
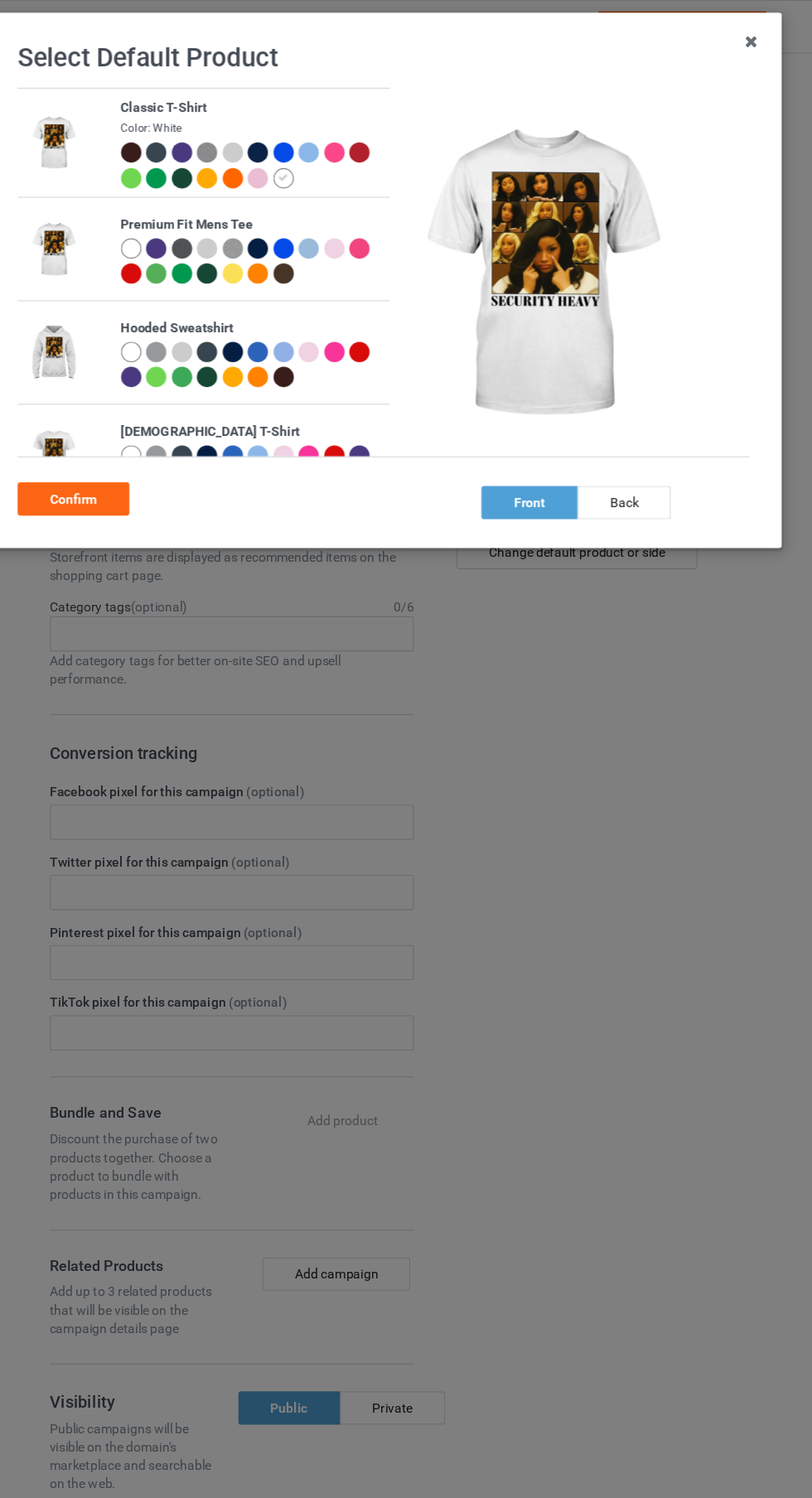
click at [165, 461] on div "Confirm" at bounding box center [128, 448] width 100 height 30
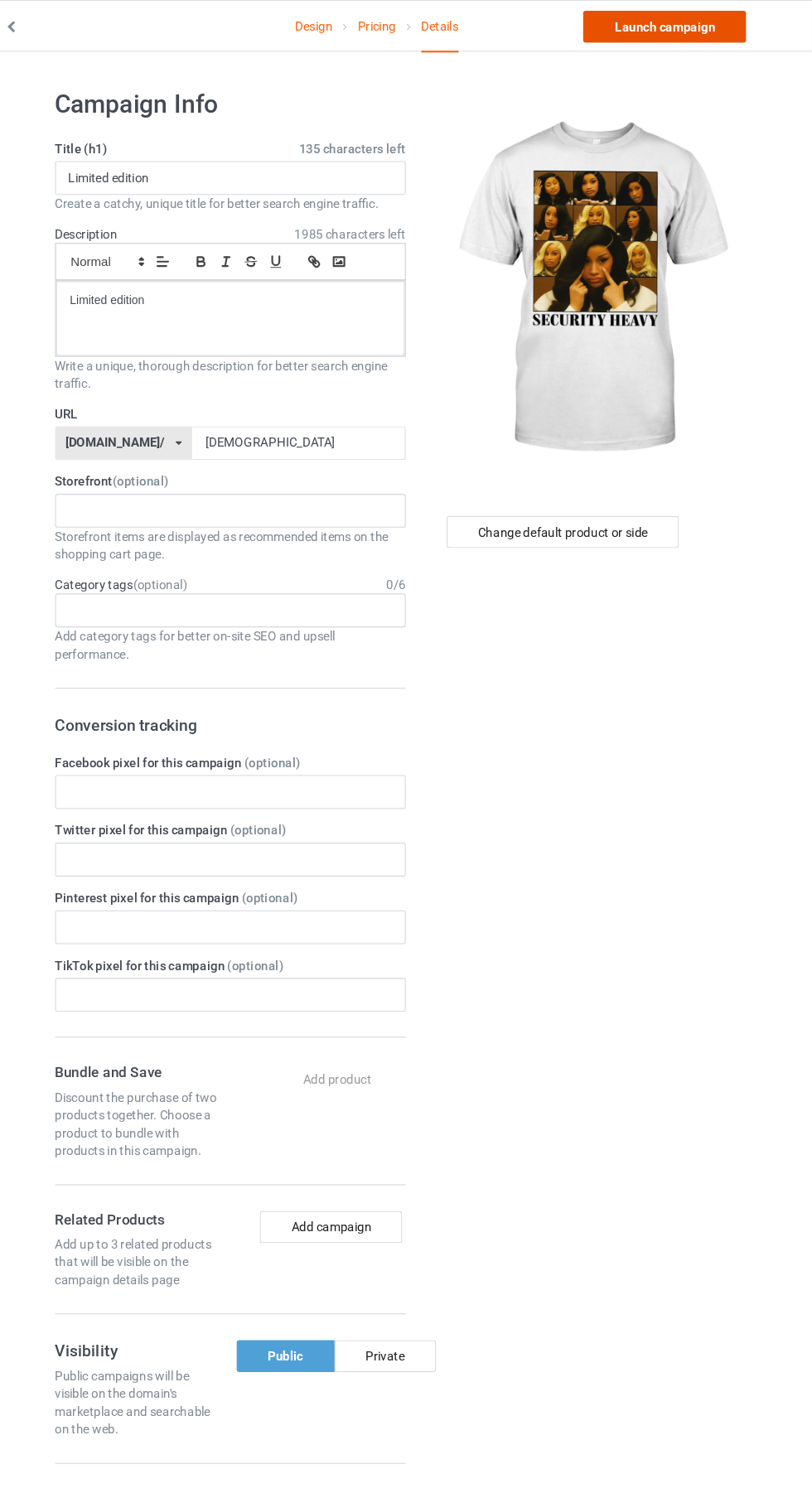
click at [687, 24] on link "Launch campaign" at bounding box center [674, 25] width 152 height 30
